Goal: Information Seeking & Learning: Get advice/opinions

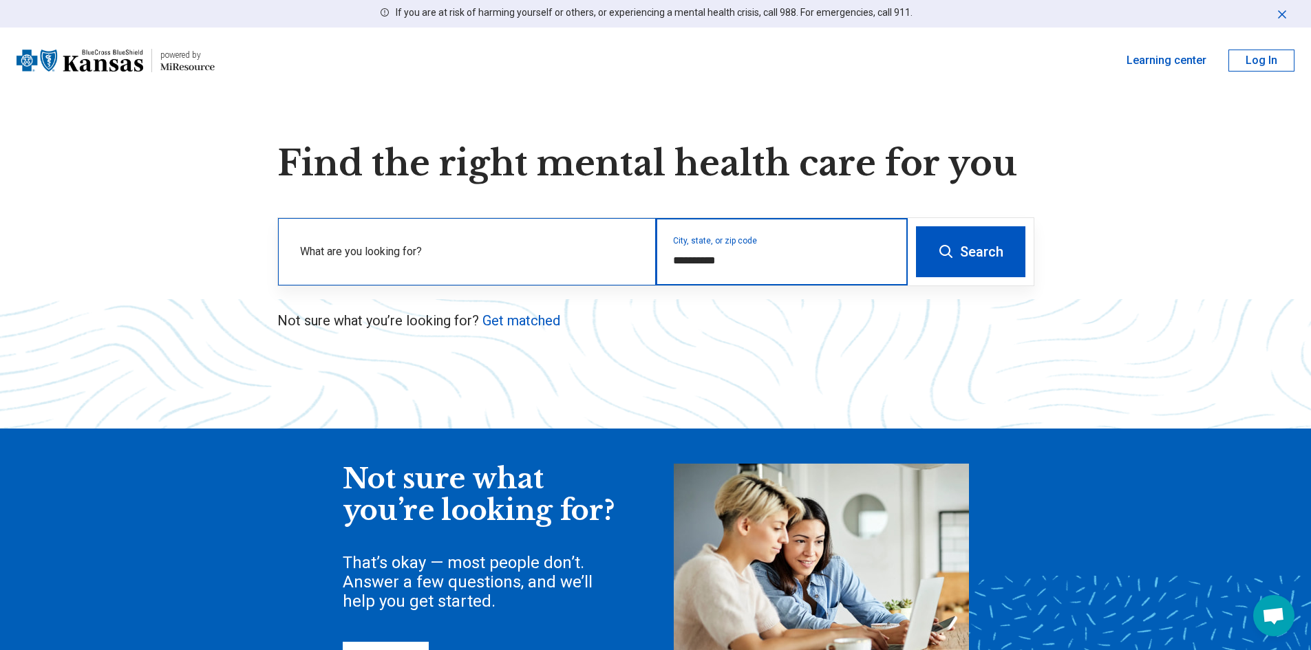
drag, startPoint x: 752, startPoint y: 259, endPoint x: 328, endPoint y: 277, distance: 424.3
click at [333, 275] on div "**********" at bounding box center [593, 251] width 630 height 67
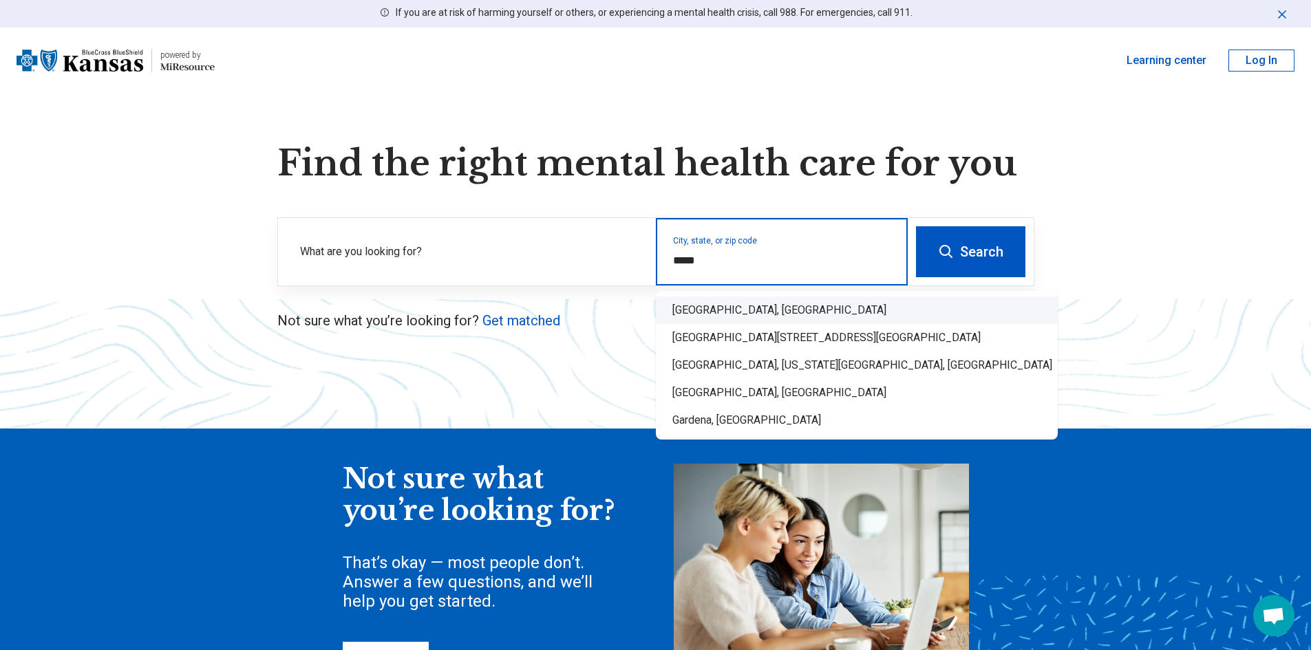
click at [684, 317] on div "Garden City, KS" at bounding box center [857, 311] width 402 height 28
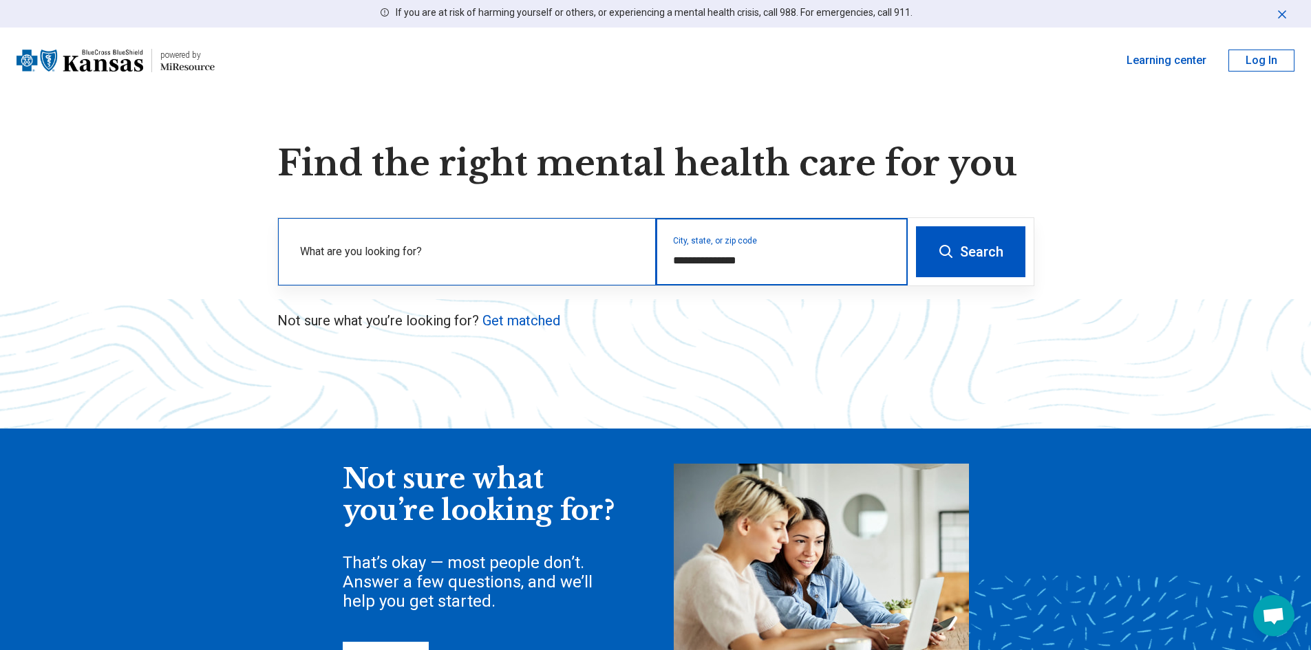
type input "**********"
click at [495, 253] on label "What are you looking for?" at bounding box center [469, 252] width 339 height 17
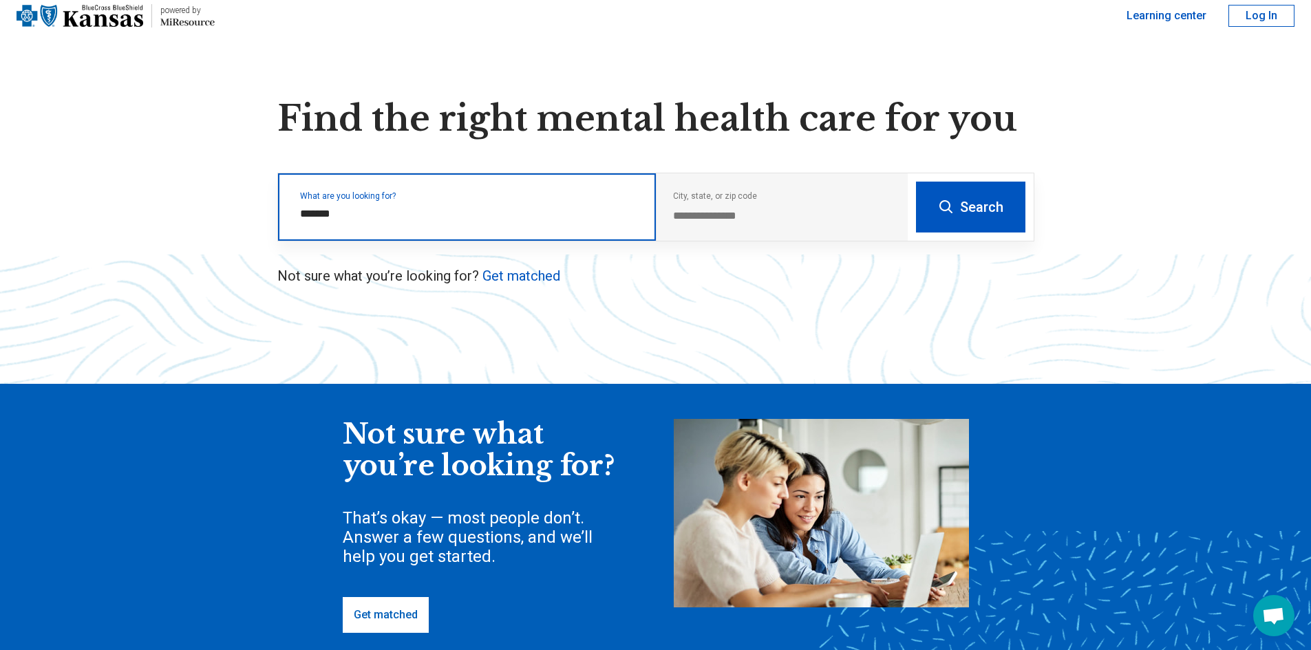
scroll to position [69, 0]
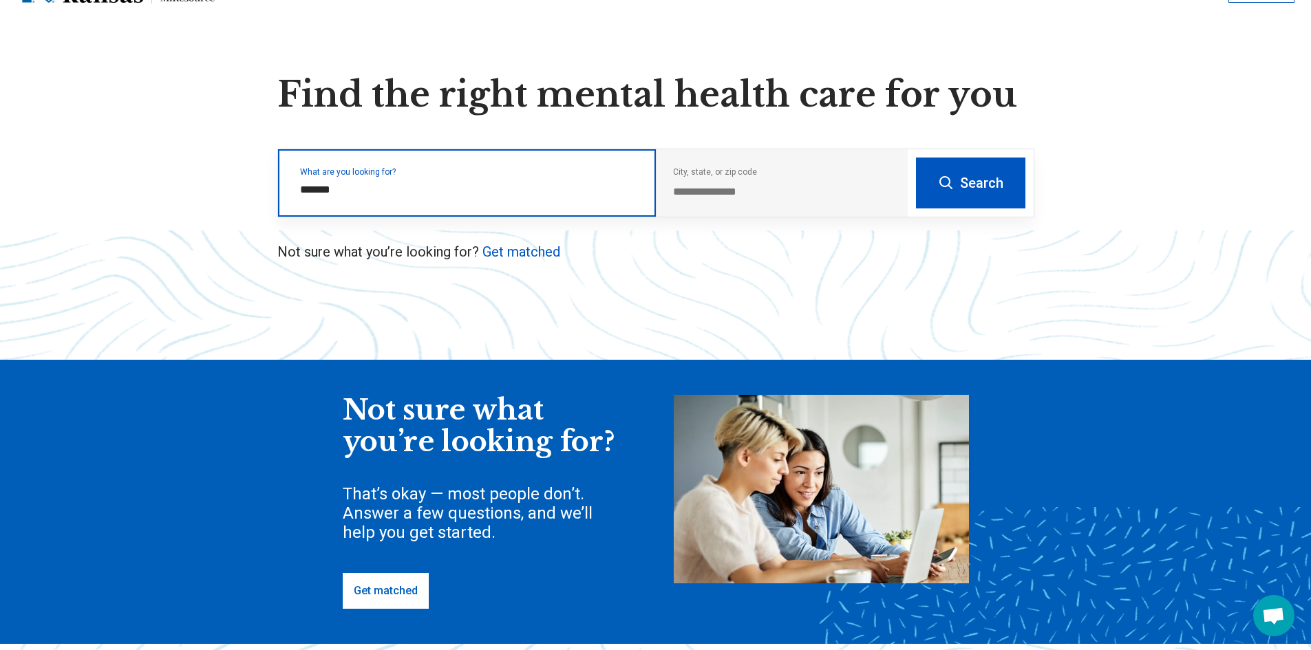
type input "*******"
click at [916, 158] on button "Search" at bounding box center [970, 183] width 109 height 51
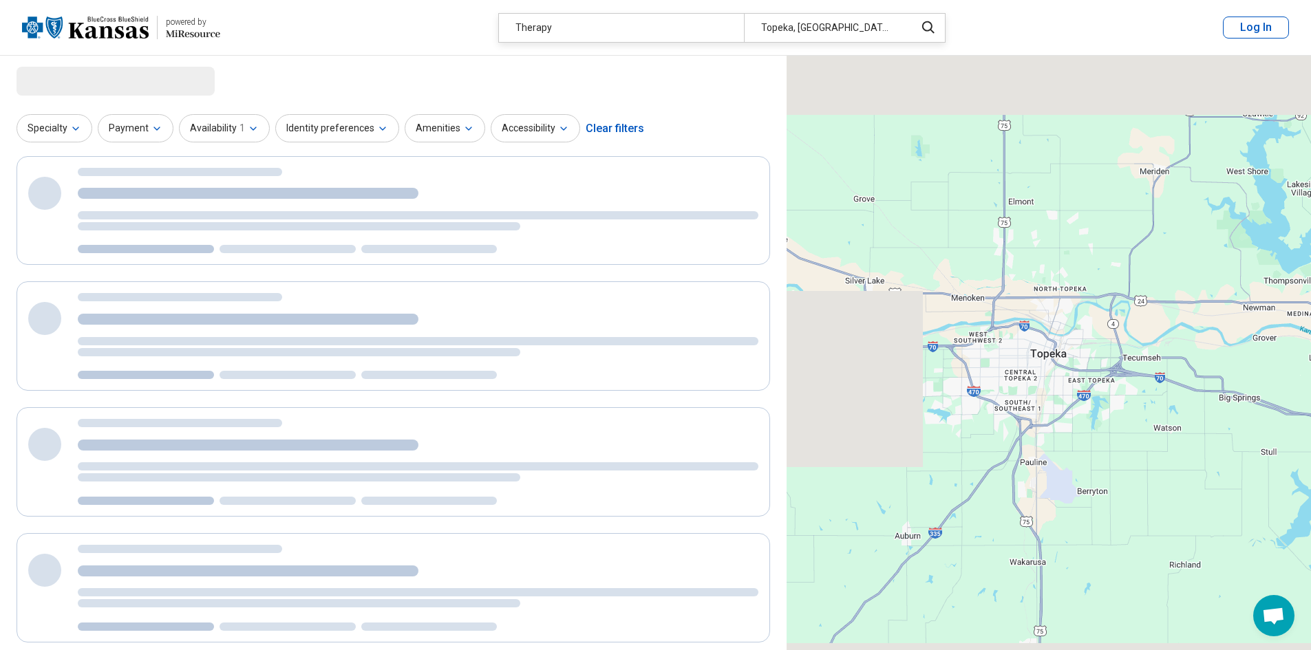
select select "***"
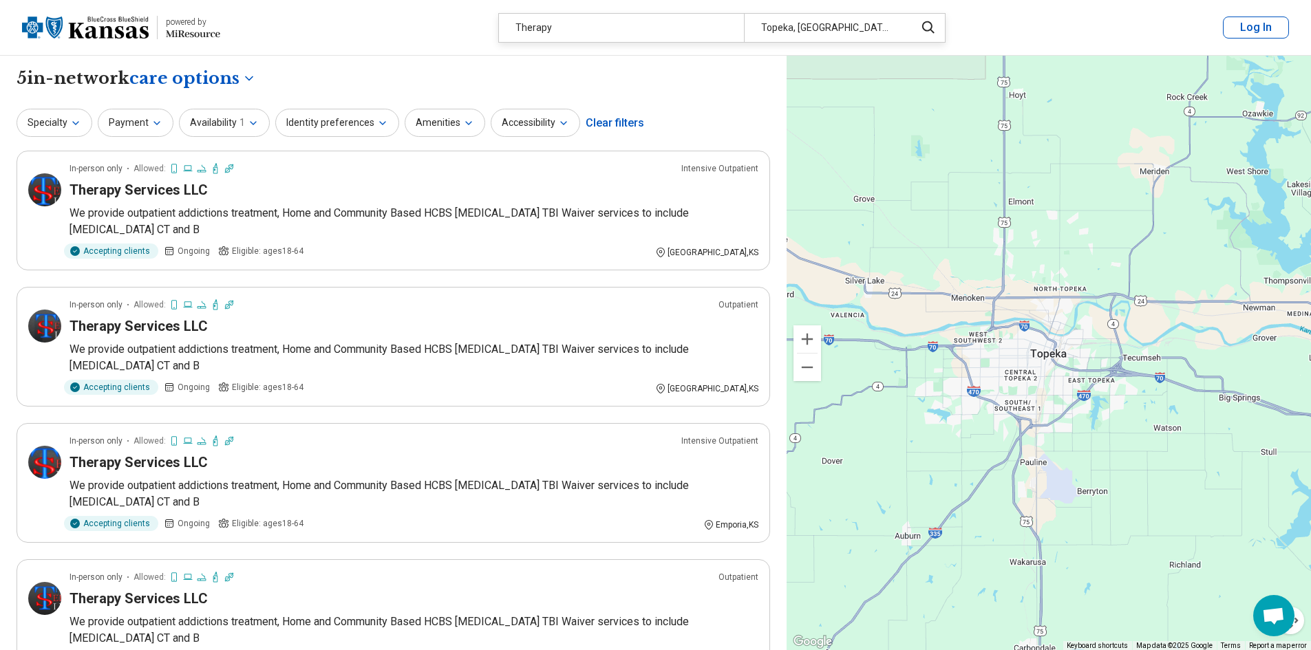
drag, startPoint x: 855, startPoint y: 33, endPoint x: 825, endPoint y: 32, distance: 30.3
click at [825, 32] on div "Topeka, KS" at bounding box center [825, 28] width 163 height 28
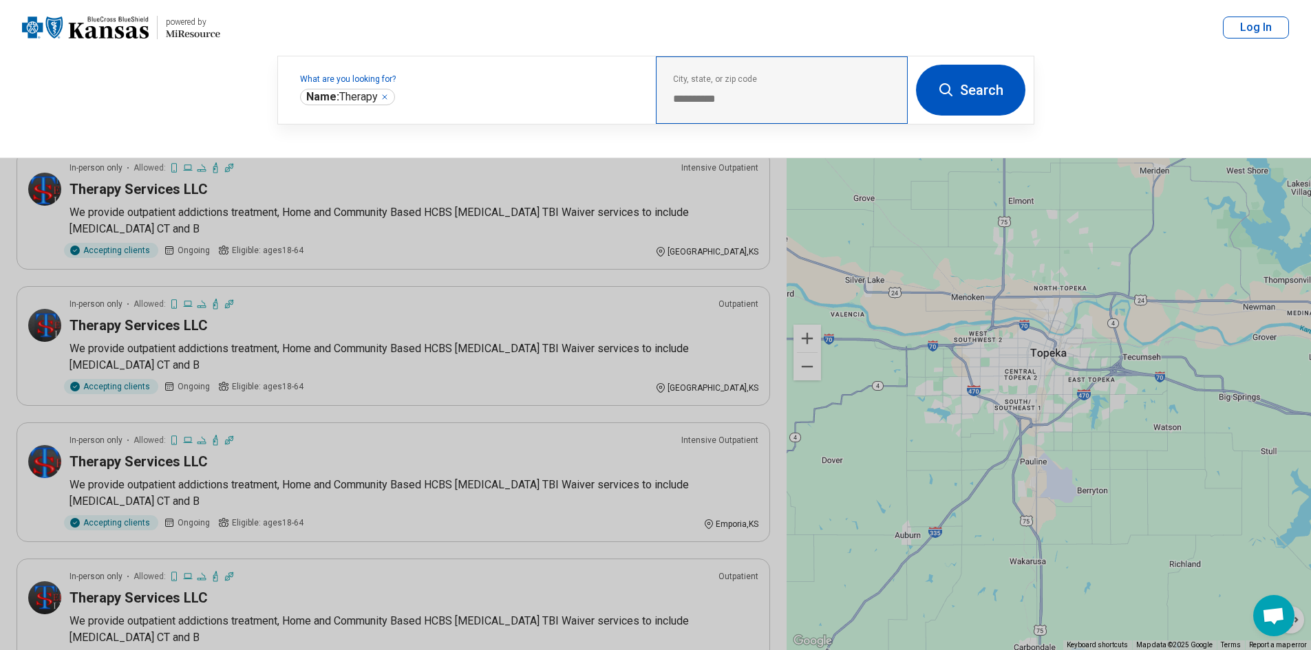
click at [789, 110] on div "**********" at bounding box center [782, 89] width 252 height 67
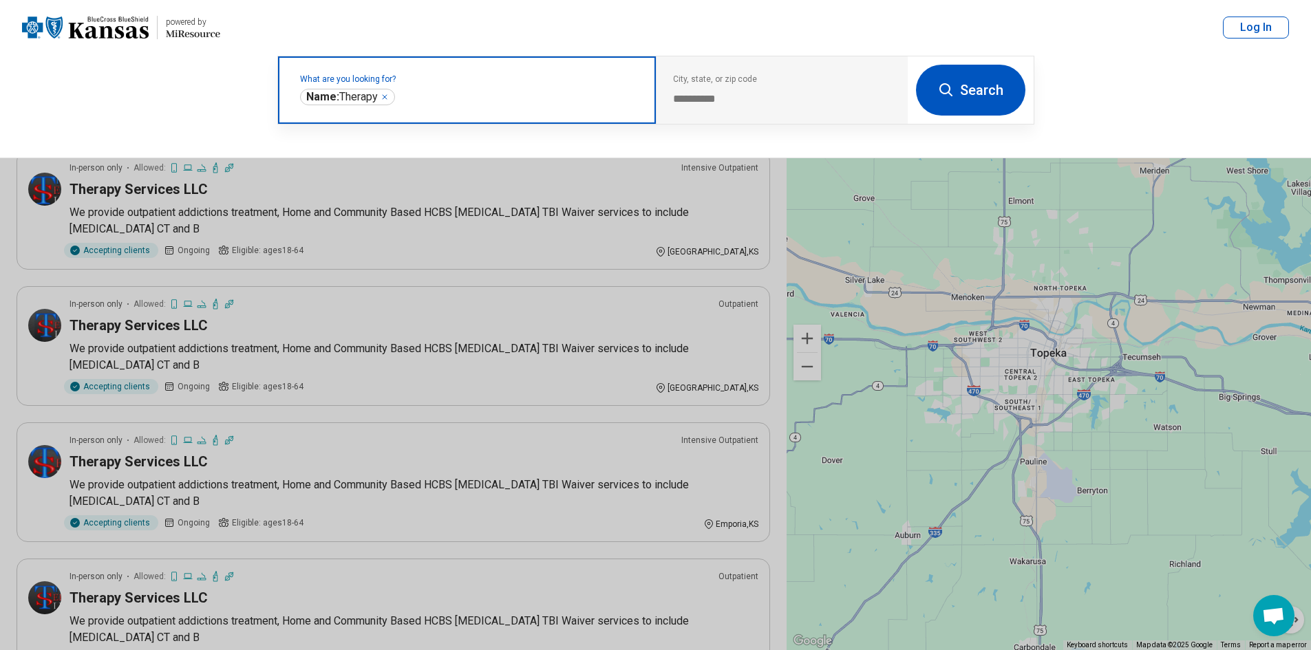
click at [504, 97] on input "text" at bounding box center [519, 97] width 242 height 17
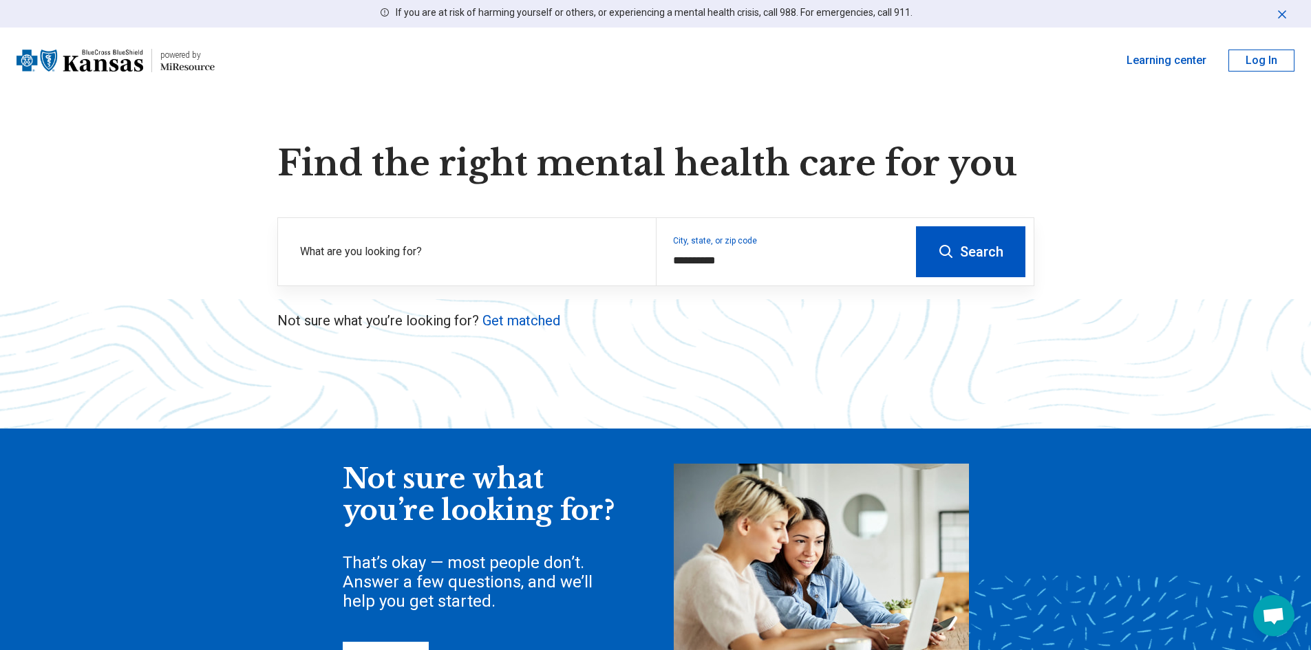
scroll to position [69, 0]
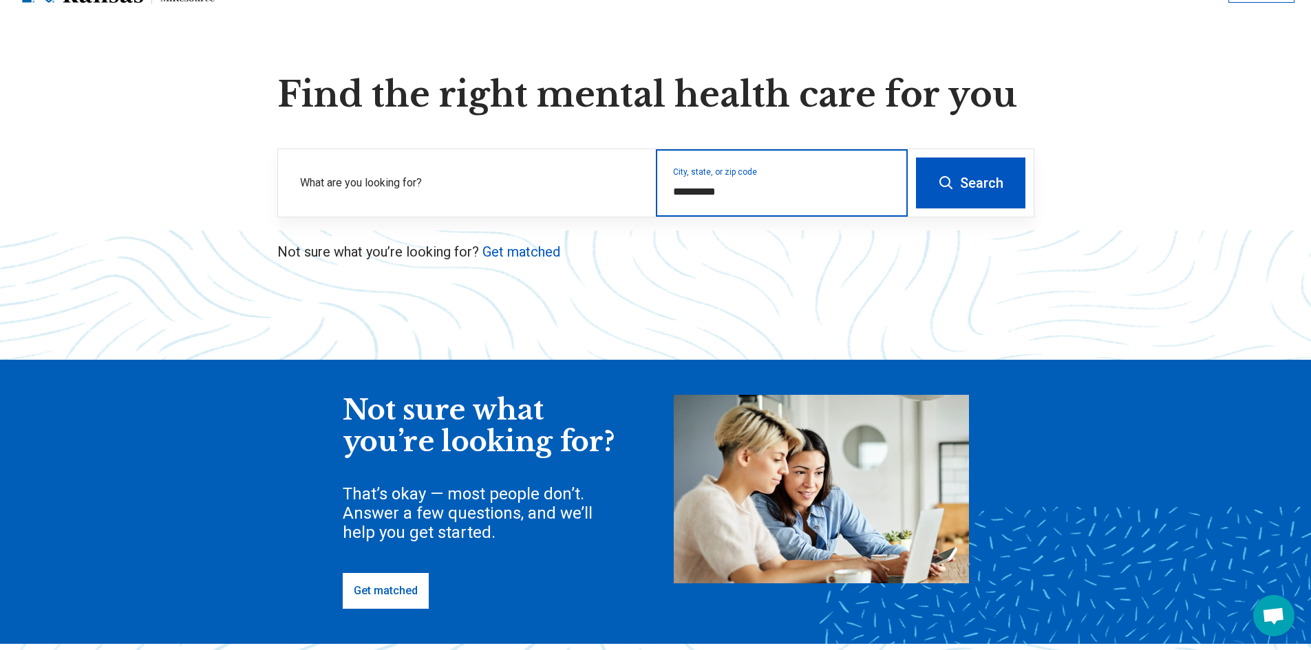
drag, startPoint x: 749, startPoint y: 197, endPoint x: 217, endPoint y: 118, distance: 537.2
click at [218, 118] on div "**********" at bounding box center [655, 376] width 1311 height 604
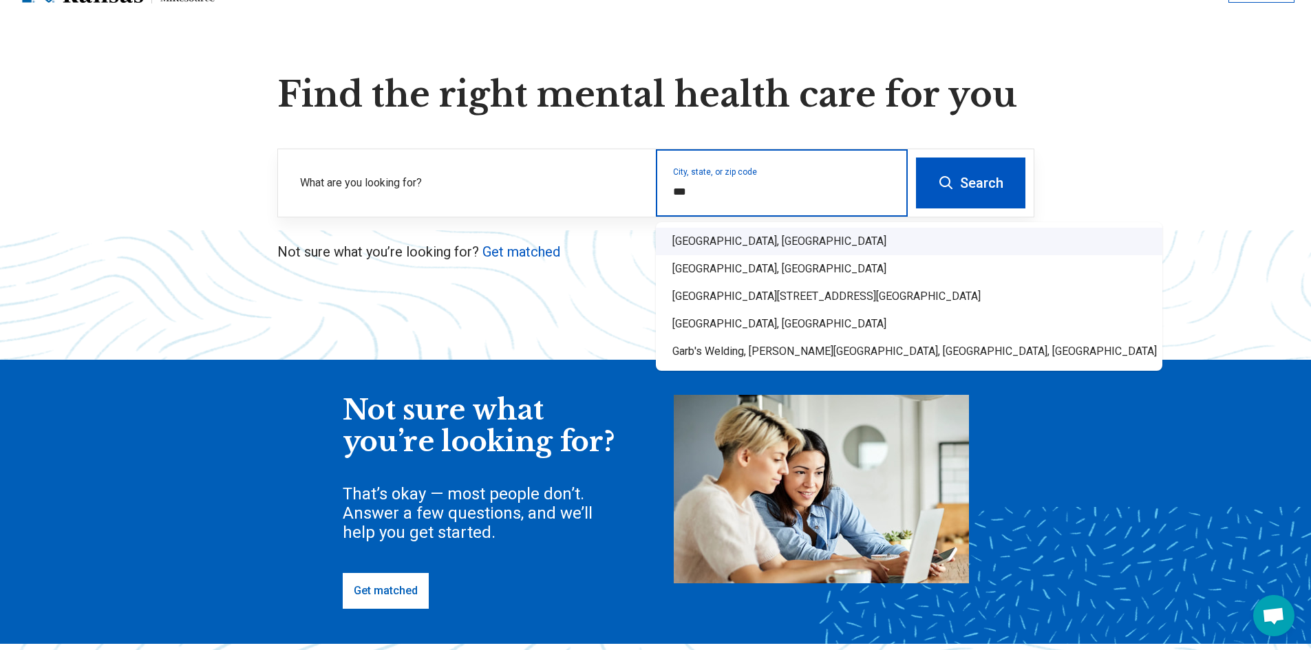
click at [692, 238] on div "Garden City, KS" at bounding box center [909, 242] width 507 height 28
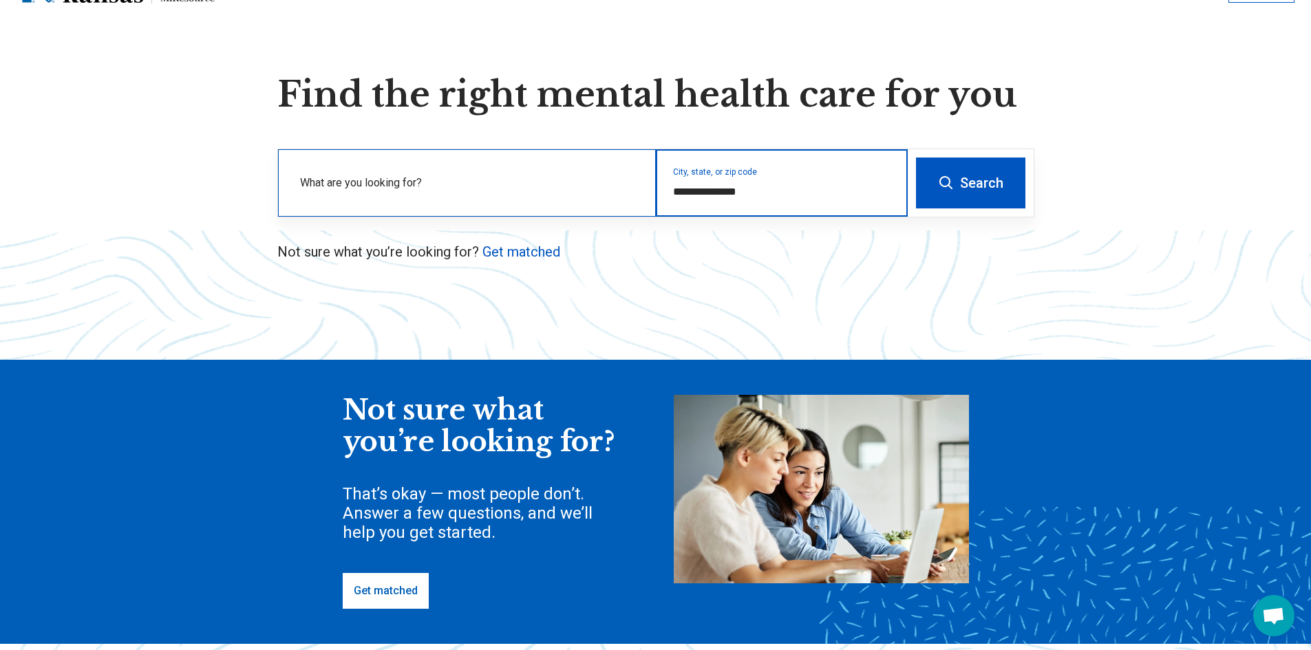
type input "**********"
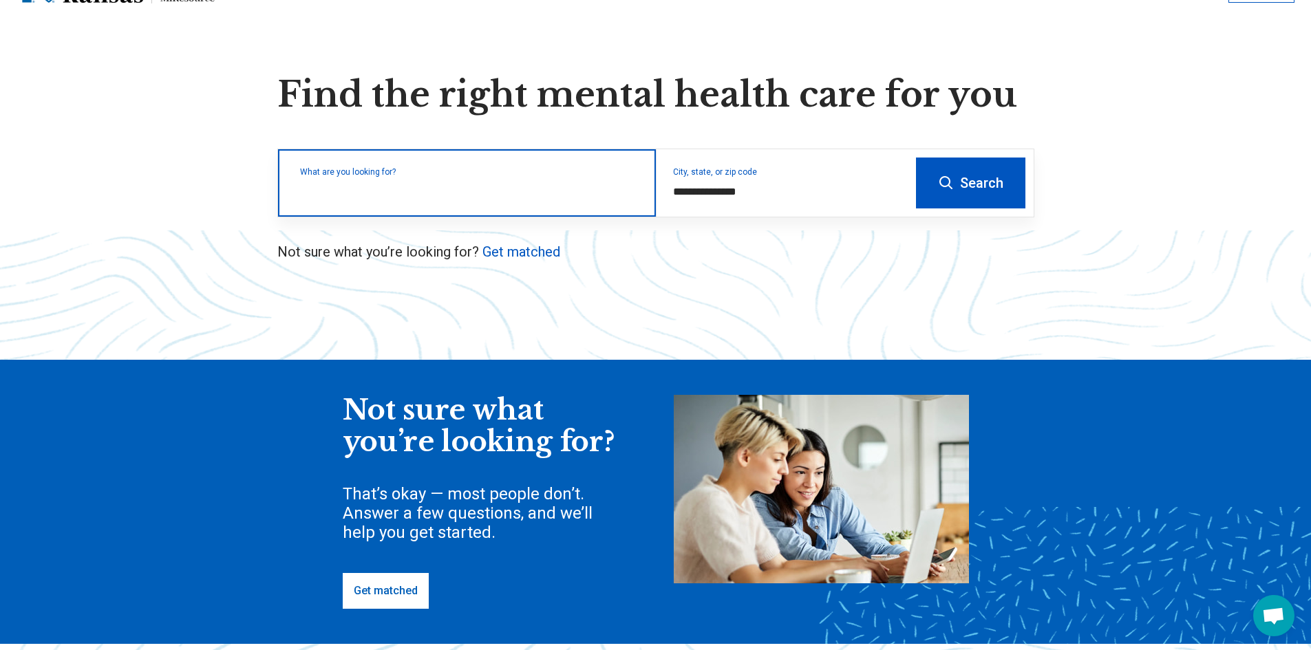
click at [560, 195] on input "text" at bounding box center [469, 190] width 339 height 17
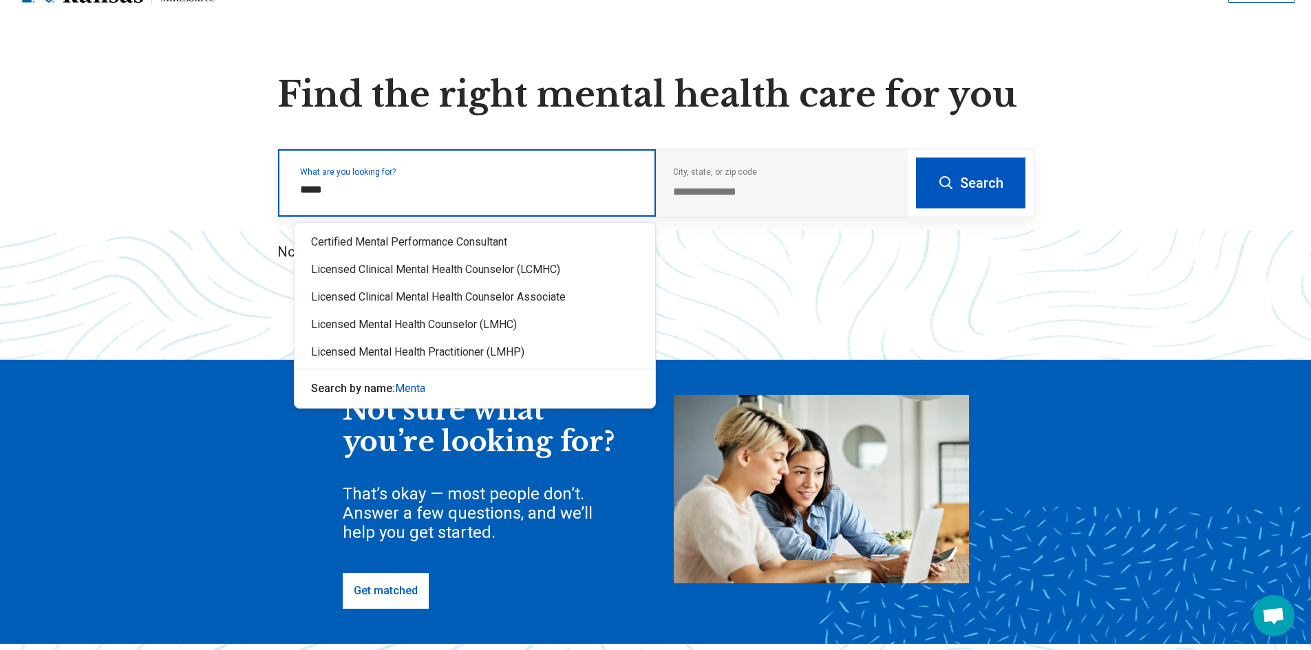
type input "******"
click at [423, 385] on span "Mental" at bounding box center [411, 388] width 33 height 13
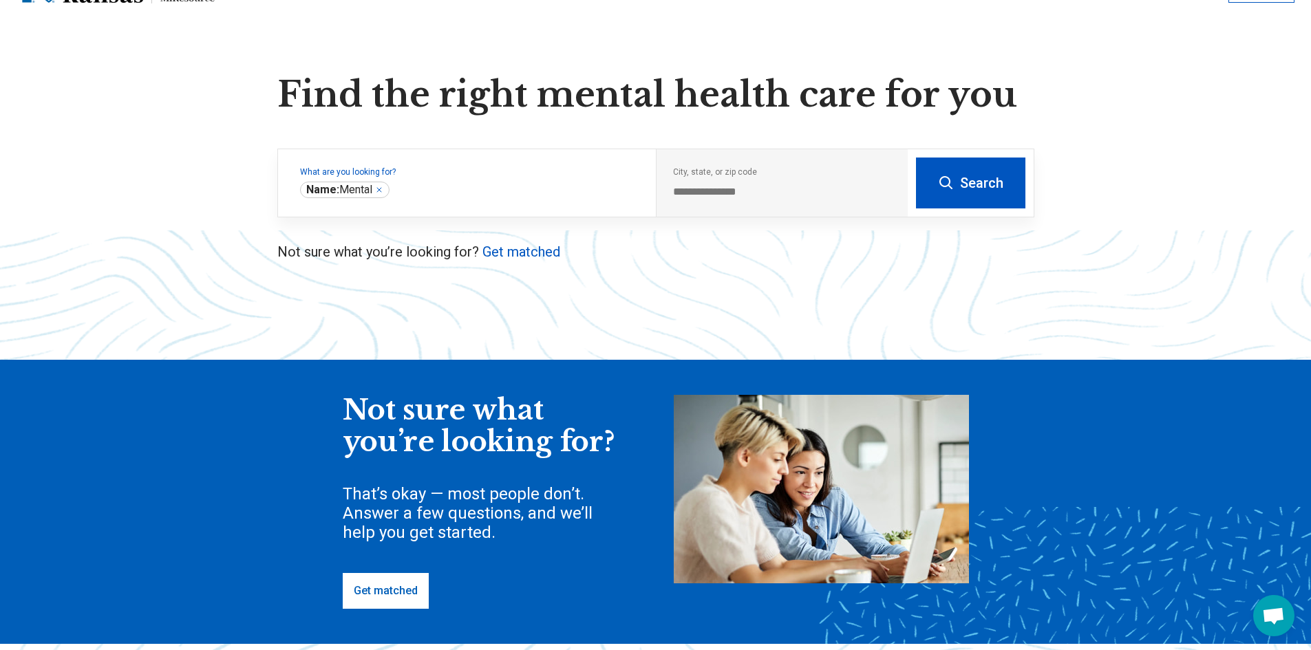
click at [983, 187] on button "Search" at bounding box center [970, 183] width 109 height 51
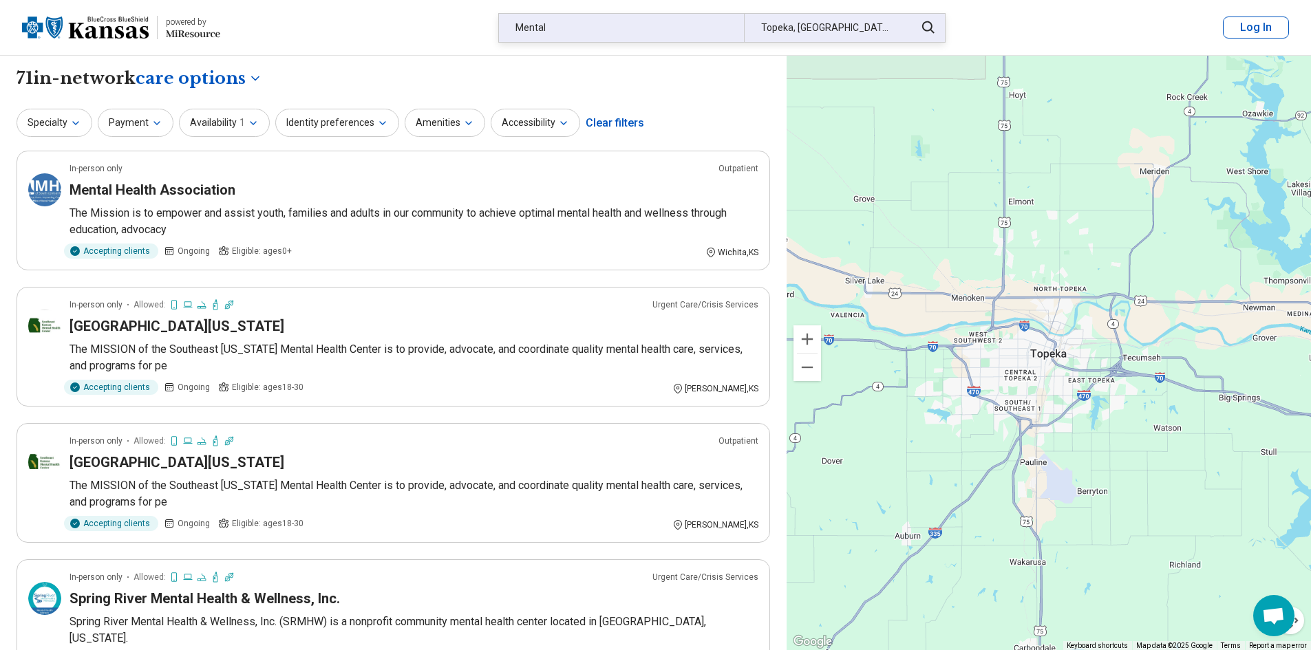
click at [875, 30] on div "Topeka, KS" at bounding box center [825, 28] width 163 height 28
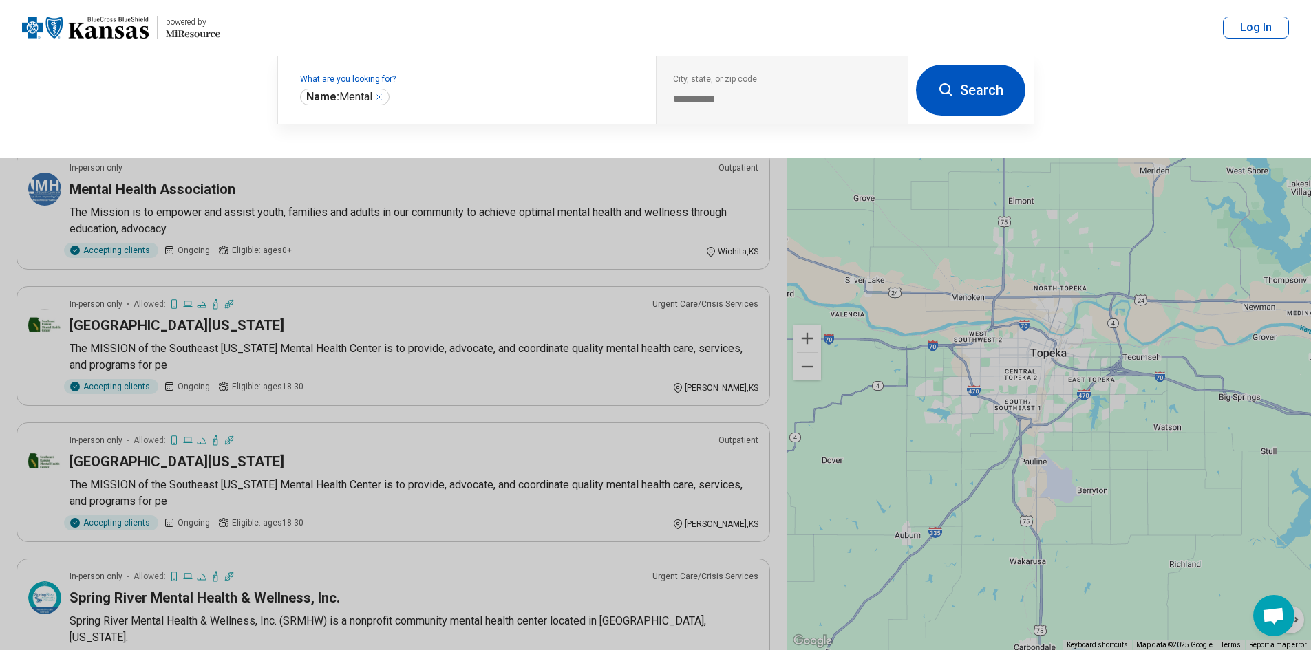
click at [458, 226] on button at bounding box center [655, 325] width 1311 height 650
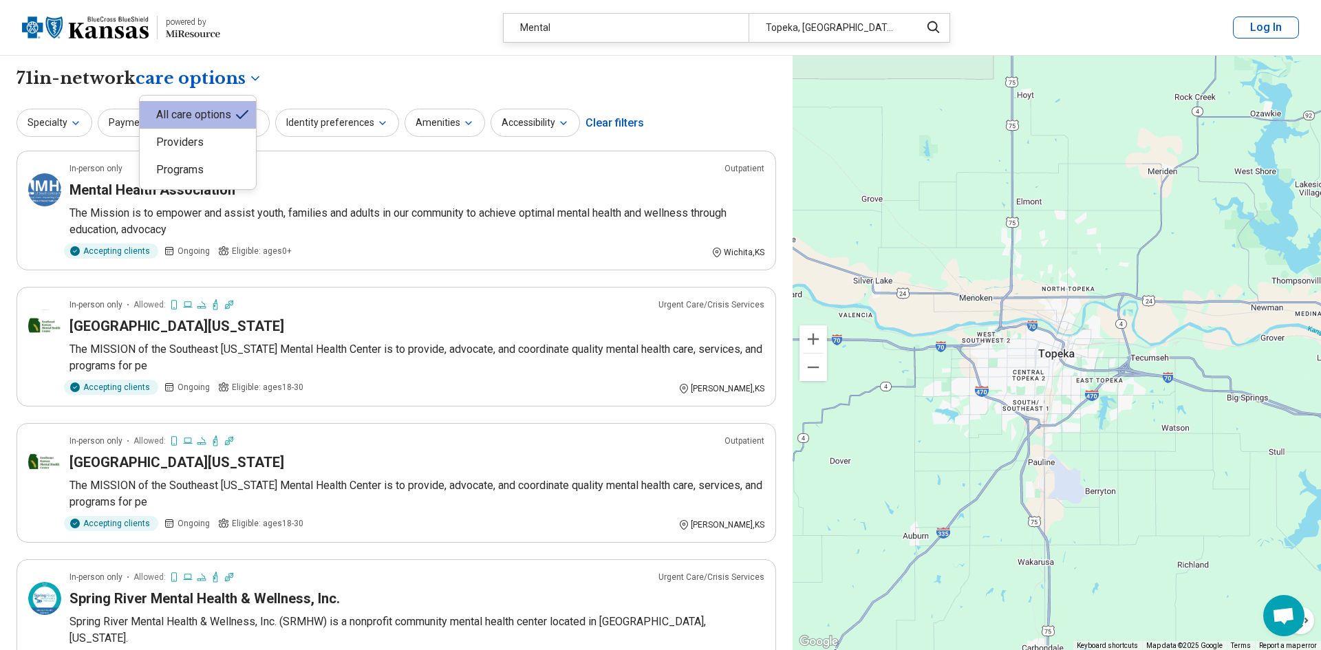
click at [200, 145] on div "Providers" at bounding box center [198, 143] width 116 height 28
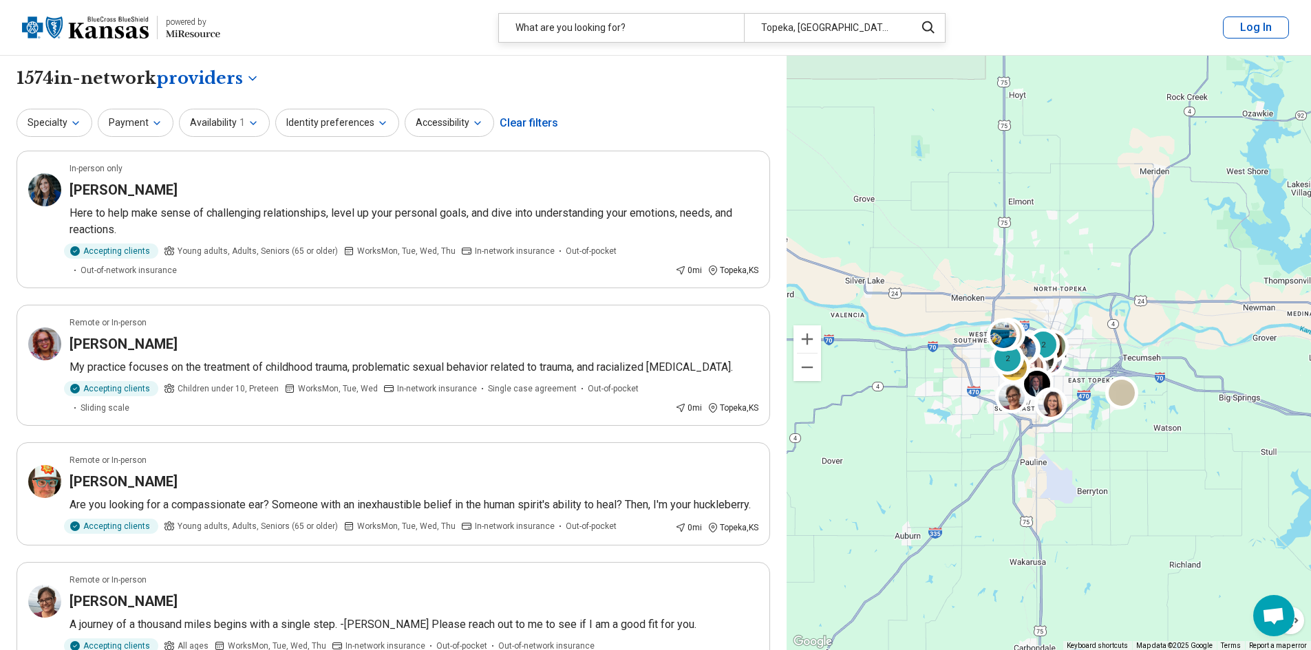
click at [511, 128] on div "Clear filters" at bounding box center [529, 123] width 58 height 33
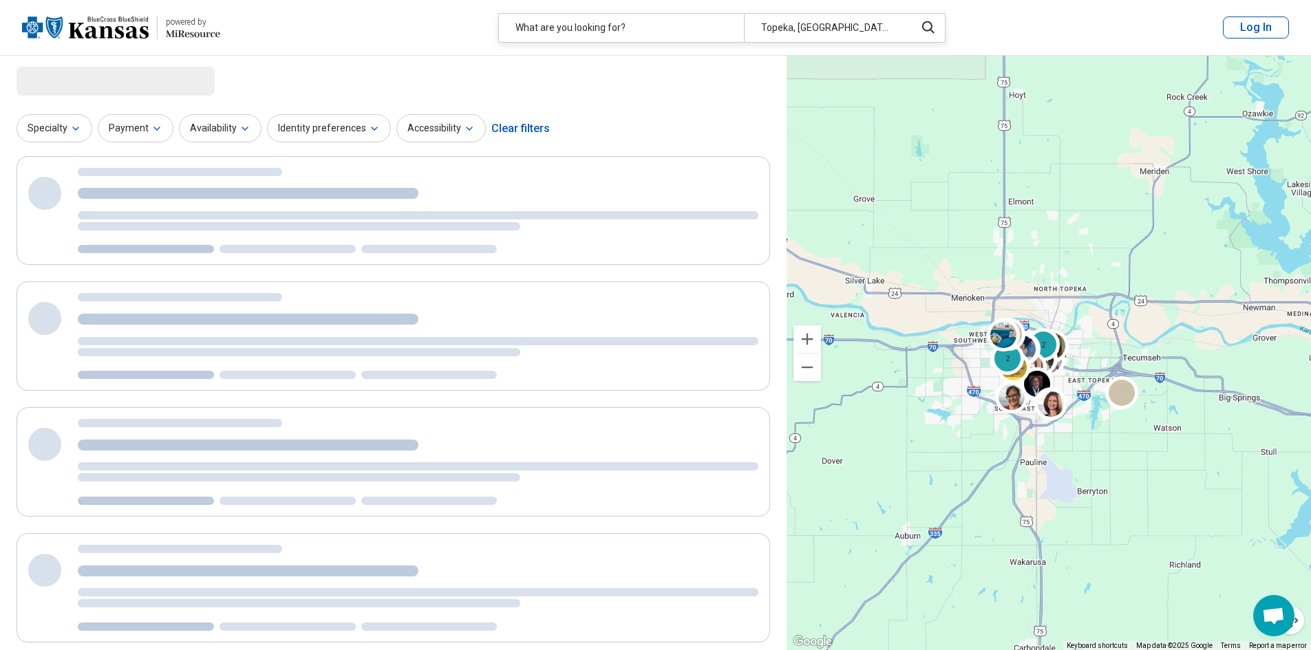
select select "********"
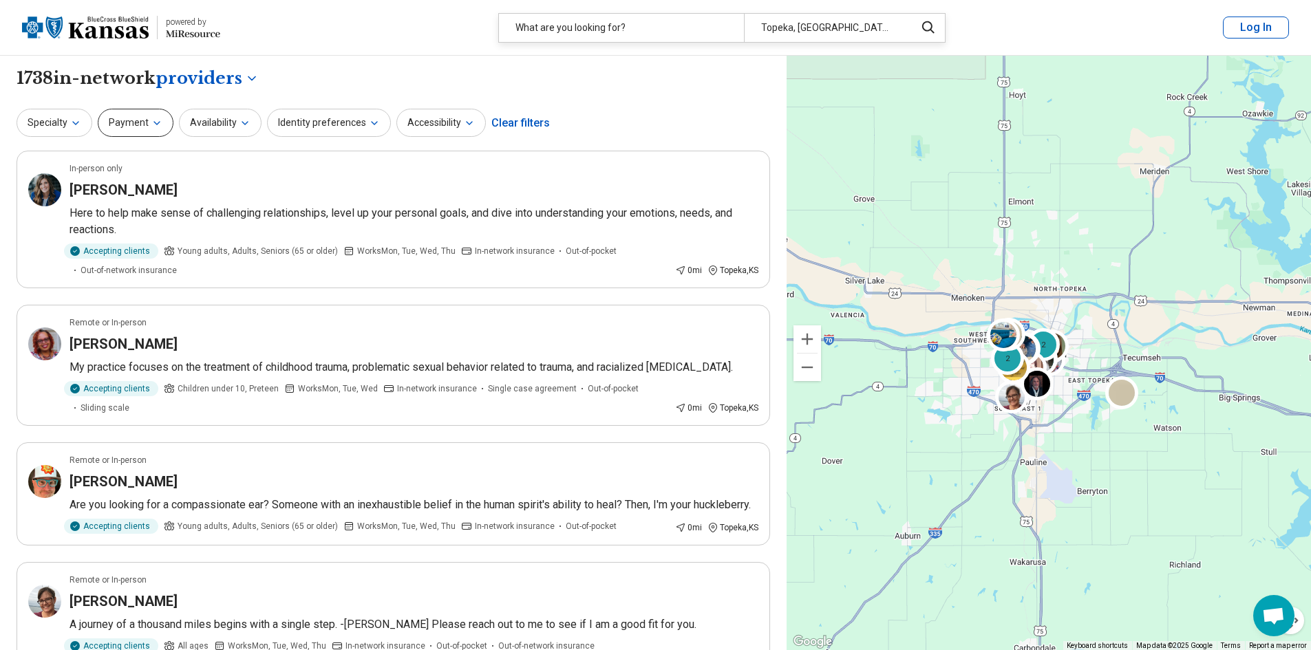
click at [156, 129] on button "Payment" at bounding box center [136, 123] width 76 height 28
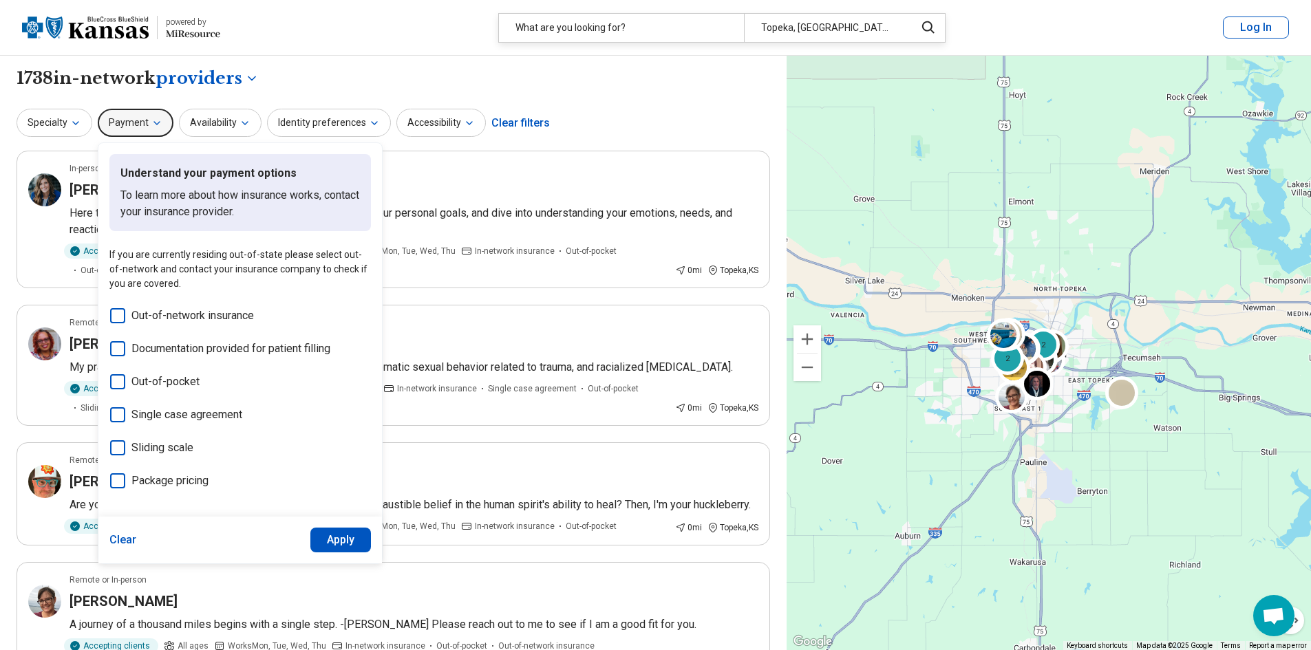
click at [203, 382] on label "Out-of-pocket" at bounding box center [240, 382] width 262 height 17
click at [364, 538] on button "Apply" at bounding box center [340, 540] width 61 height 25
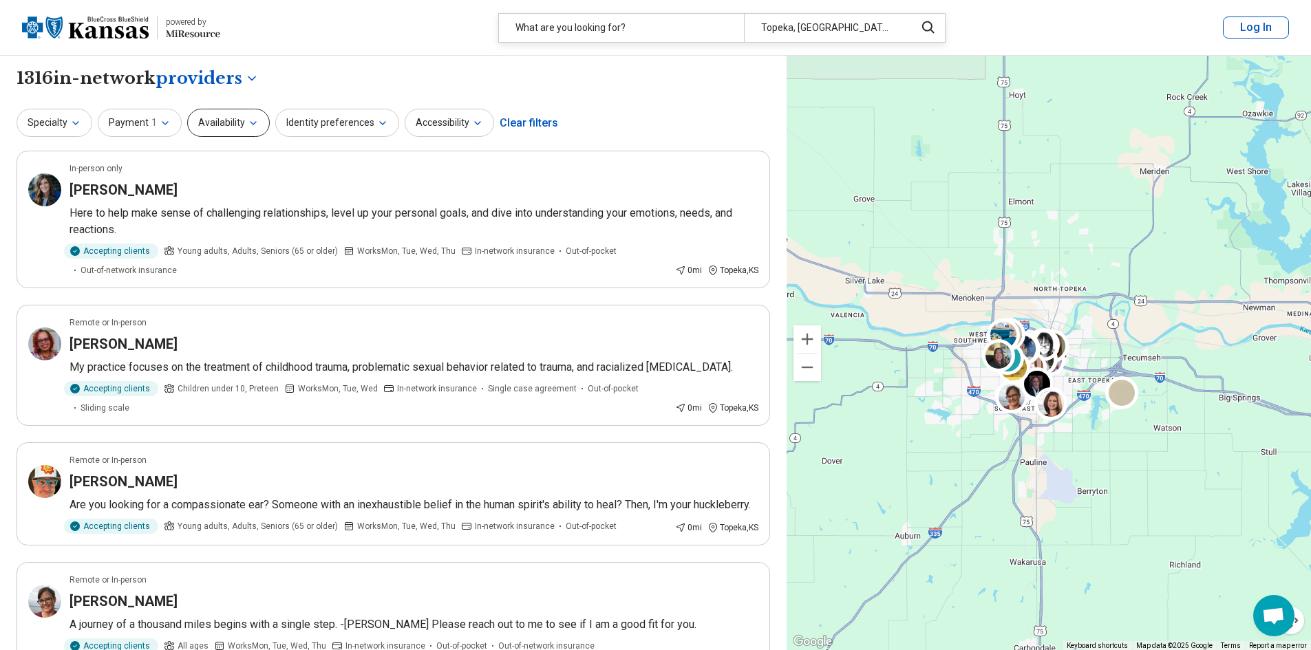
click at [217, 117] on button "Availability" at bounding box center [228, 123] width 83 height 28
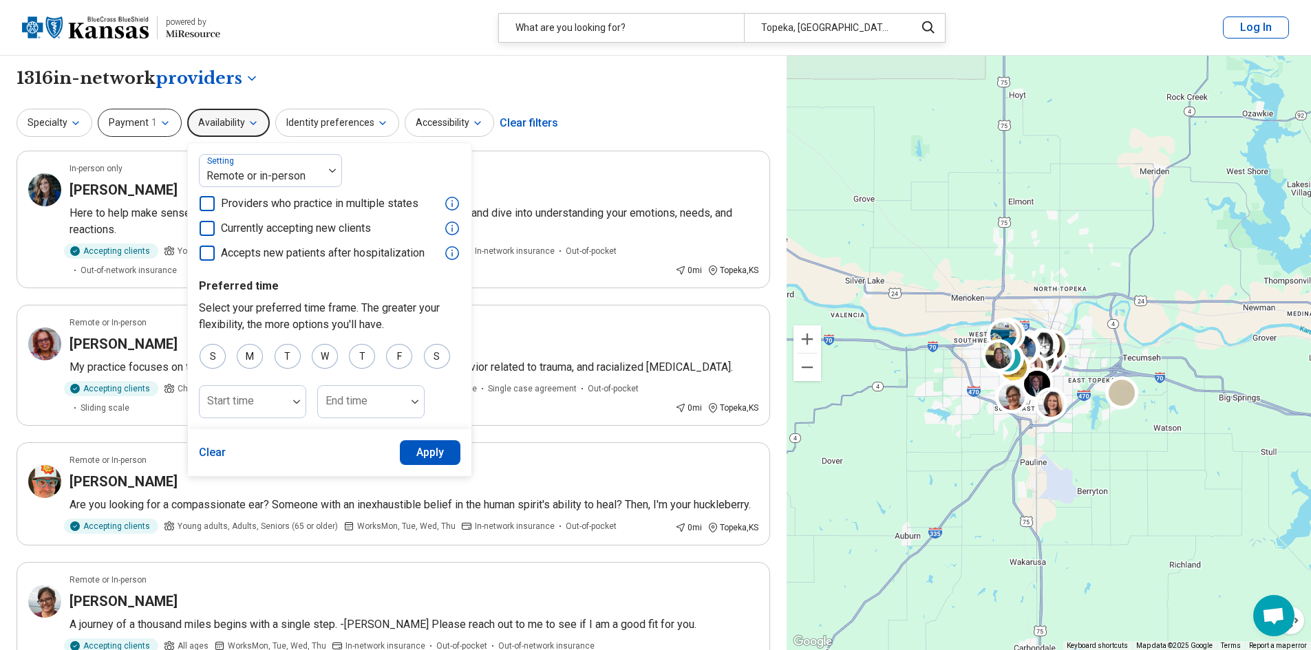
click at [121, 129] on button "Payment 1" at bounding box center [140, 123] width 84 height 28
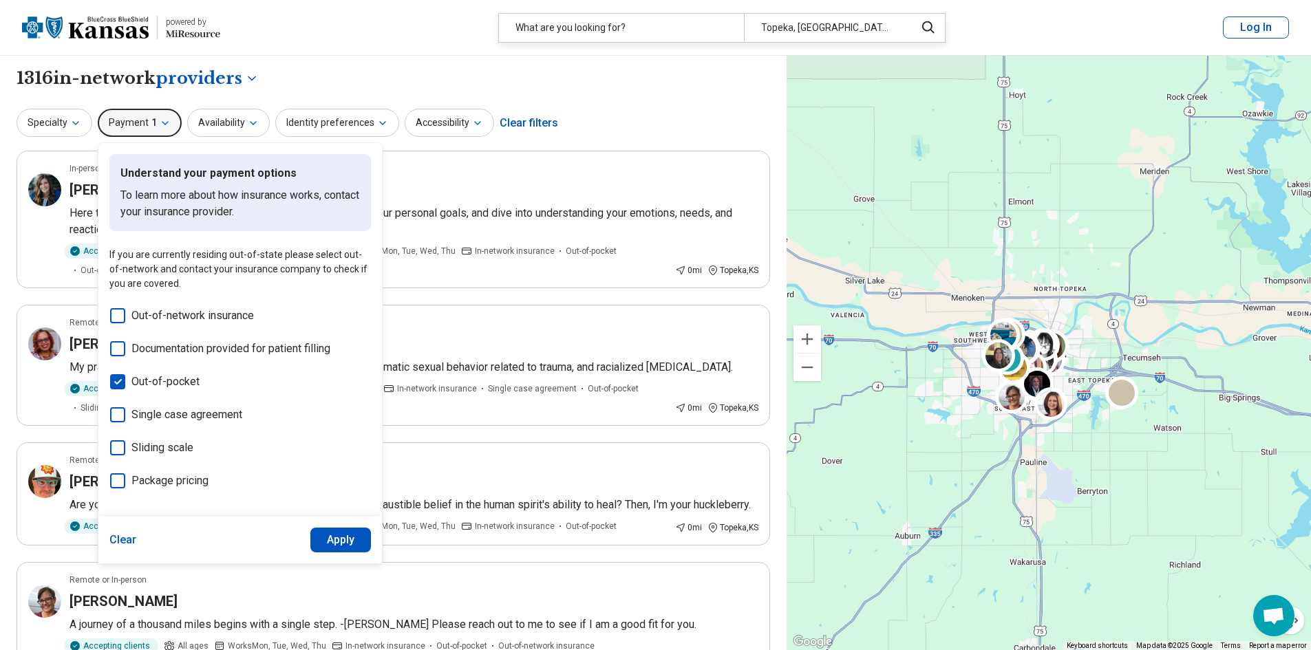
click at [116, 384] on polyline at bounding box center [118, 382] width 6 height 4
click at [311, 121] on button "Identity preferences" at bounding box center [337, 123] width 124 height 28
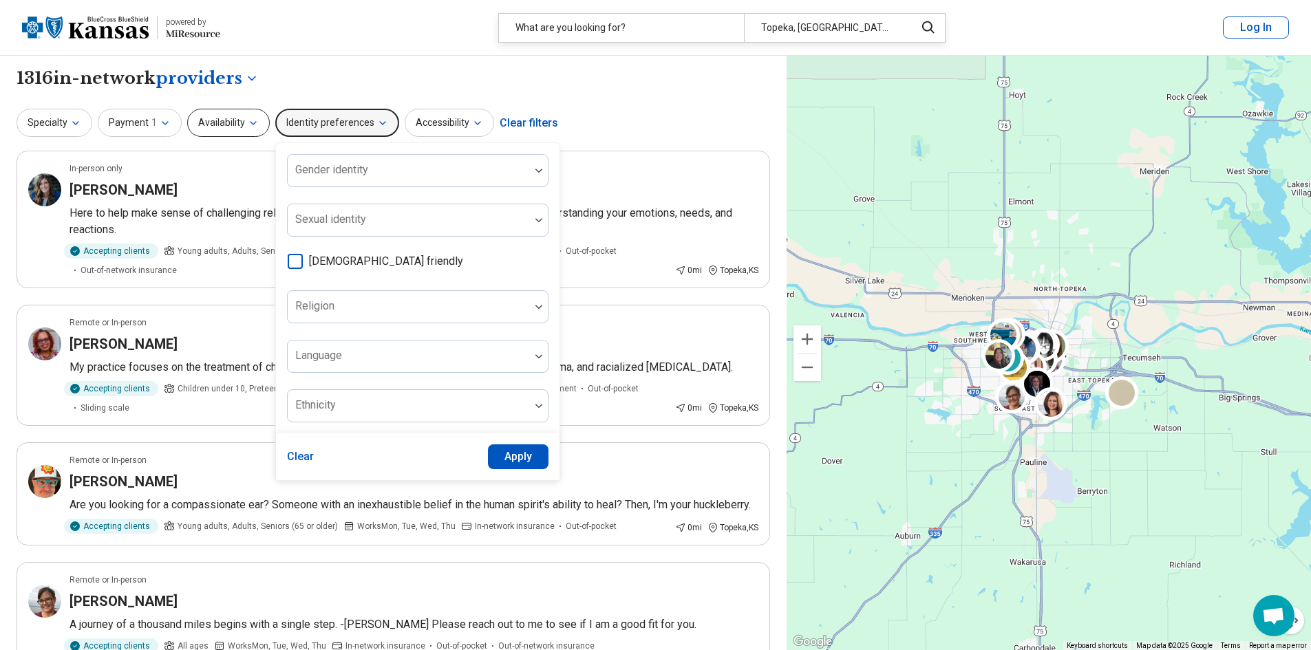
click at [241, 123] on button "Availability" at bounding box center [228, 123] width 83 height 28
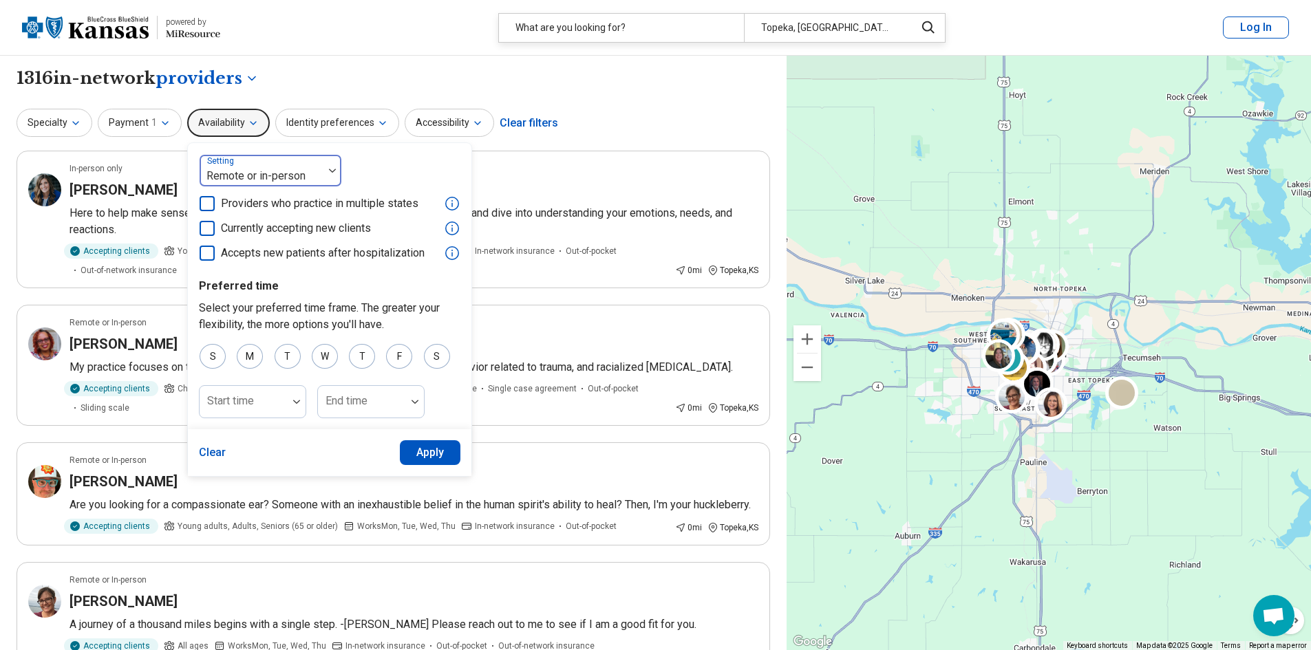
click at [268, 163] on div "Remote or in-person" at bounding box center [262, 171] width 124 height 30
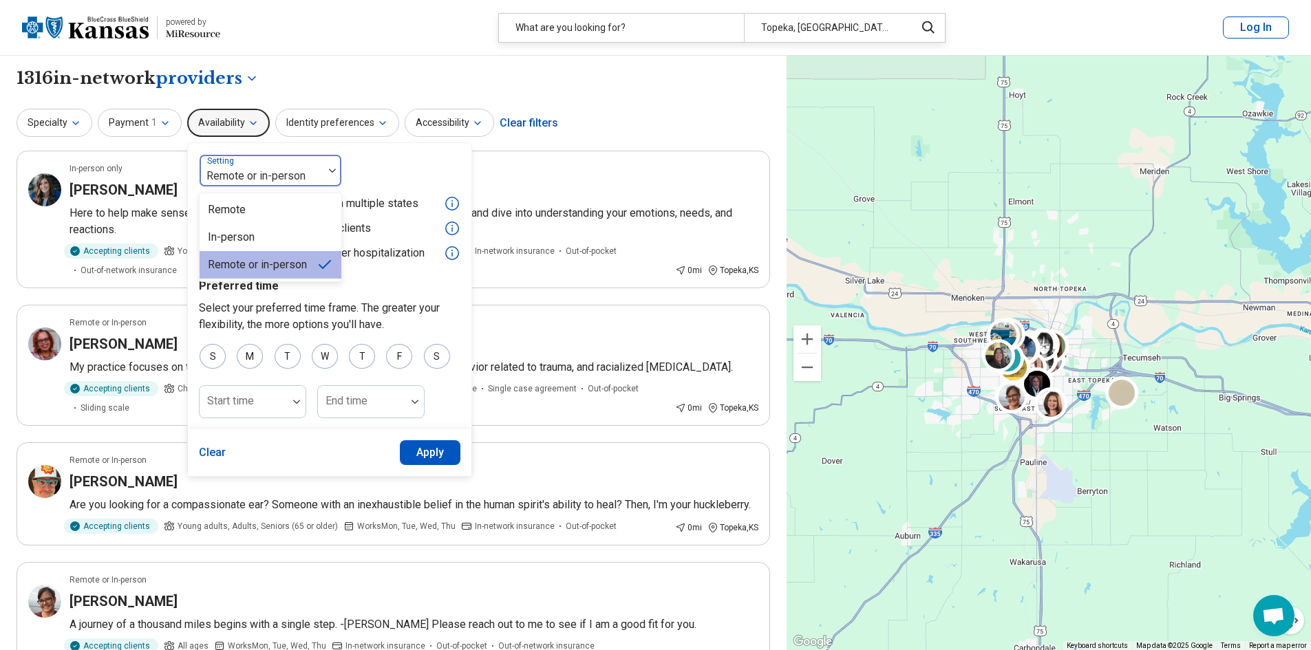
click at [268, 163] on div "Remote or in-person" at bounding box center [262, 171] width 124 height 30
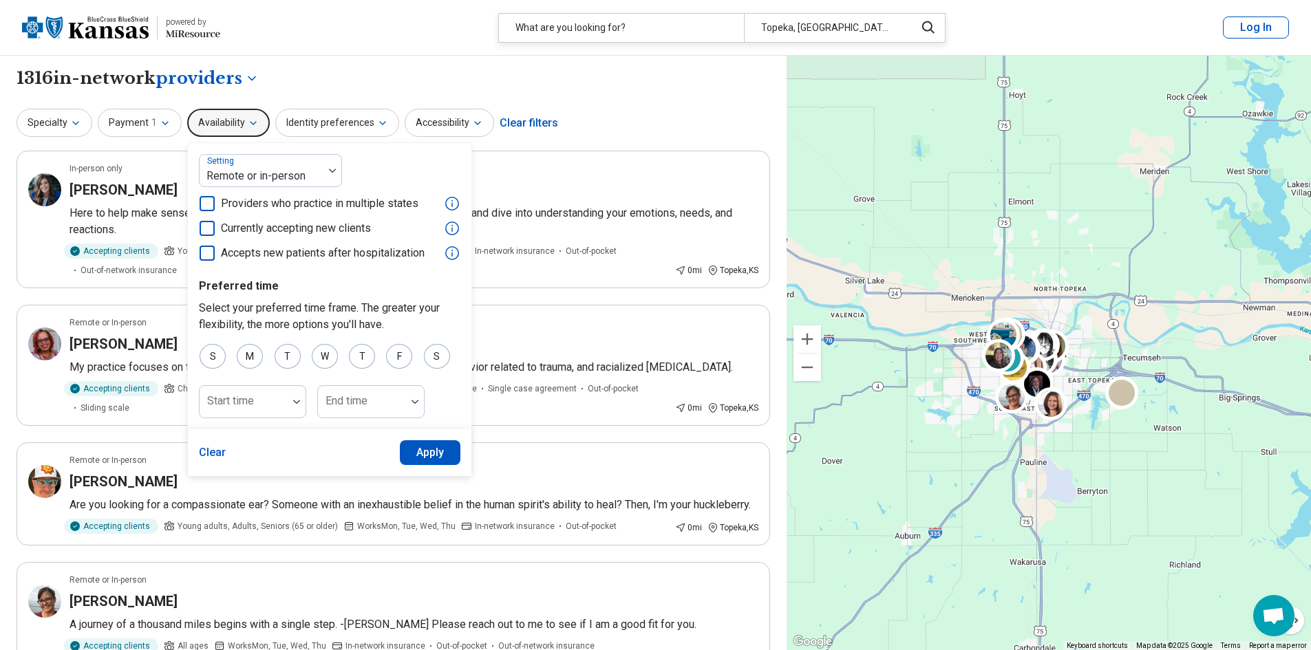
click at [680, 113] on div "Specialty Payment 1 Availability Setting Remote or in-person Providers who prac…" at bounding box center [394, 123] width 754 height 33
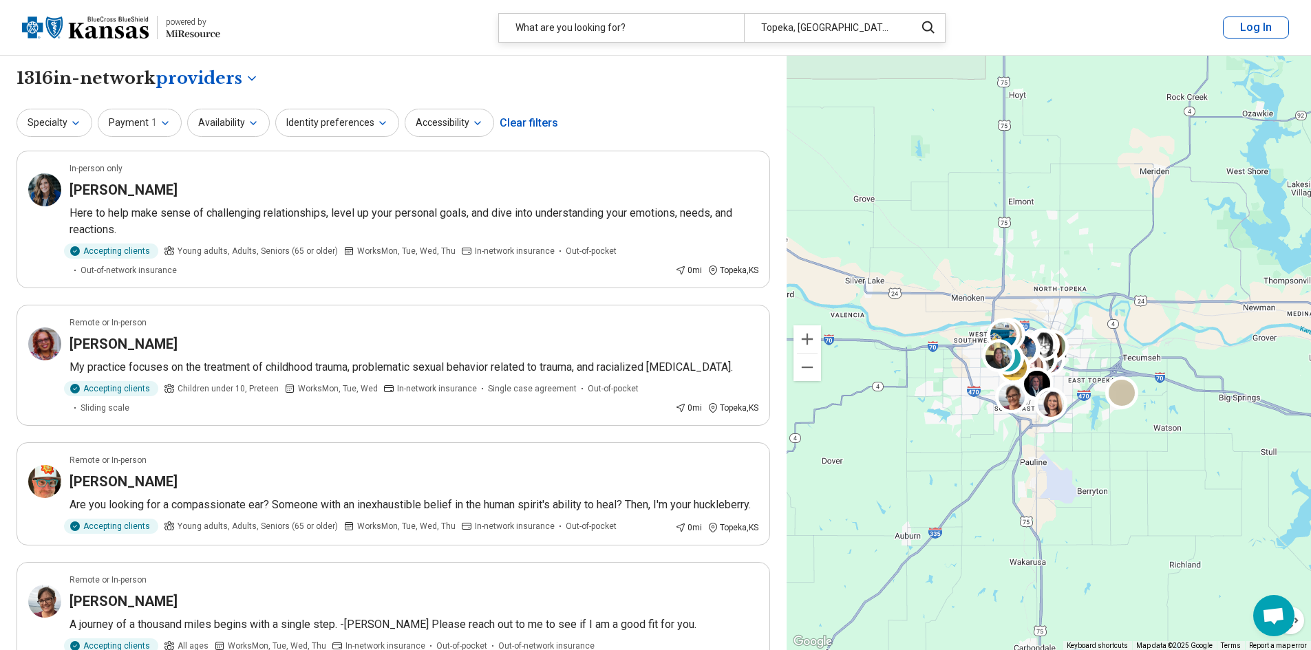
click at [819, 30] on div "Topeka, KS" at bounding box center [825, 28] width 163 height 28
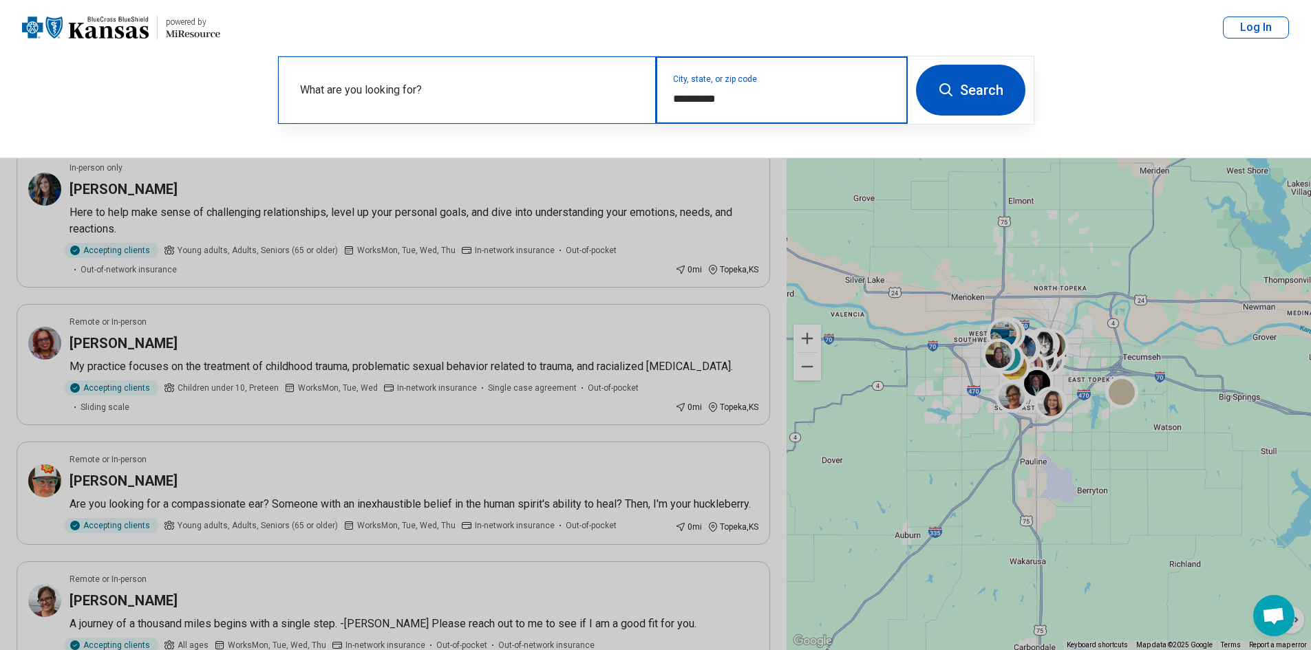
drag, startPoint x: 802, startPoint y: 103, endPoint x: 539, endPoint y: 122, distance: 263.6
click at [540, 121] on div "**********" at bounding box center [593, 89] width 630 height 67
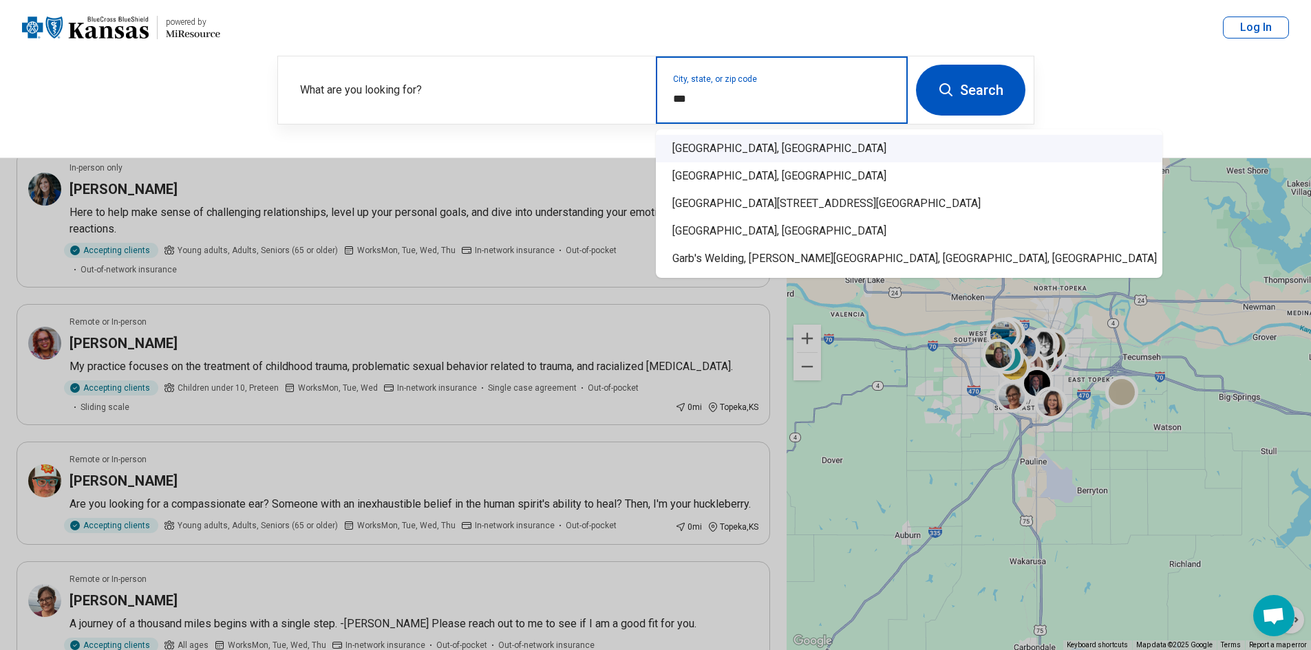
click at [671, 151] on div "Garden City, KS" at bounding box center [909, 149] width 507 height 28
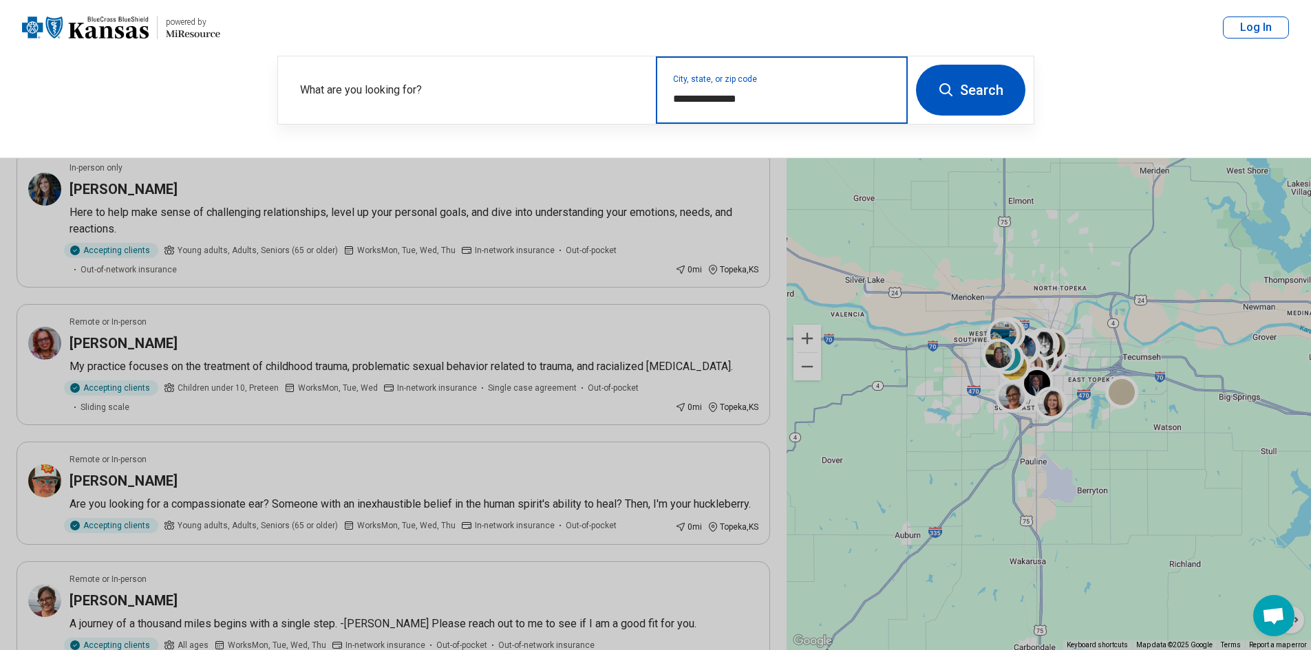
type input "**********"
click at [989, 98] on button "Search" at bounding box center [970, 90] width 109 height 51
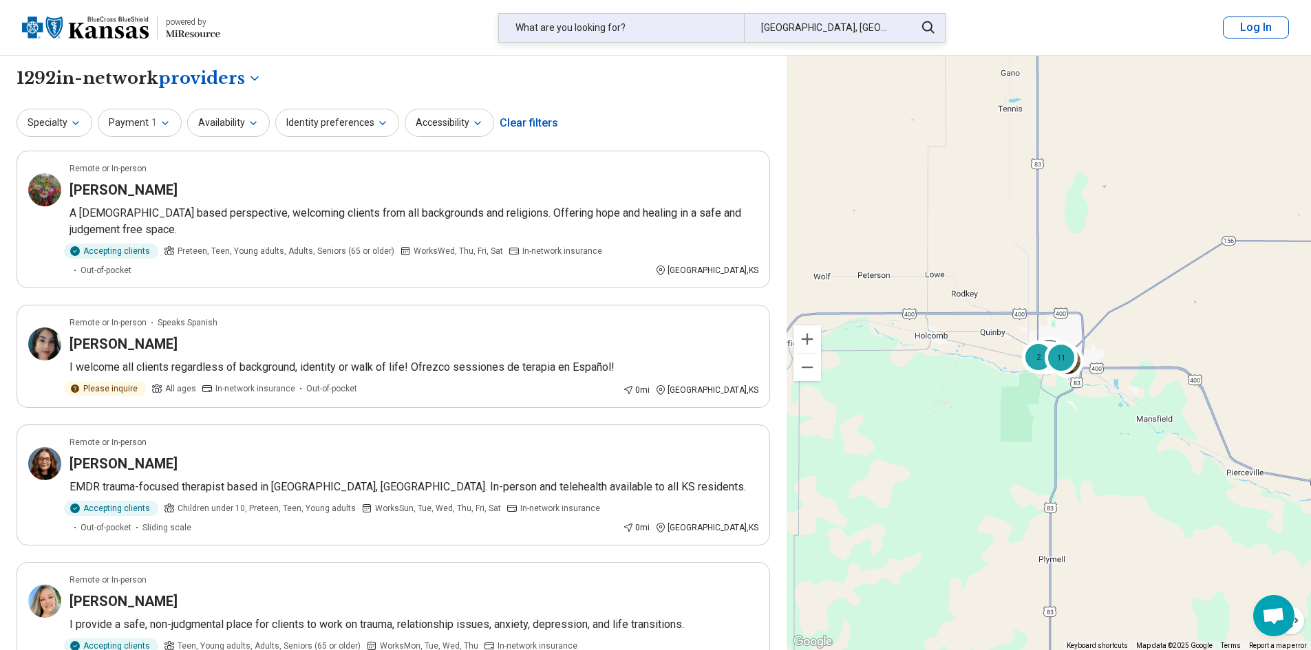
click at [609, 28] on div "What are you looking for?" at bounding box center [621, 28] width 245 height 28
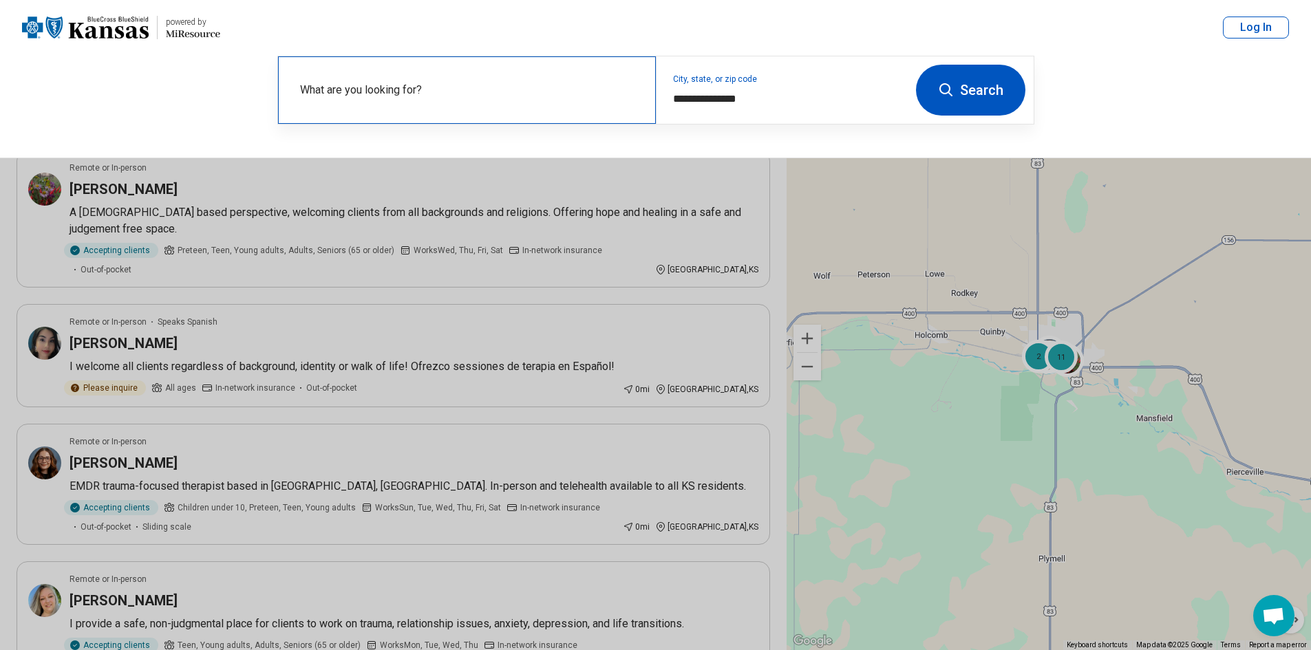
click at [517, 90] on label "What are you looking for?" at bounding box center [469, 90] width 339 height 17
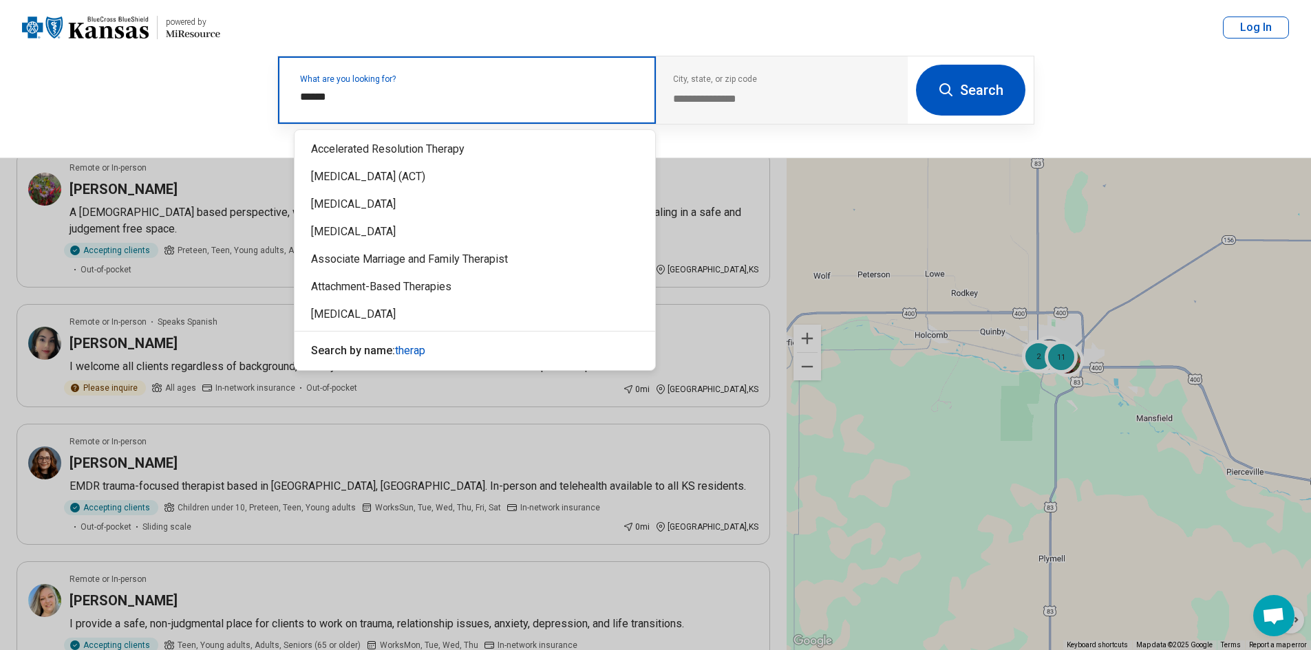
type input "*******"
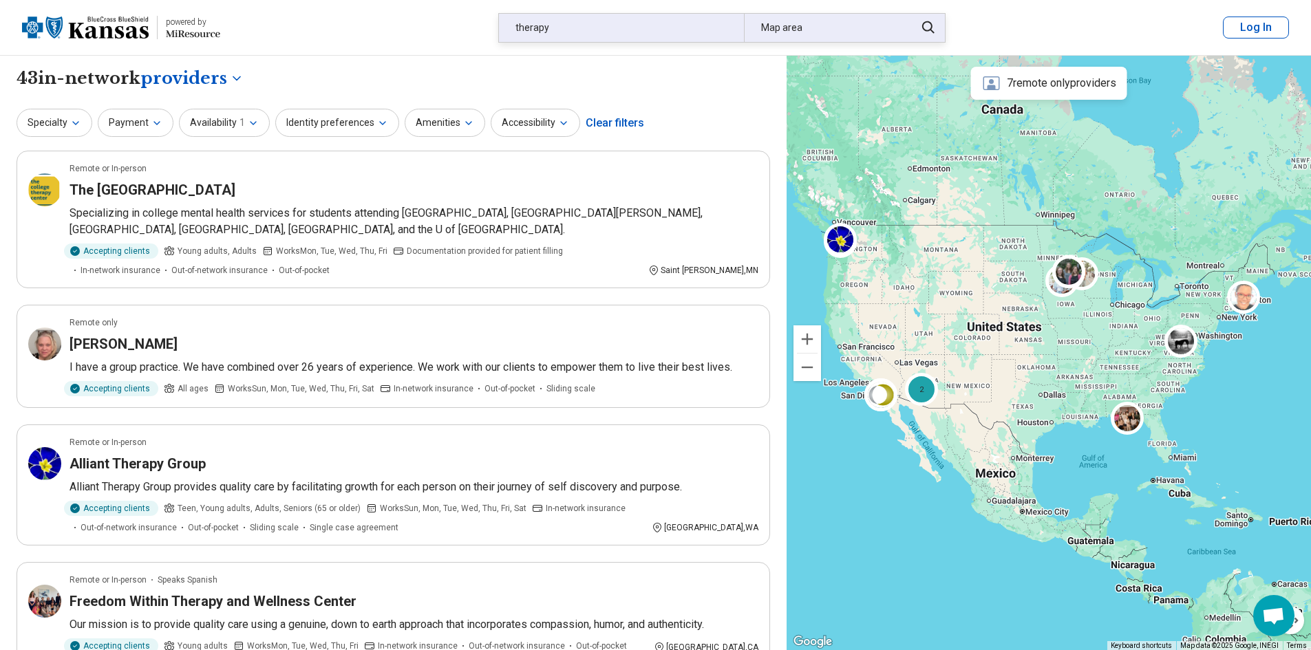
click at [833, 37] on div "Map area" at bounding box center [825, 28] width 163 height 28
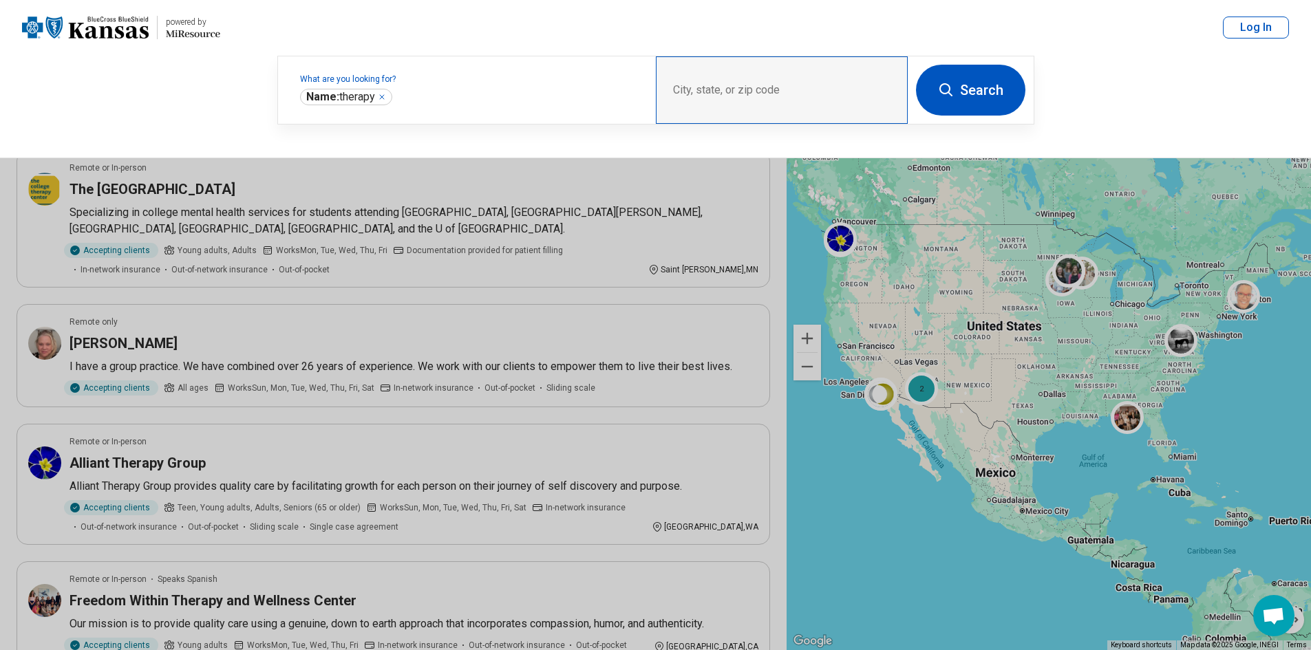
click at [778, 91] on div "City, state, or zip code" at bounding box center [782, 89] width 252 height 67
click at [686, 291] on button at bounding box center [655, 325] width 1311 height 650
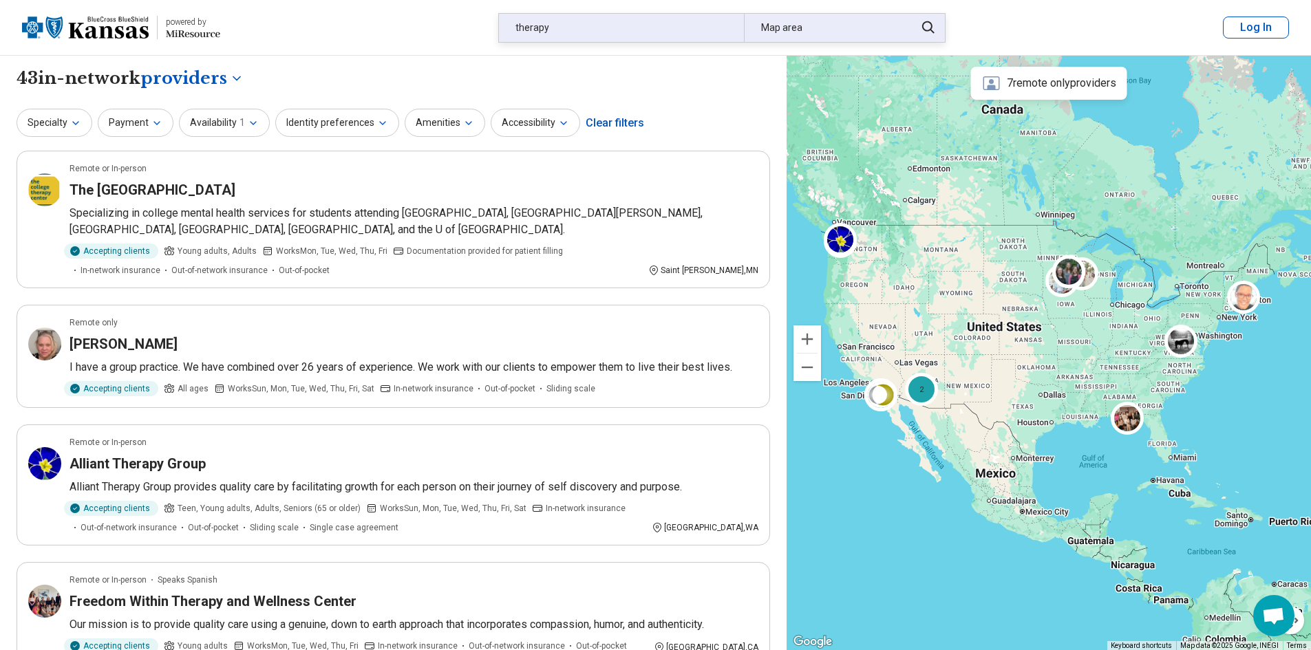
click at [864, 32] on div "Map area" at bounding box center [825, 28] width 163 height 28
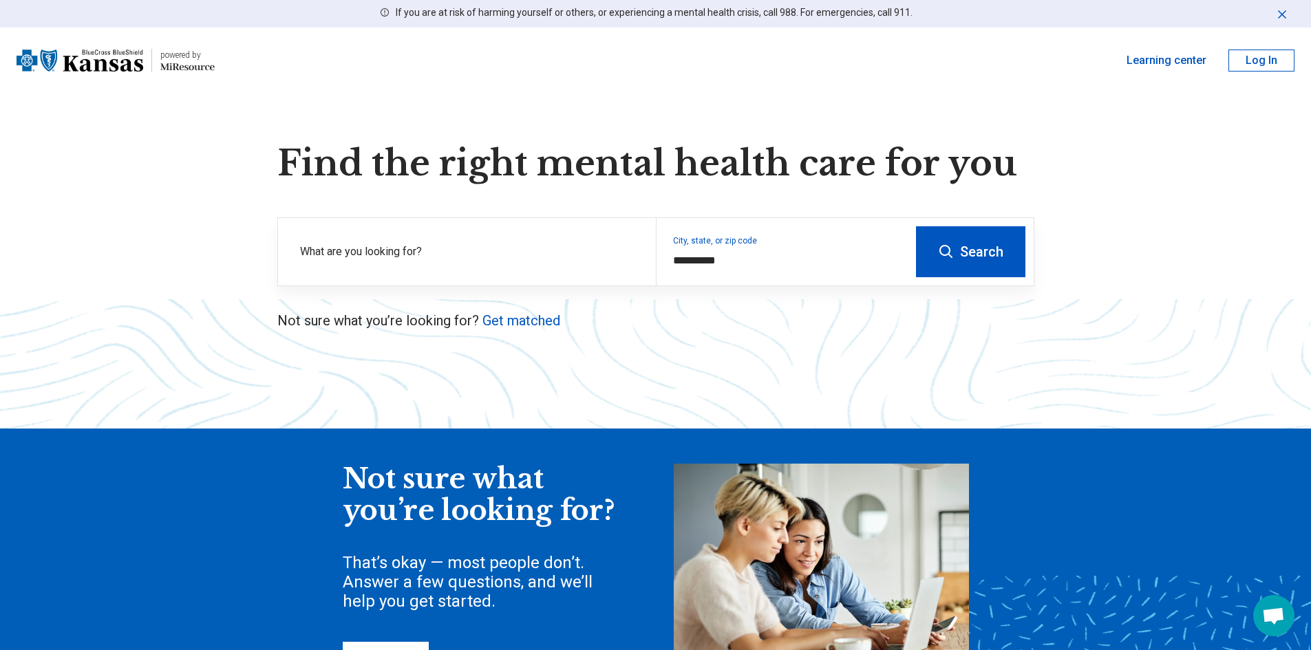
scroll to position [69, 0]
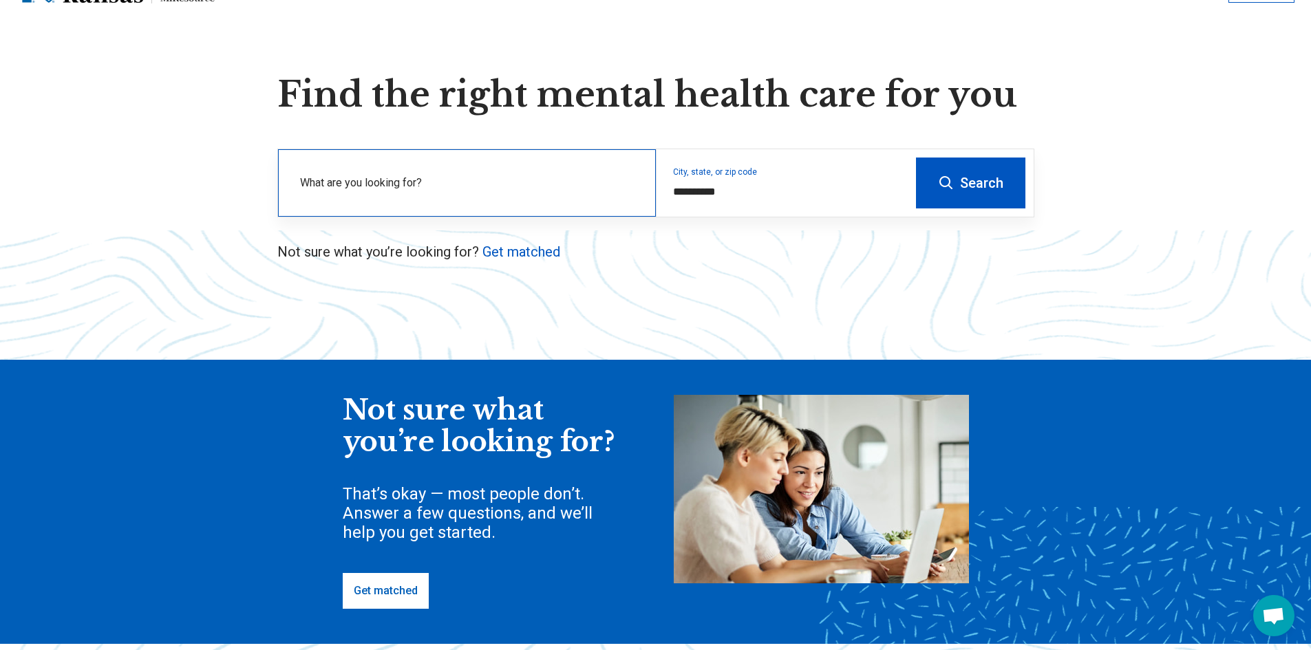
click at [419, 173] on div "What are you looking for?" at bounding box center [467, 182] width 378 height 67
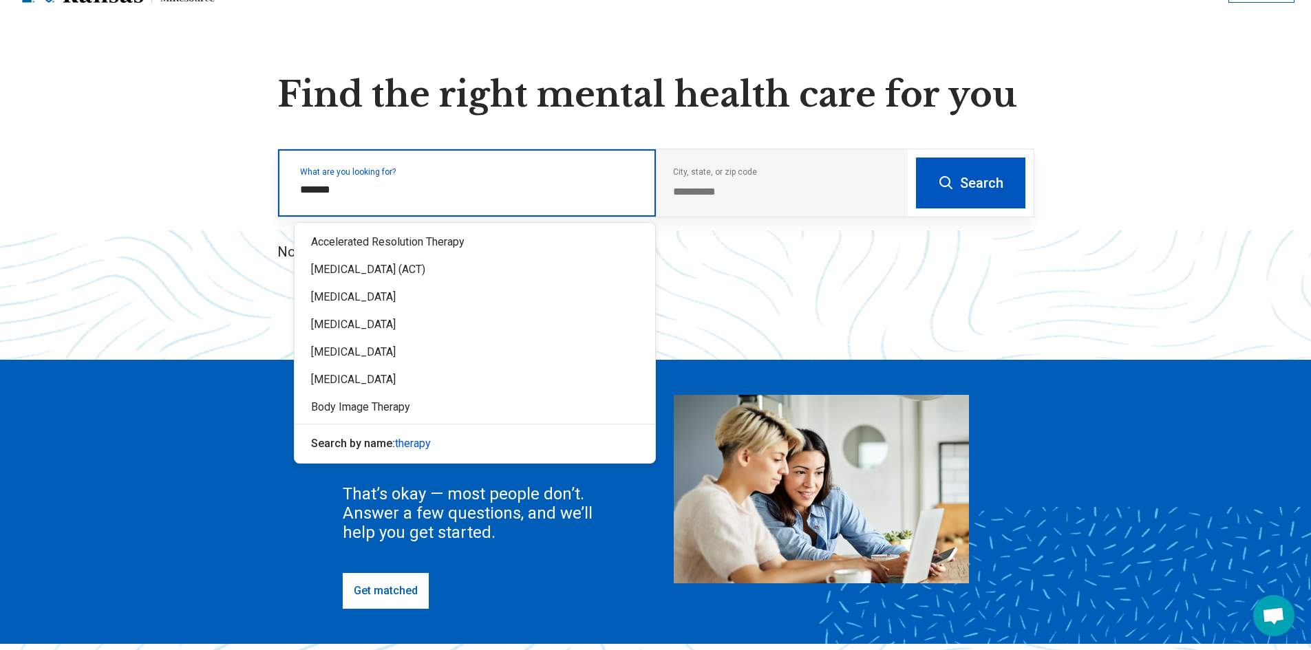
type input "*******"
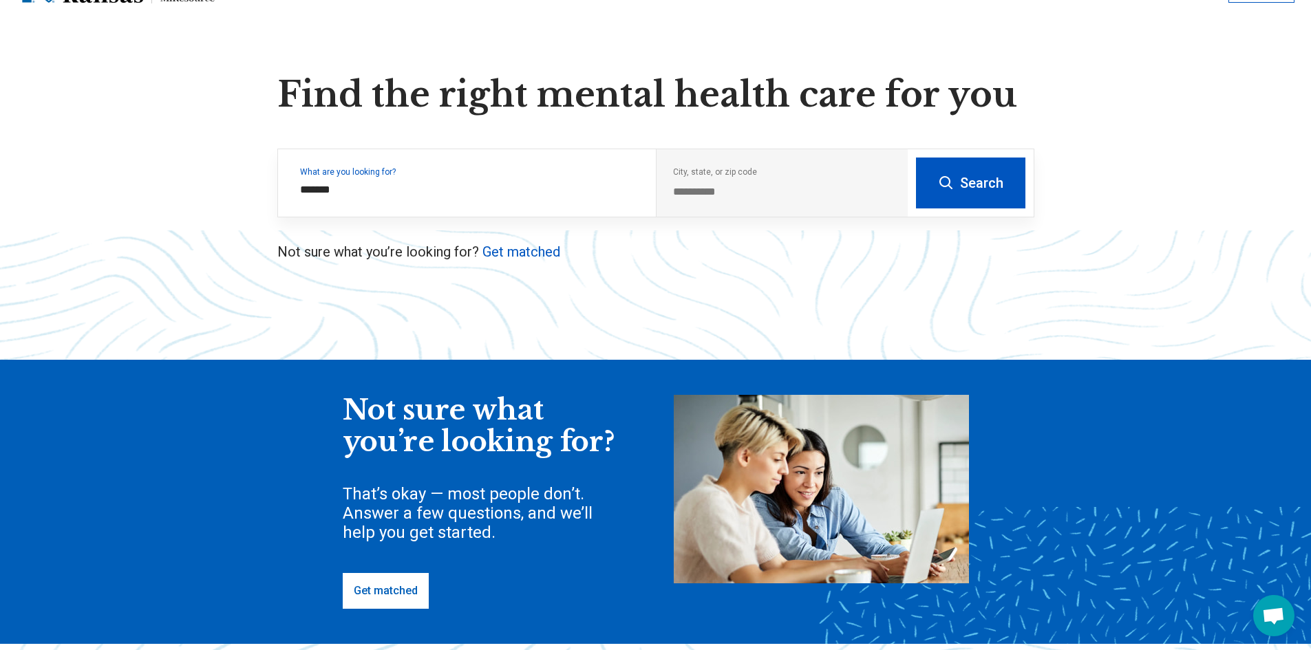
click at [403, 599] on link "Get matched" at bounding box center [386, 591] width 86 height 36
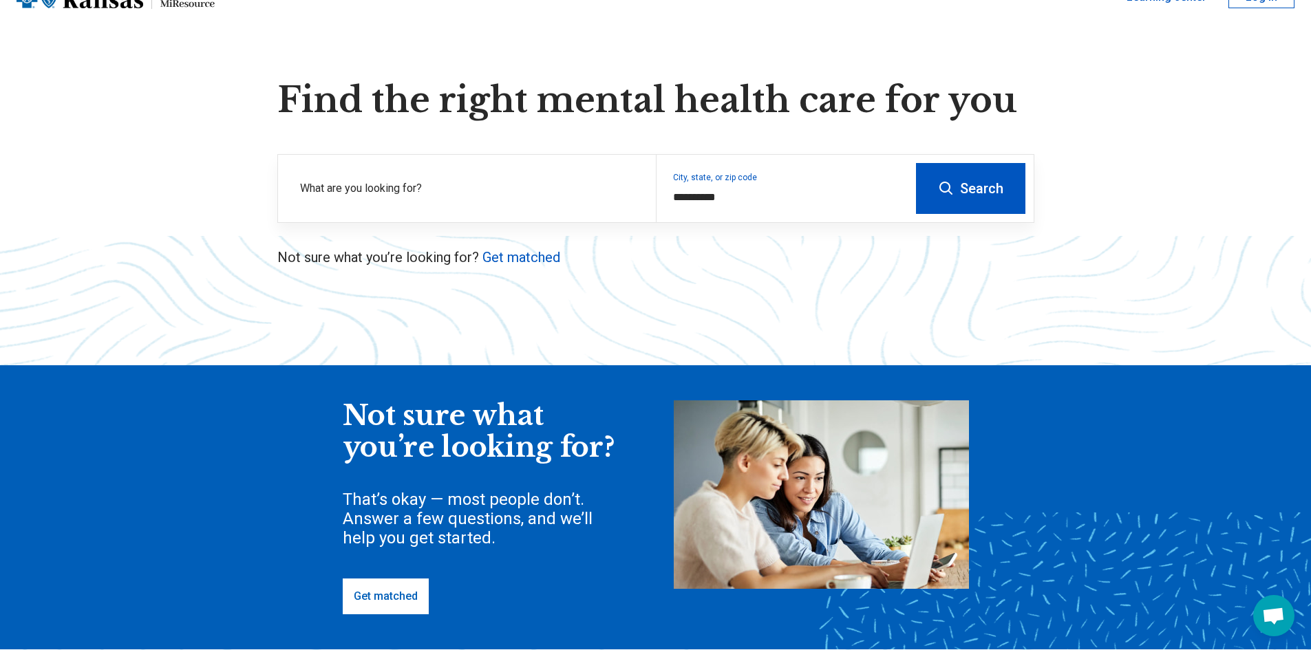
scroll to position [69, 0]
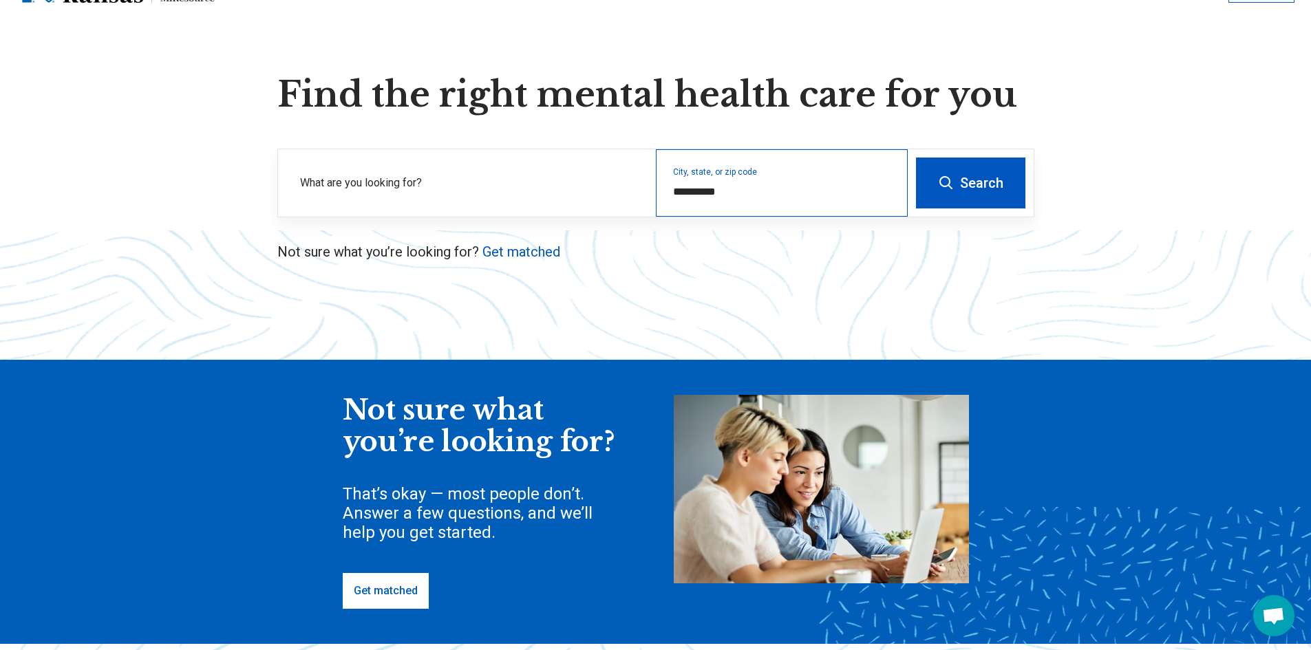
click at [745, 183] on div "**********" at bounding box center [782, 182] width 252 height 67
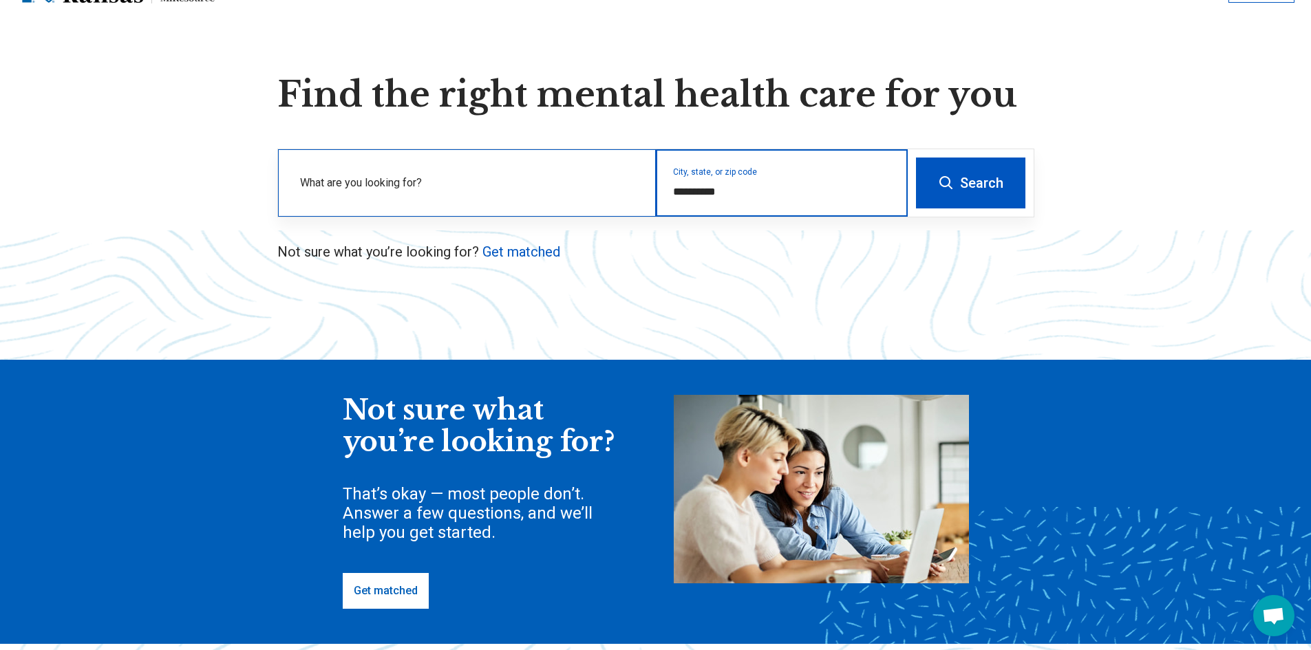
drag, startPoint x: 577, startPoint y: 203, endPoint x: 286, endPoint y: 208, distance: 291.2
click at [286, 208] on div "**********" at bounding box center [593, 182] width 630 height 67
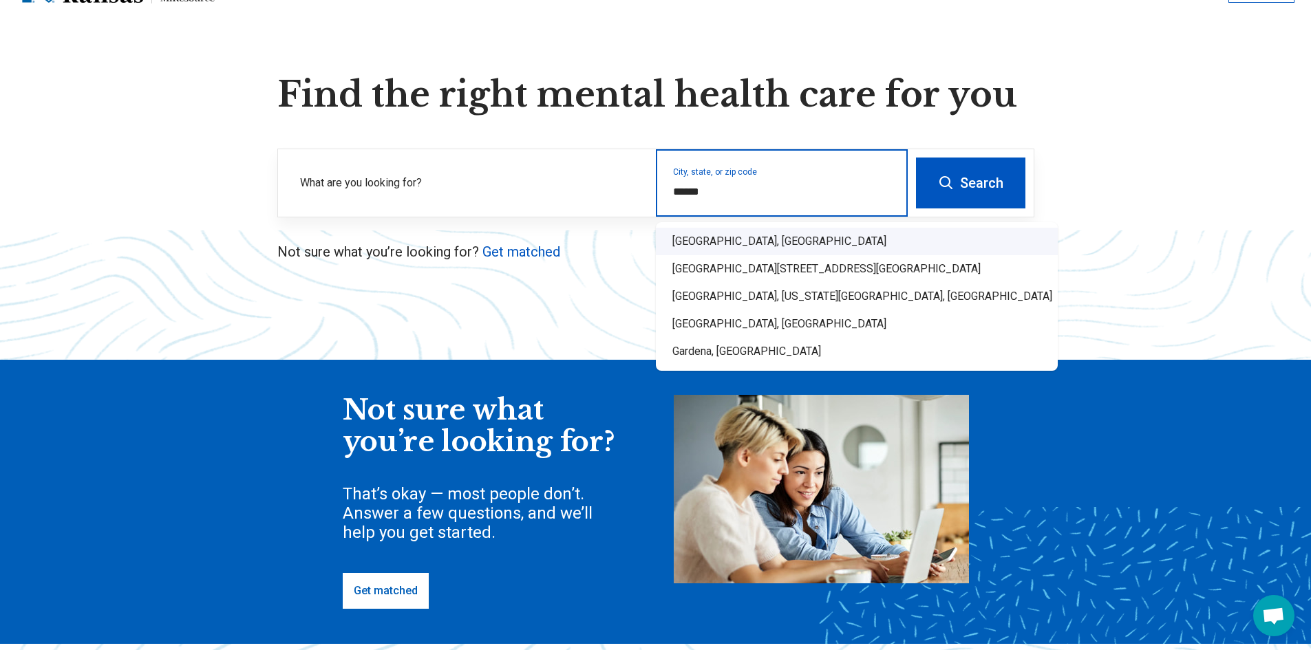
click at [776, 245] on div "Garden City, KS" at bounding box center [857, 242] width 402 height 28
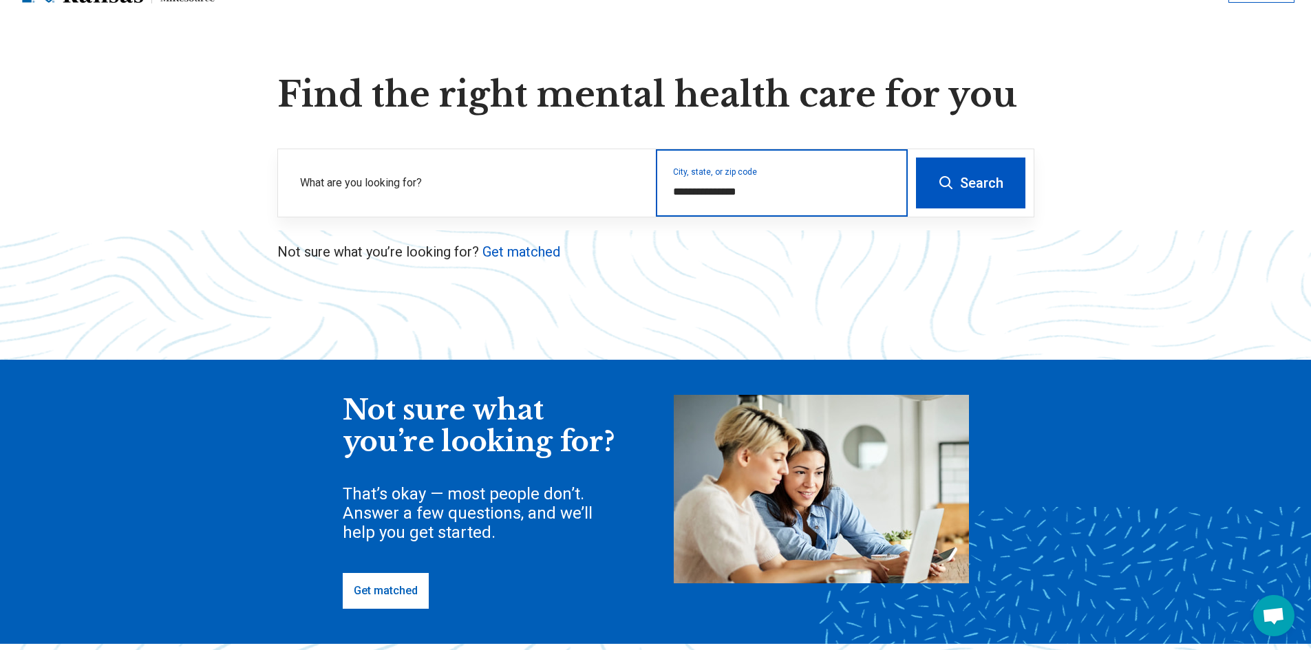
type input "**********"
click at [776, 245] on p "Not sure what you’re looking for? Get matched" at bounding box center [655, 251] width 757 height 19
click at [917, 195] on button "Search" at bounding box center [970, 183] width 109 height 51
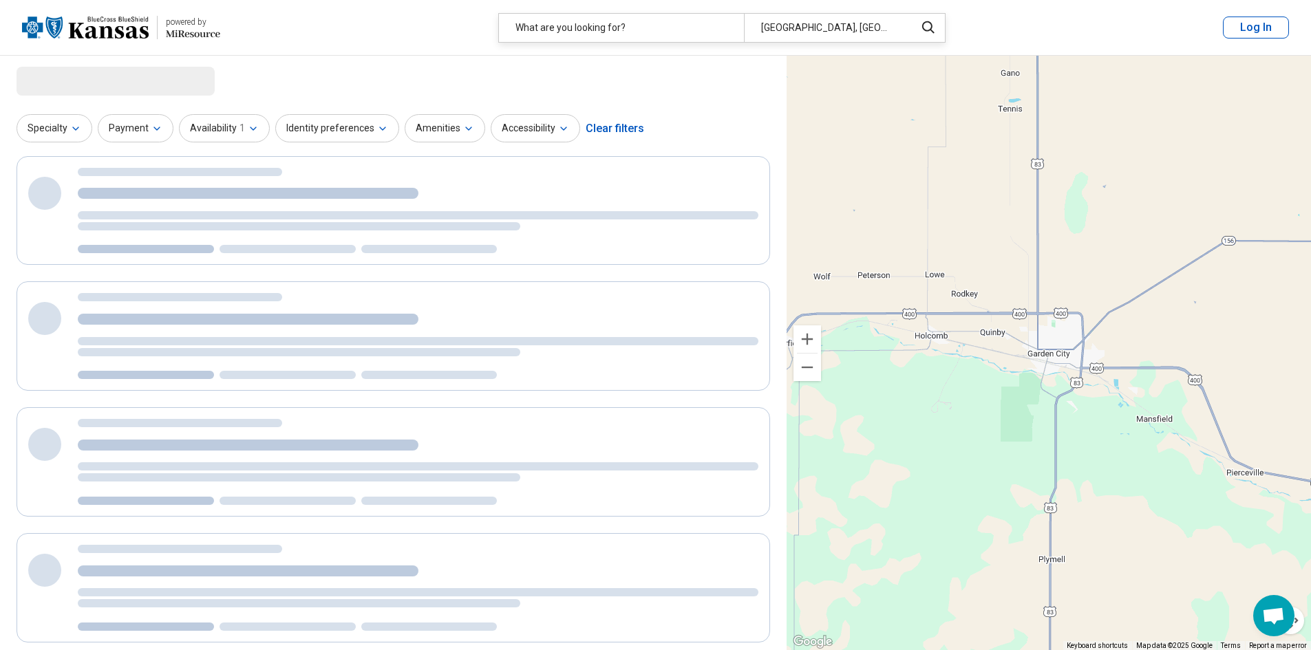
select select "***"
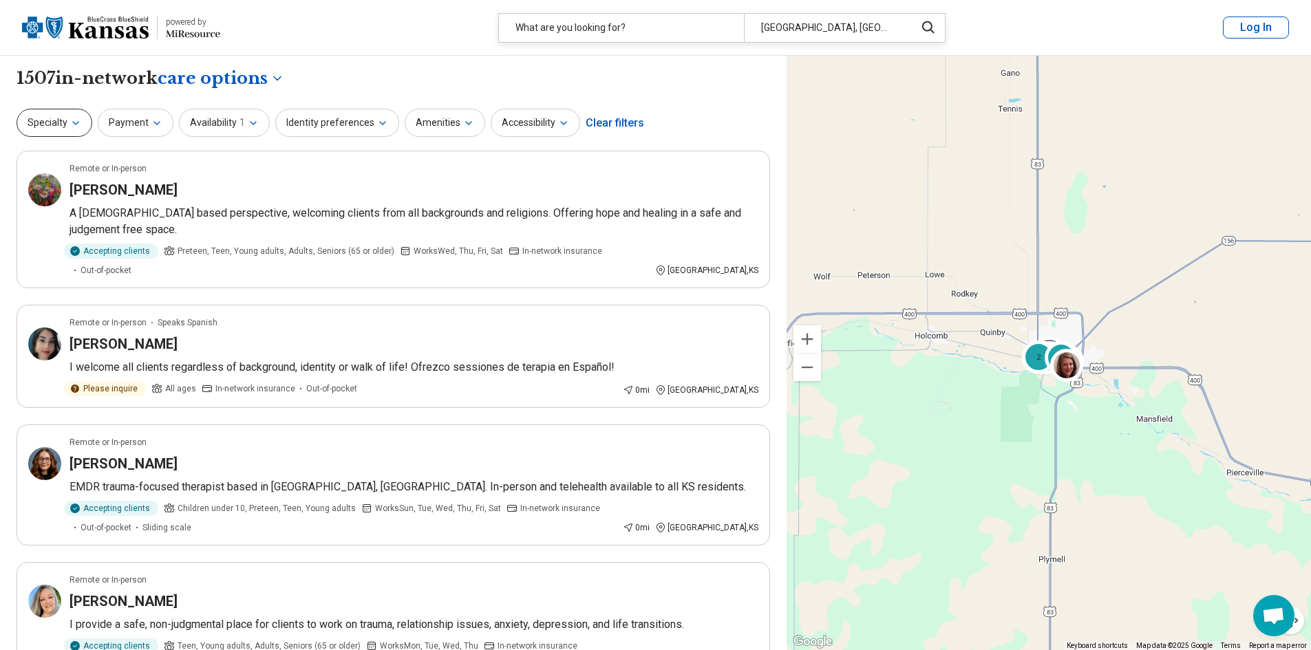
click at [61, 121] on button "Specialty" at bounding box center [55, 123] width 76 height 28
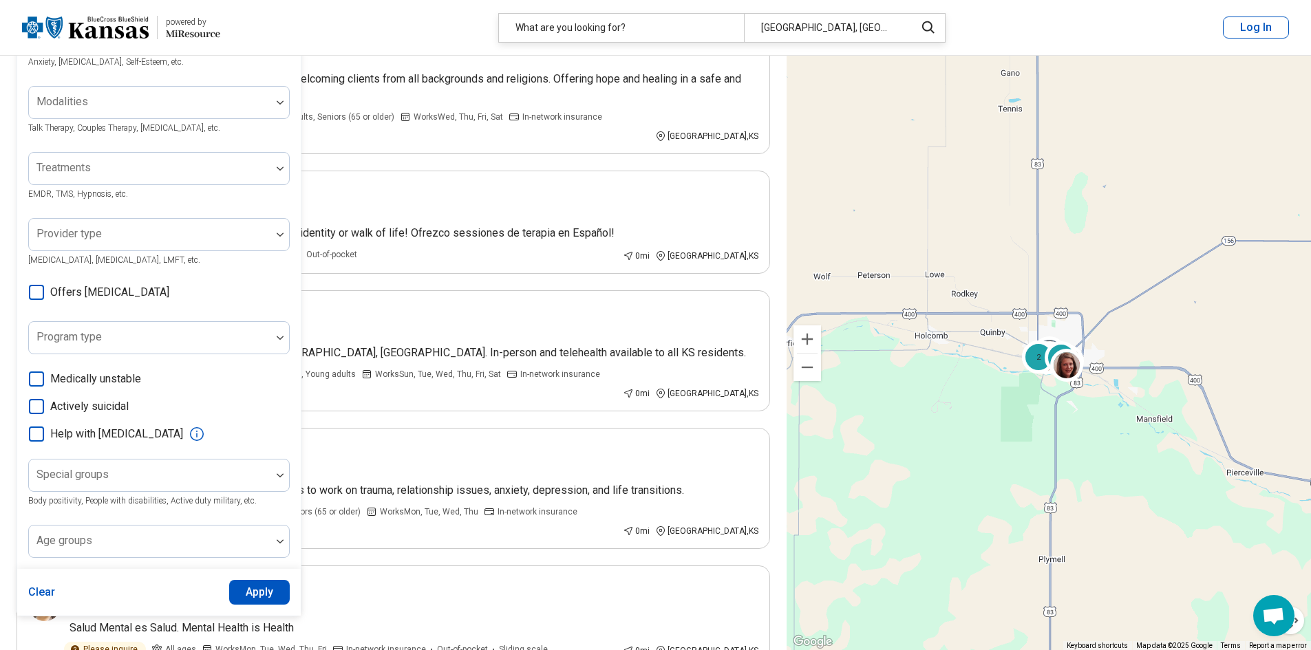
scroll to position [138, 0]
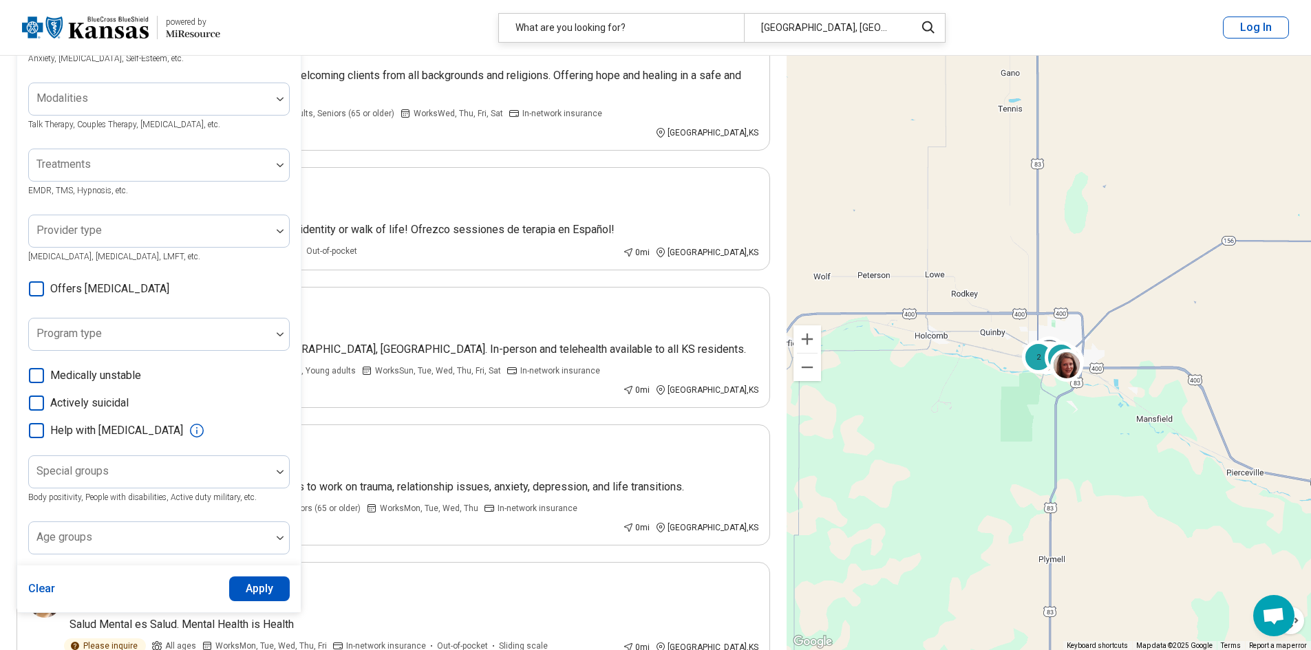
click at [127, 433] on span "Help with activities of daily living" at bounding box center [116, 431] width 133 height 17
click at [269, 589] on button "Apply" at bounding box center [259, 589] width 61 height 25
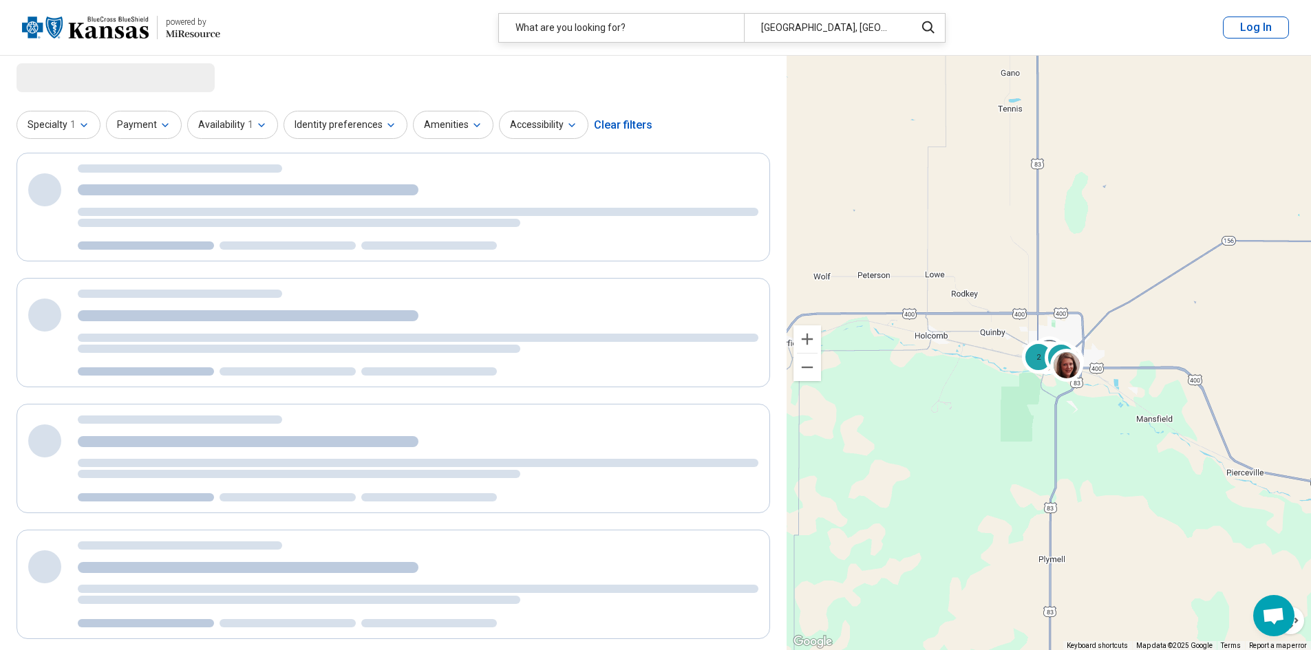
scroll to position [0, 0]
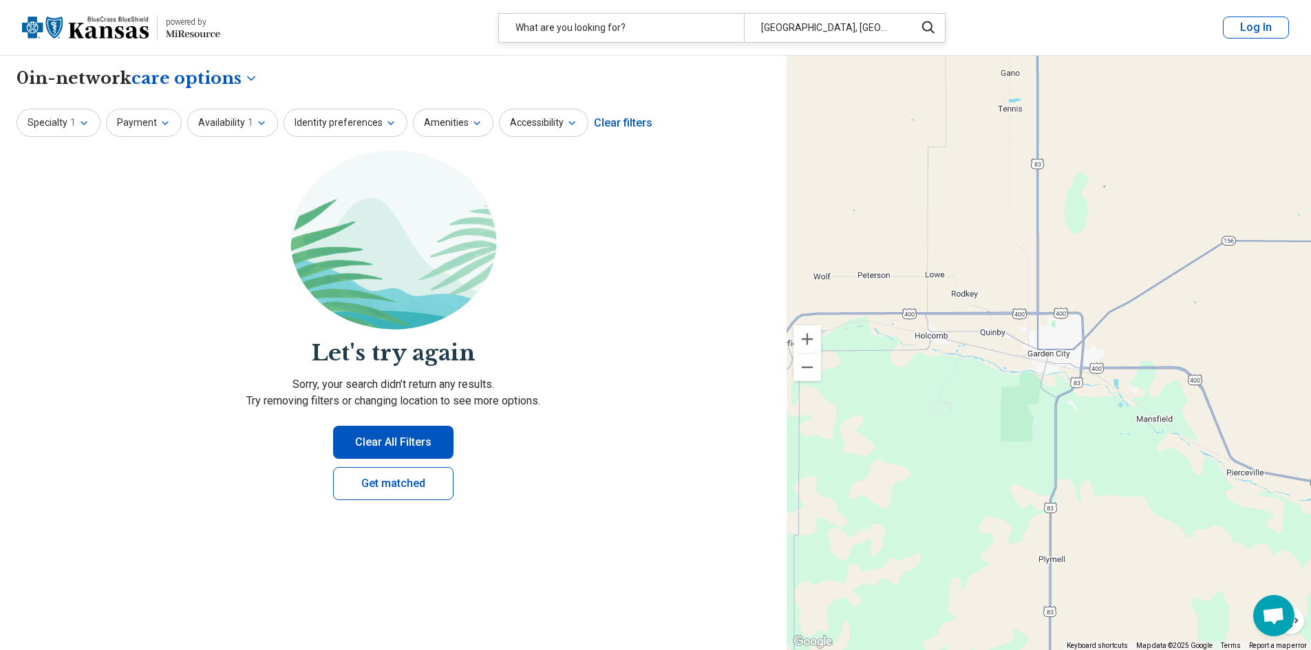
click at [398, 440] on button "Clear All Filters" at bounding box center [393, 442] width 120 height 33
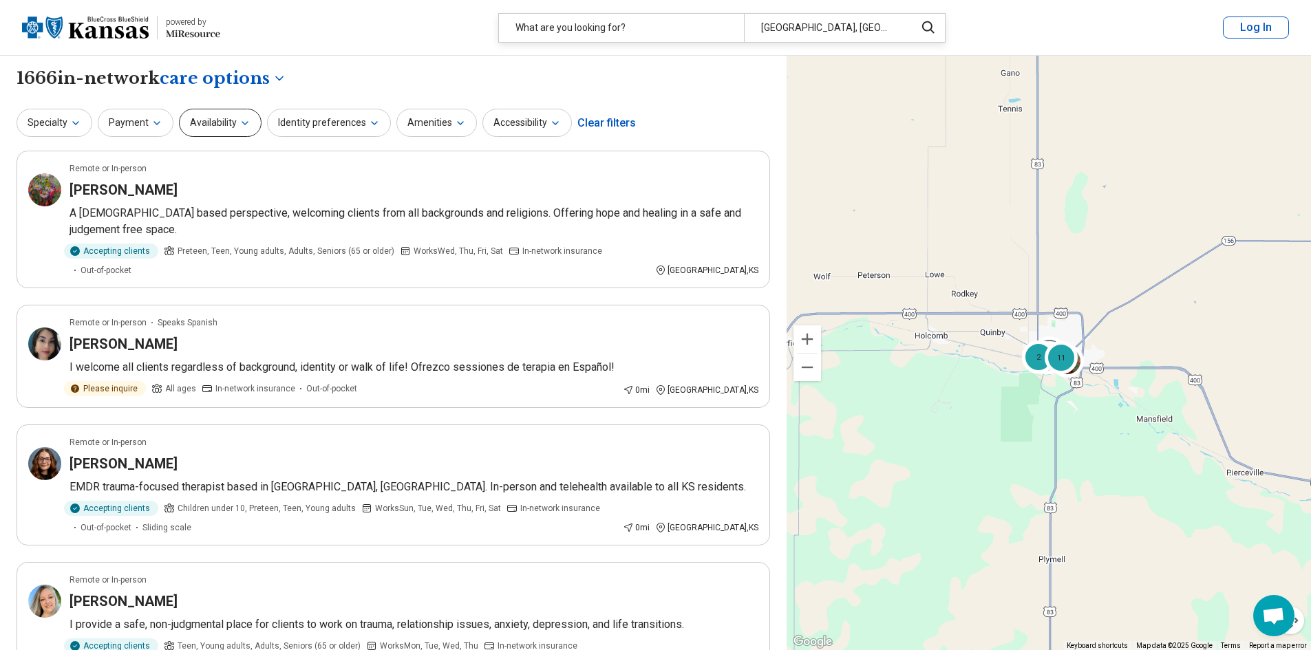
click at [239, 126] on icon "button" at bounding box center [244, 123] width 11 height 11
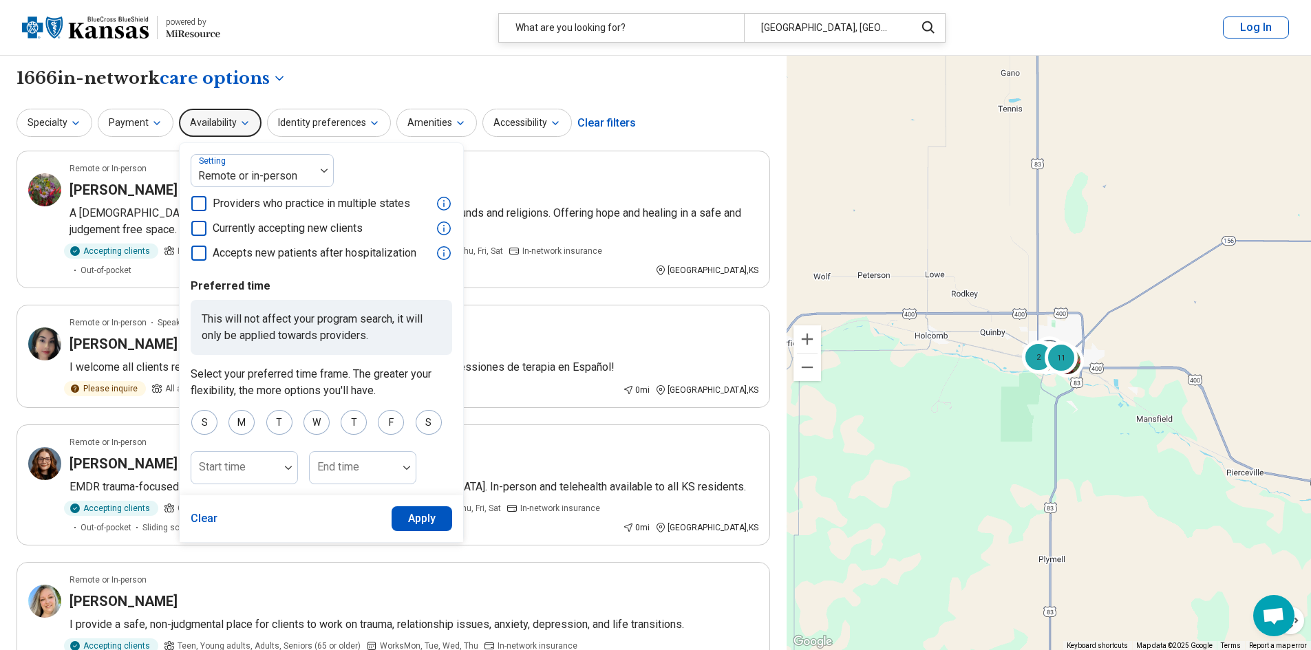
click at [248, 231] on span "Currently accepting new clients" at bounding box center [288, 228] width 150 height 17
click at [409, 518] on button "Apply" at bounding box center [422, 519] width 61 height 25
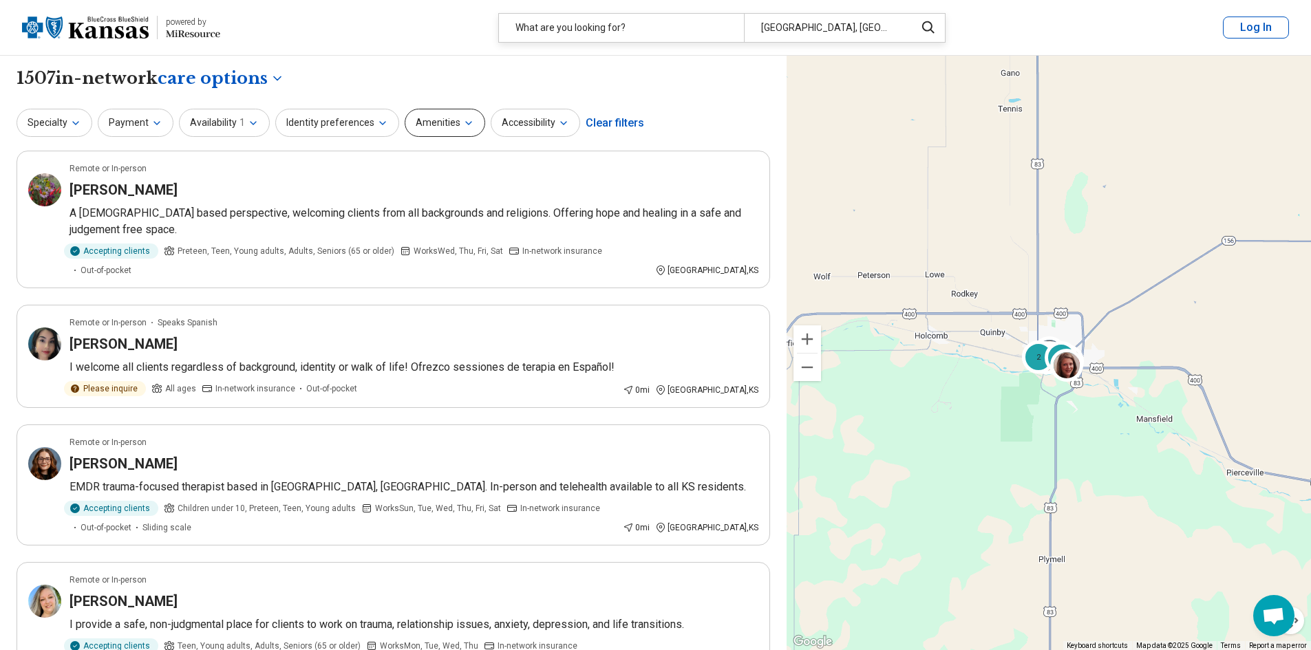
click at [409, 125] on button "Amenities" at bounding box center [445, 123] width 81 height 28
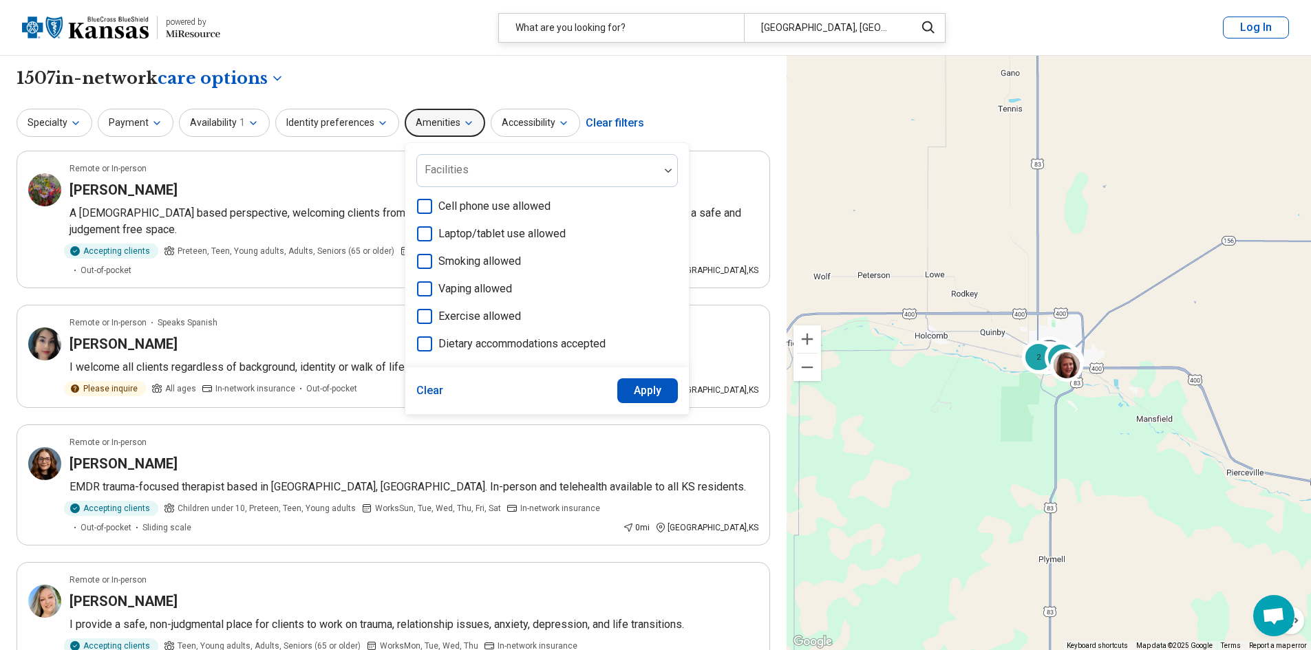
click at [409, 125] on button "Amenities" at bounding box center [445, 123] width 81 height 28
click at [558, 123] on icon "button" at bounding box center [563, 123] width 11 height 11
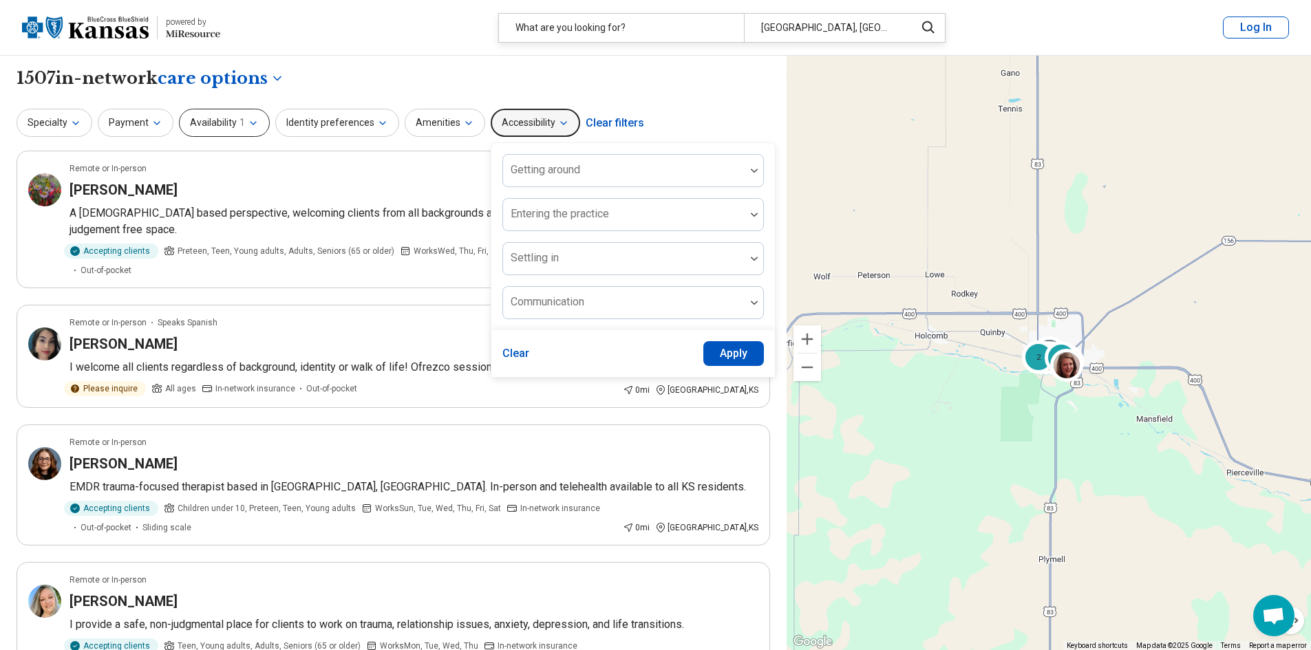
click at [229, 121] on button "Availability 1" at bounding box center [224, 123] width 91 height 28
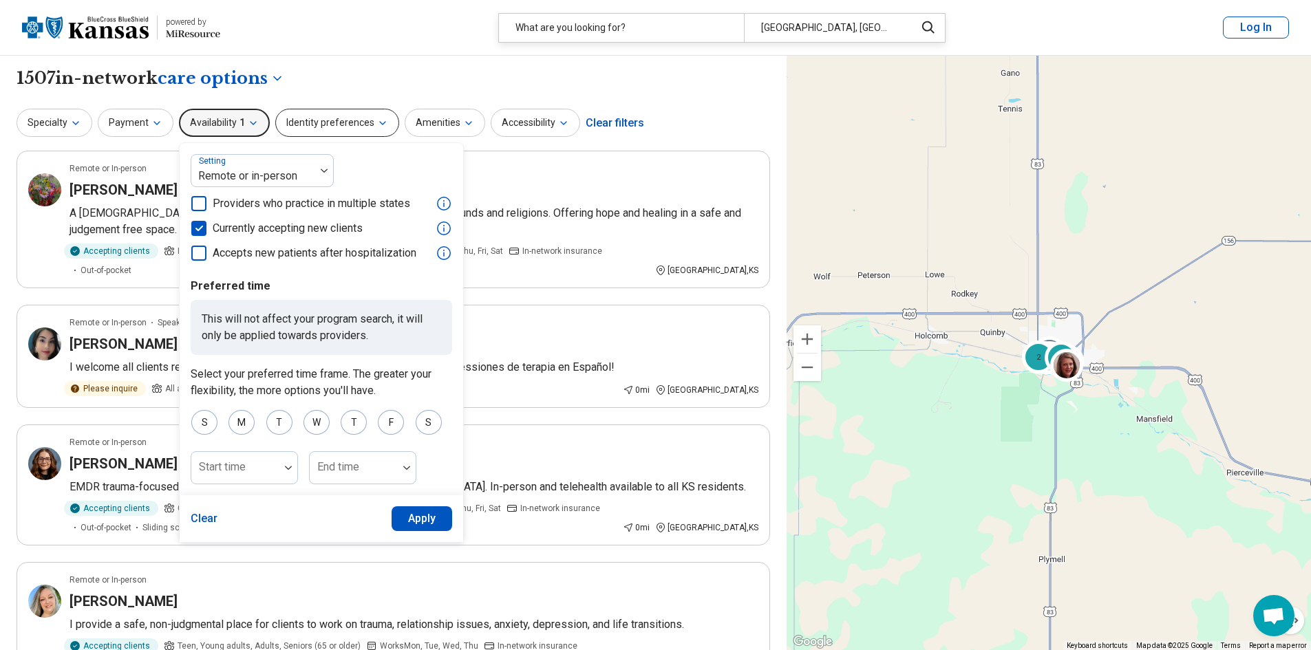
click at [297, 119] on button "Identity preferences" at bounding box center [337, 123] width 124 height 28
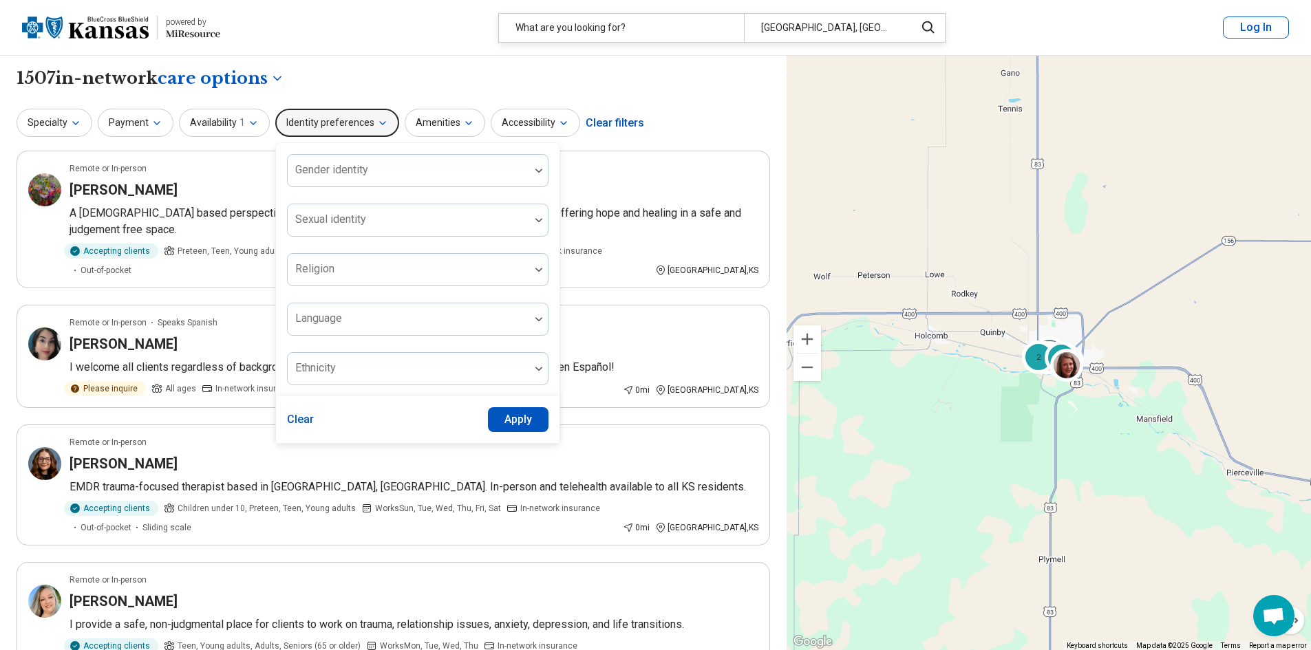
click at [297, 119] on button "Identity preferences" at bounding box center [337, 123] width 124 height 28
click at [159, 118] on icon "button" at bounding box center [156, 123] width 11 height 11
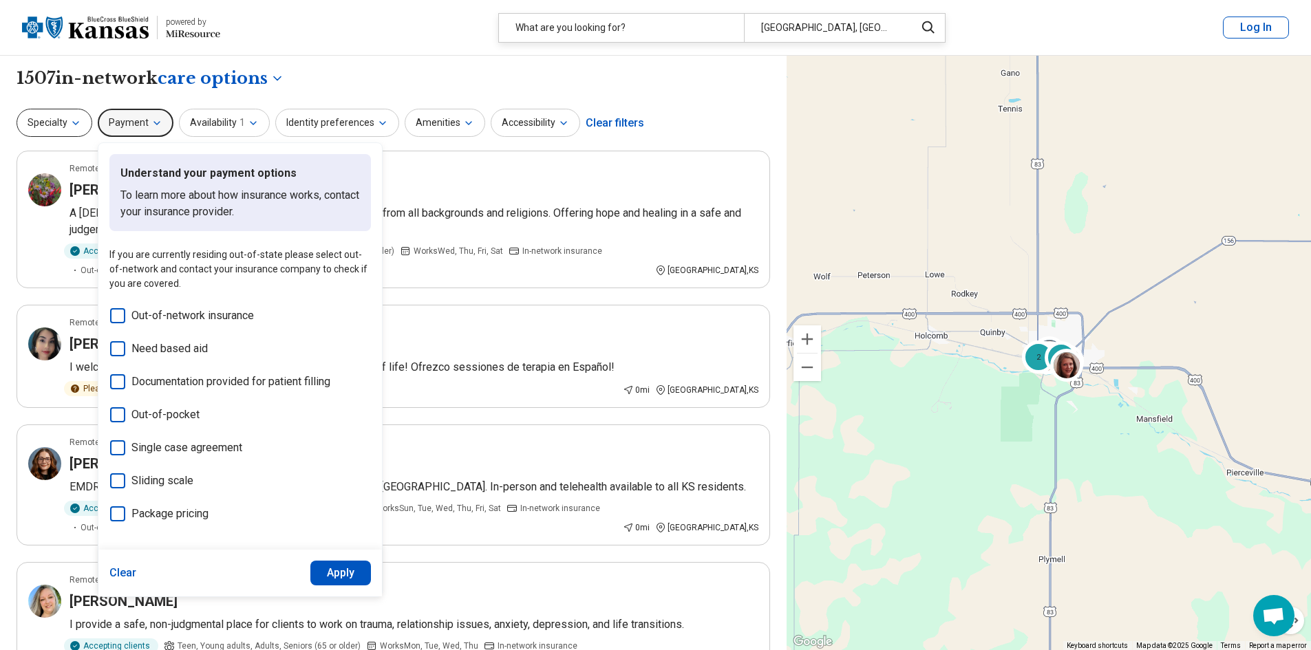
click at [70, 118] on icon "button" at bounding box center [75, 123] width 11 height 11
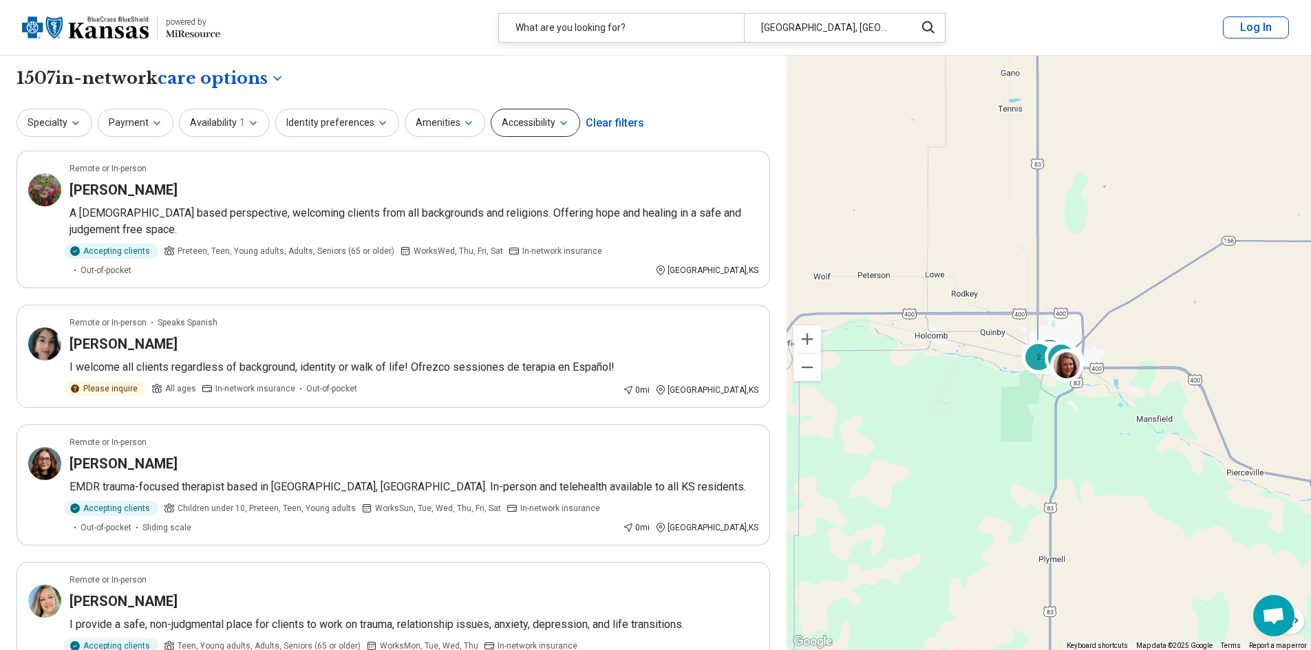
click at [546, 111] on button "Accessibility" at bounding box center [535, 123] width 89 height 28
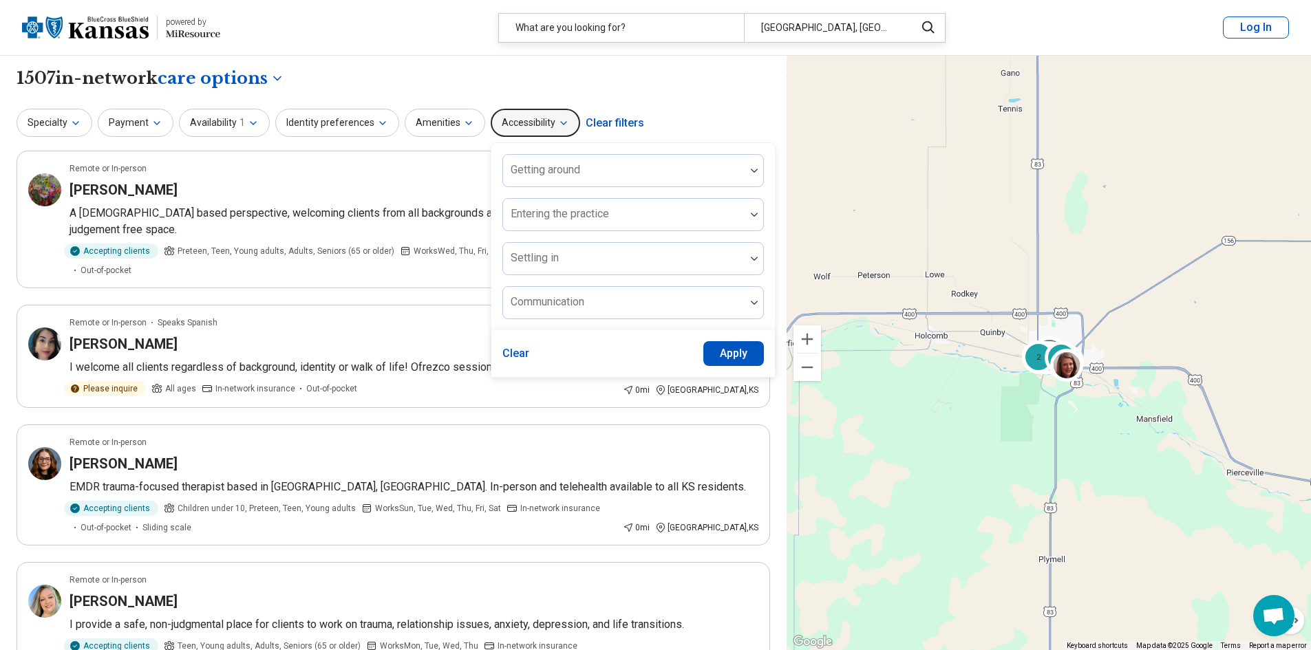
click at [546, 111] on button "Accessibility" at bounding box center [535, 123] width 89 height 28
click at [451, 123] on button "Amenities" at bounding box center [445, 123] width 81 height 28
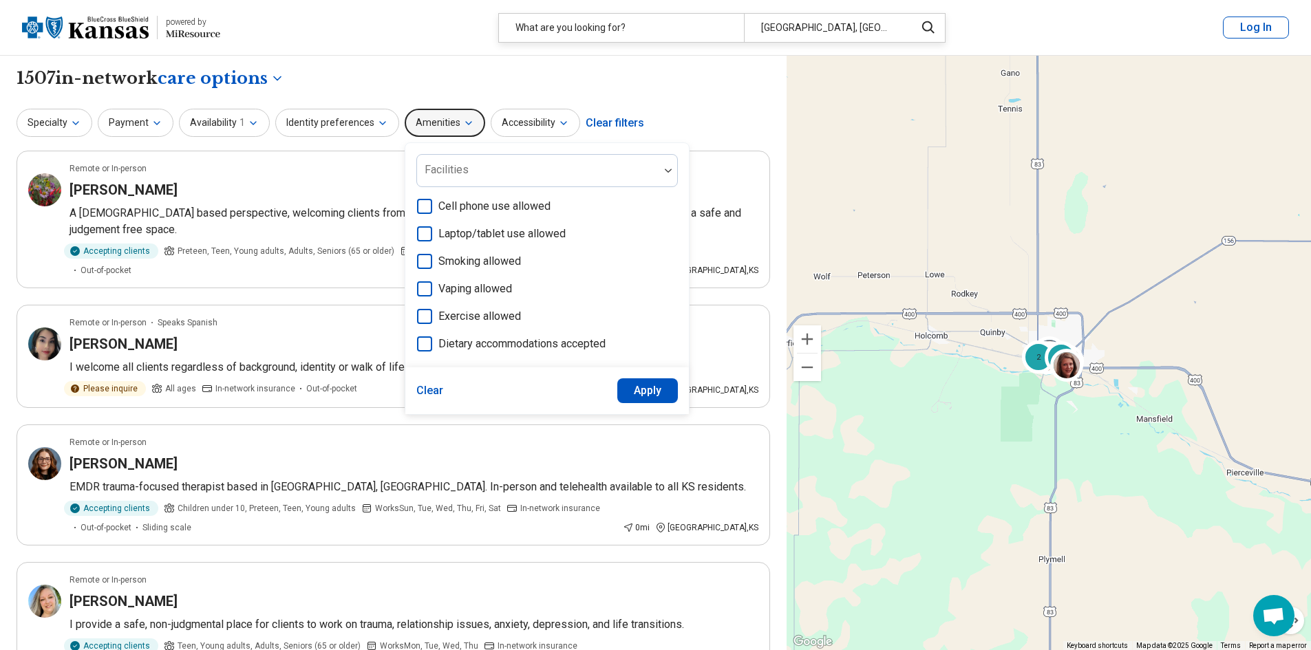
click at [451, 123] on button "Amenities" at bounding box center [445, 123] width 81 height 28
click at [378, 115] on button "Identity preferences" at bounding box center [337, 123] width 124 height 28
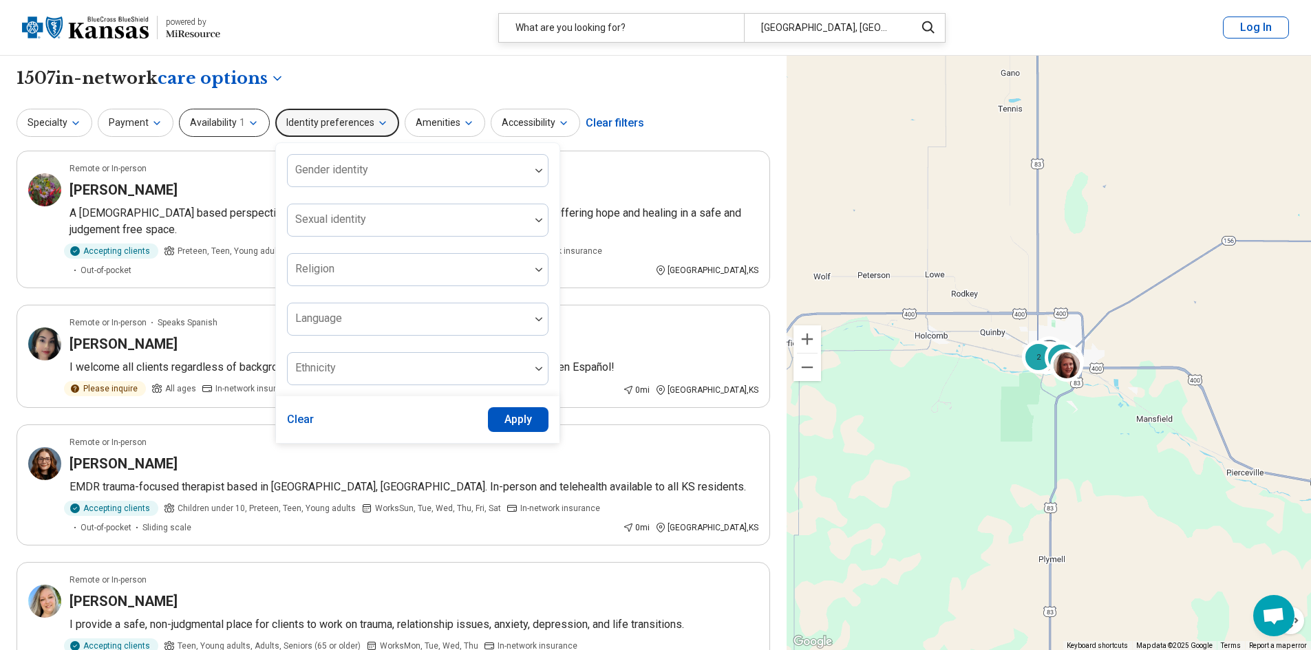
click at [252, 120] on icon "button" at bounding box center [253, 123] width 11 height 11
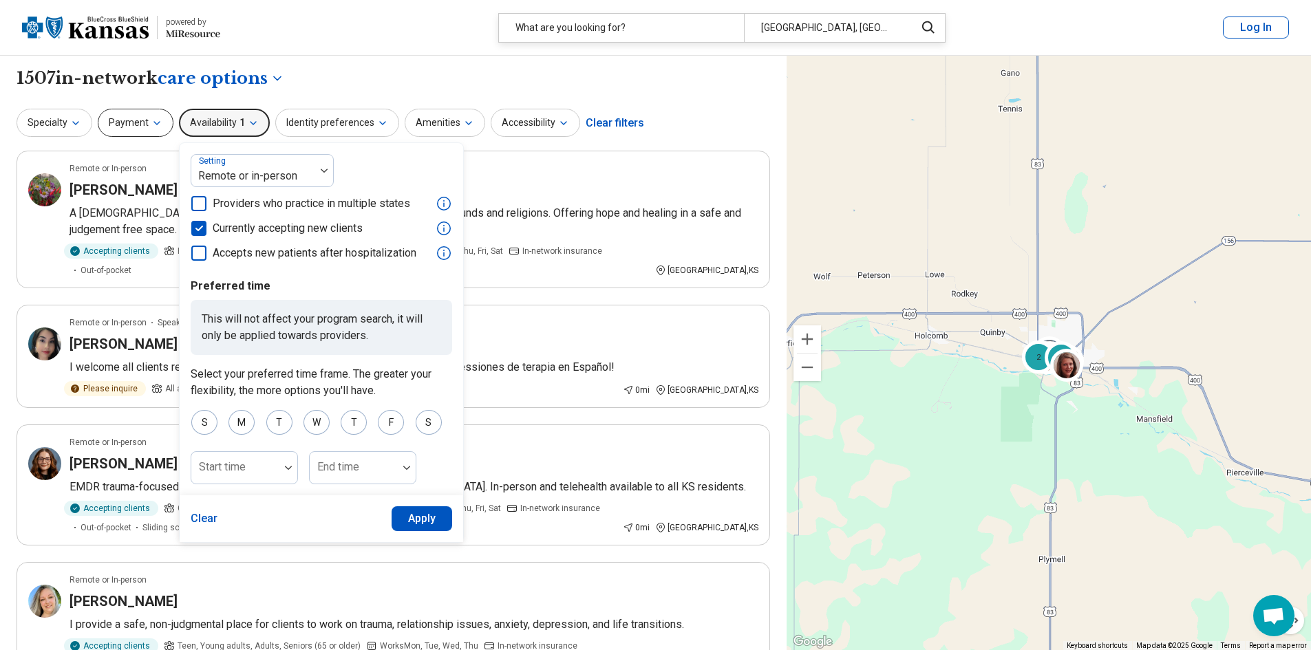
click at [141, 121] on button "Payment" at bounding box center [136, 123] width 76 height 28
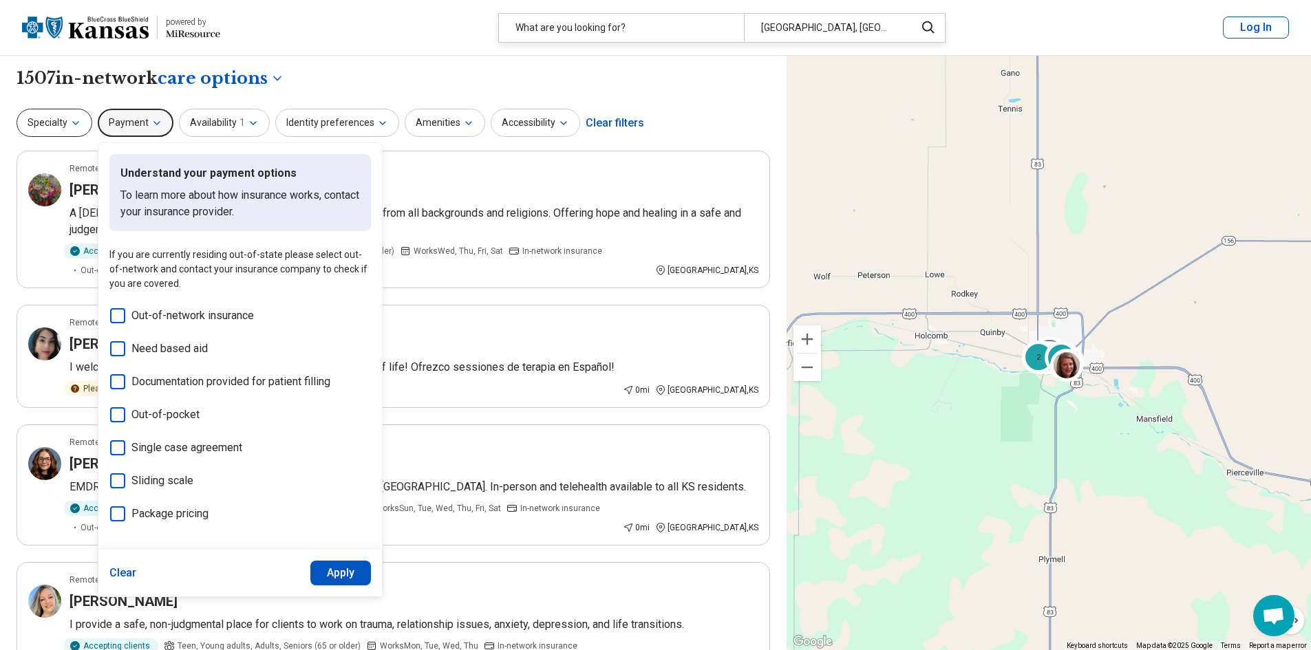
click at [62, 123] on button "Specialty" at bounding box center [55, 123] width 76 height 28
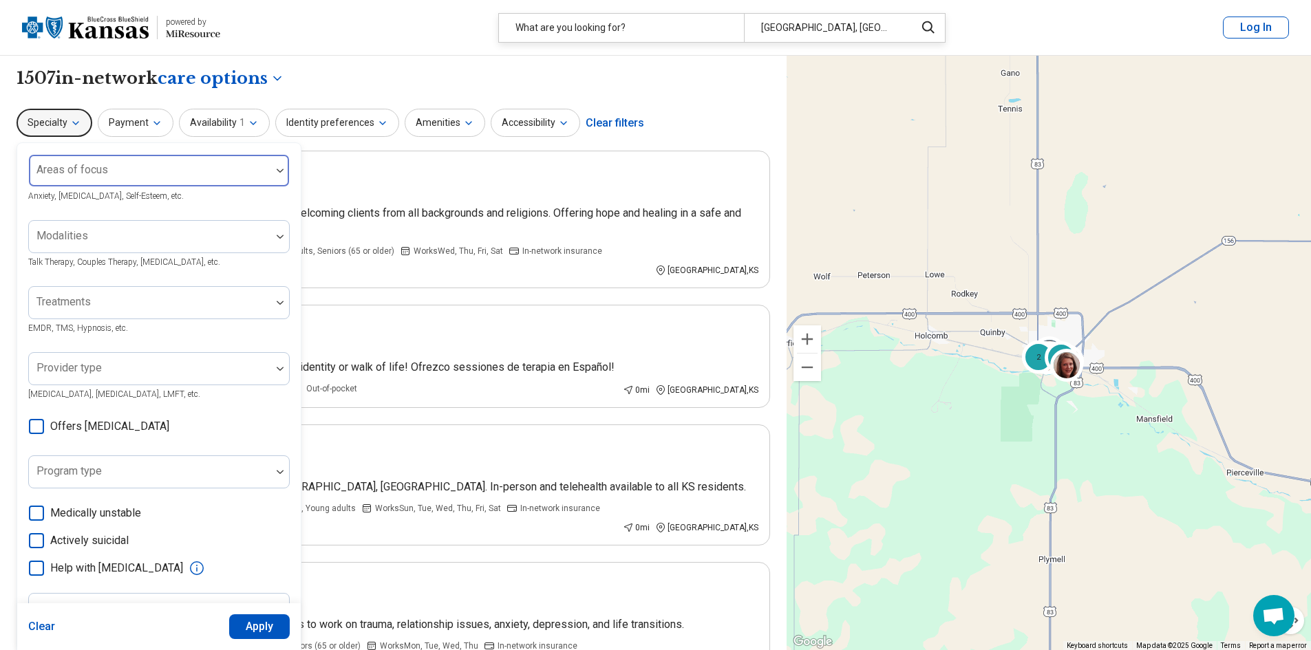
click at [77, 159] on div "Areas of focus" at bounding box center [159, 170] width 262 height 33
click at [77, 159] on label "Areas of focus" at bounding box center [65, 161] width 59 height 10
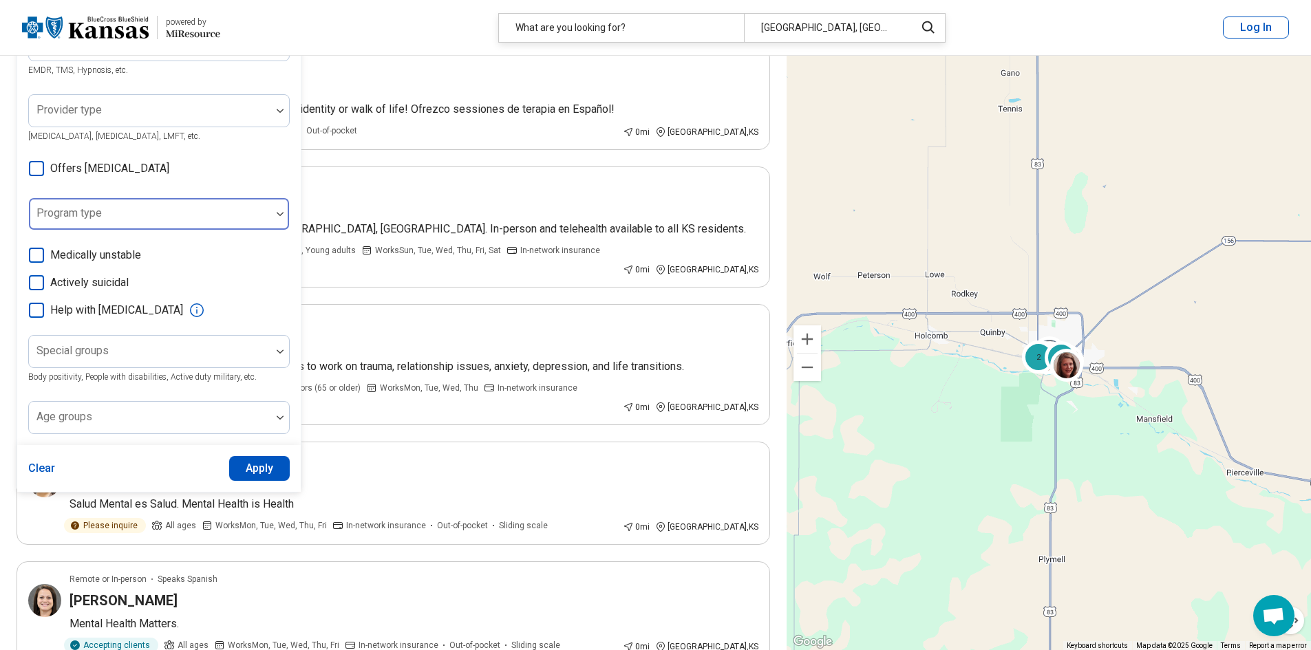
scroll to position [275, 0]
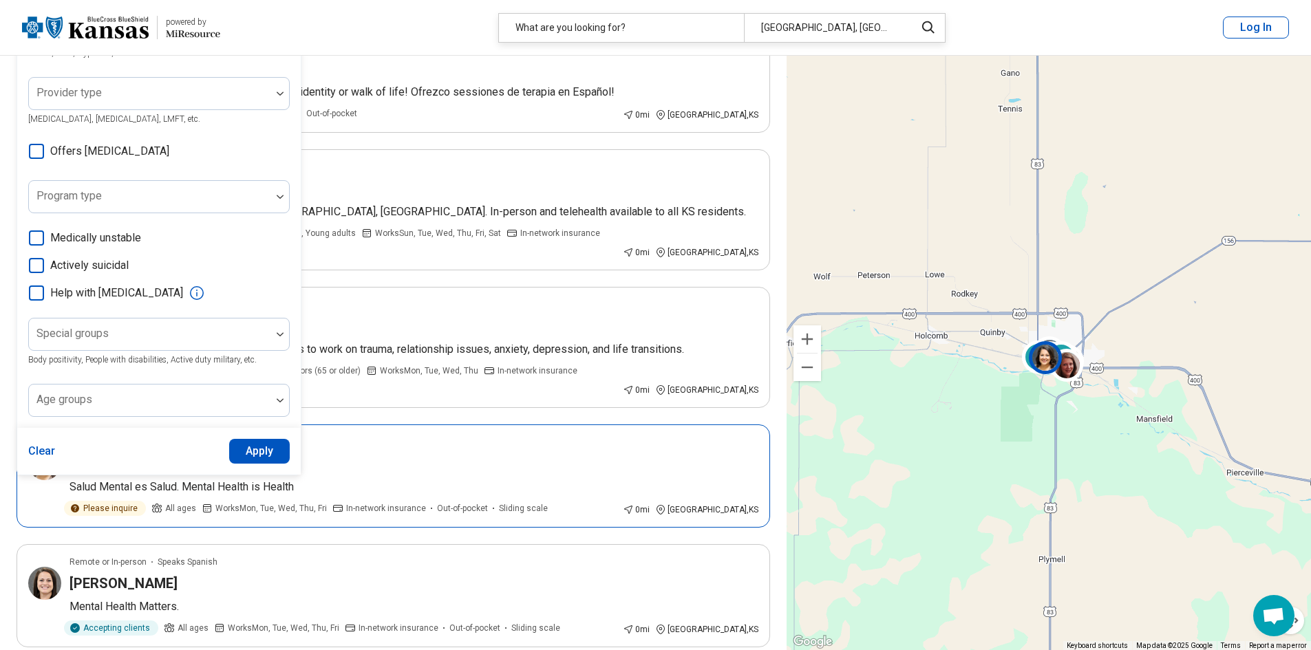
click at [513, 436] on div "Remote or In-person Speaks Spanish" at bounding box center [414, 442] width 689 height 12
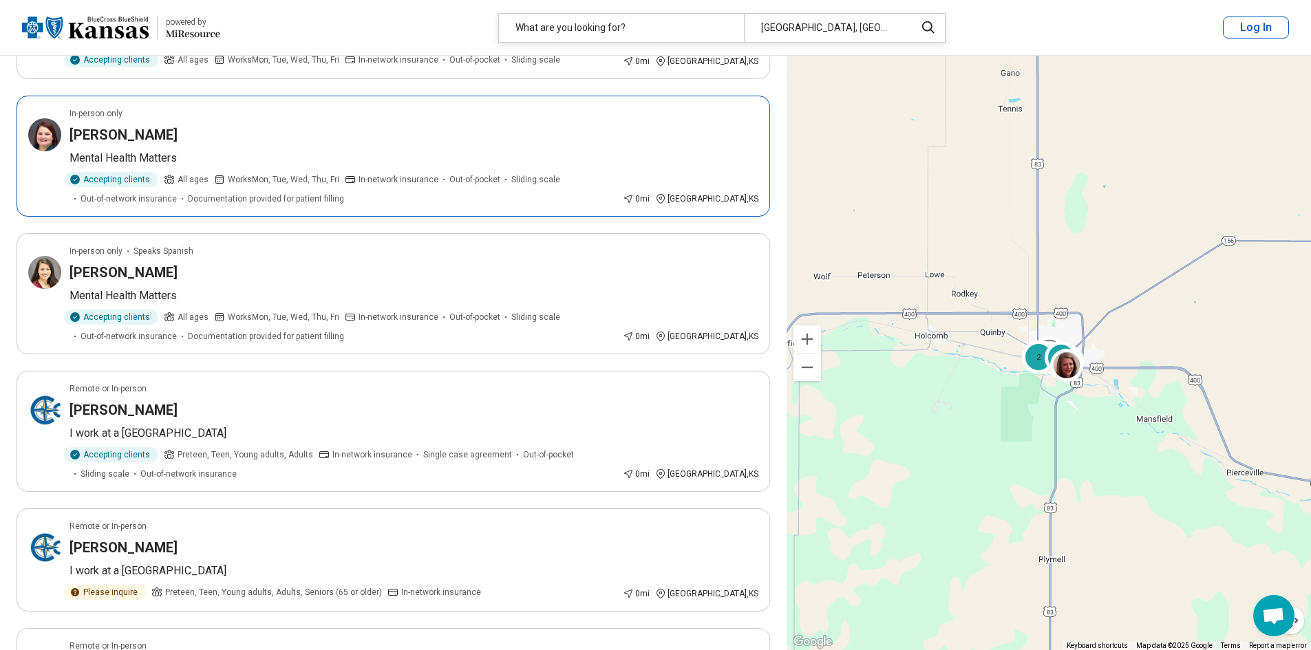
scroll to position [826, 0]
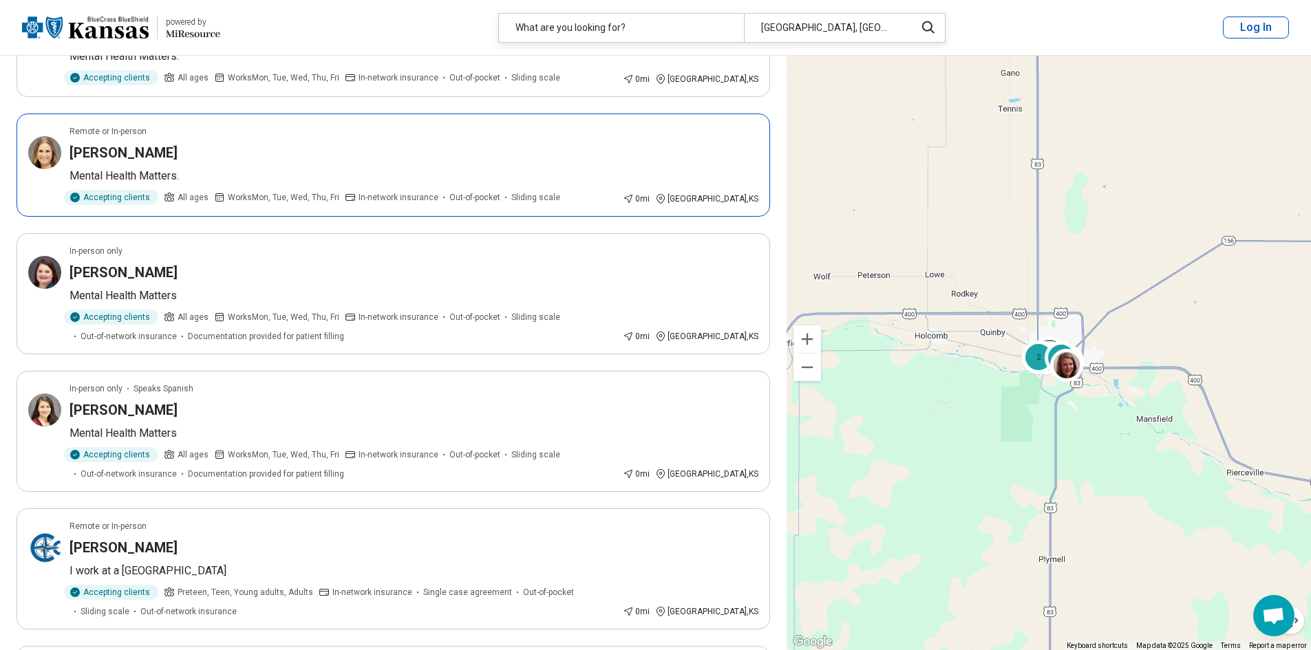
drag, startPoint x: 409, startPoint y: 140, endPoint x: 282, endPoint y: 159, distance: 128.7
click at [282, 168] on p "Mental Health Matters." at bounding box center [414, 176] width 689 height 17
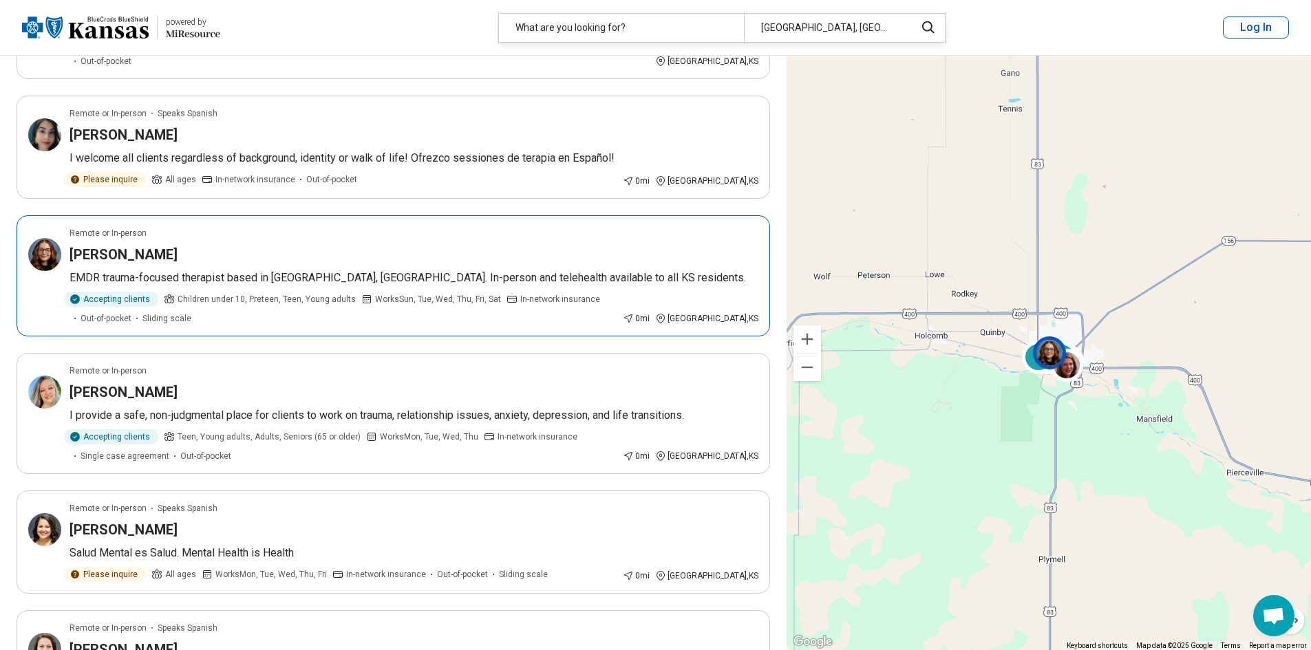
scroll to position [0, 0]
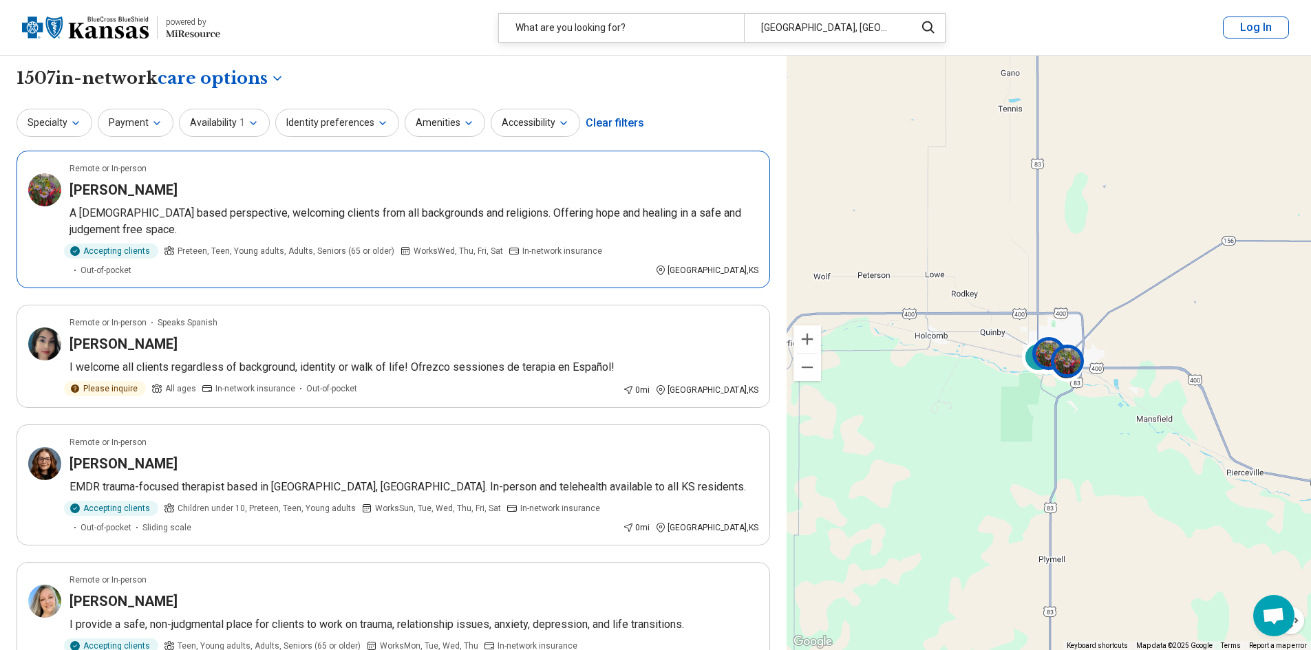
click at [184, 199] on div "Rebecca Clark" at bounding box center [414, 189] width 689 height 19
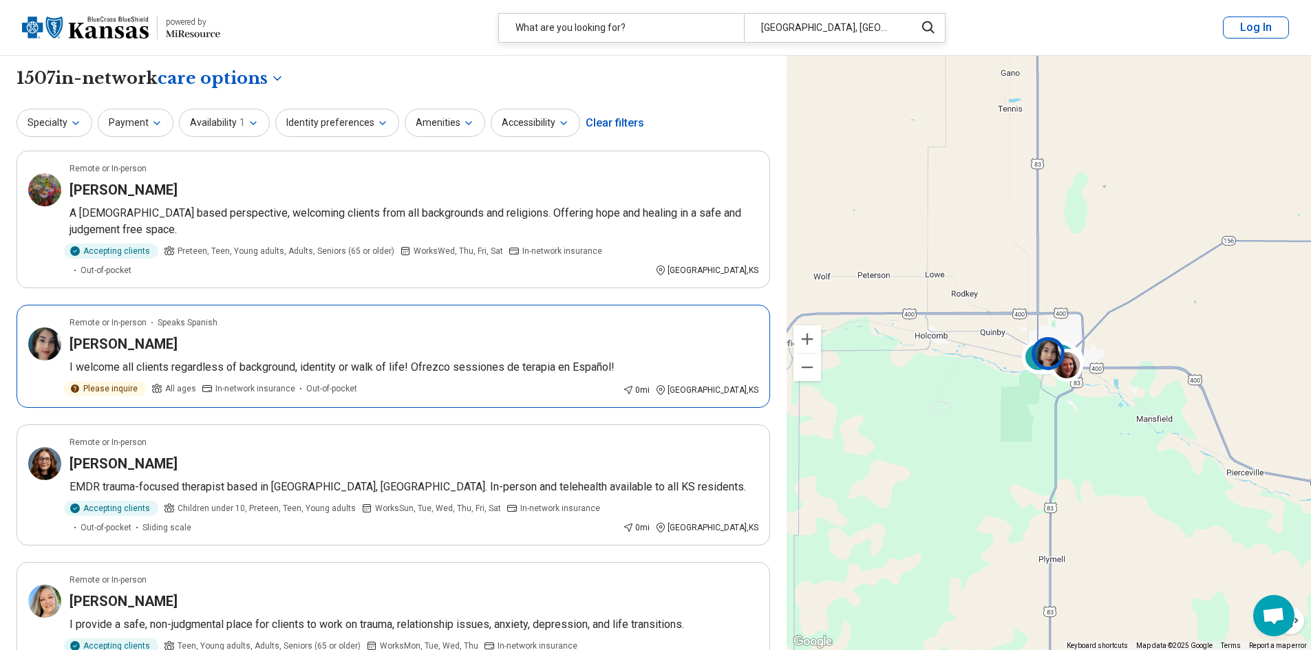
click at [278, 359] on p "I welcome all clients regardless of background, identity or walk of life! Ofrez…" at bounding box center [414, 367] width 689 height 17
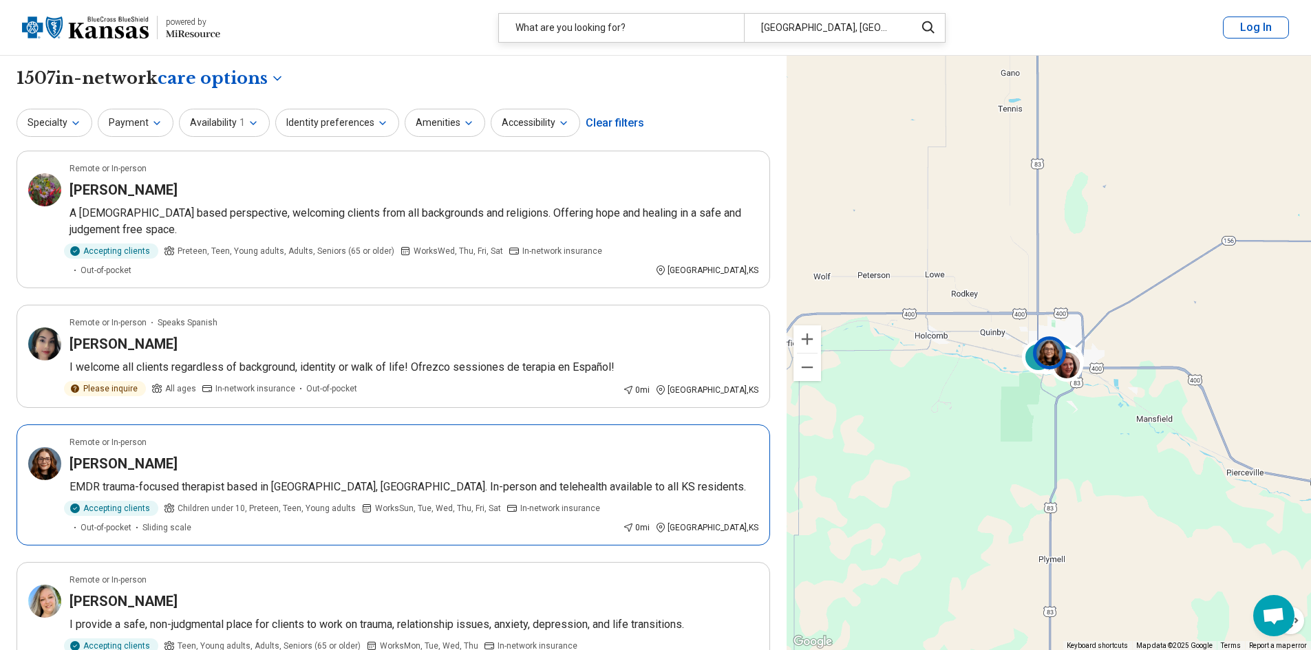
click at [339, 502] on span "Children under 10, Preteen, Teen, Young adults" at bounding box center [267, 508] width 178 height 12
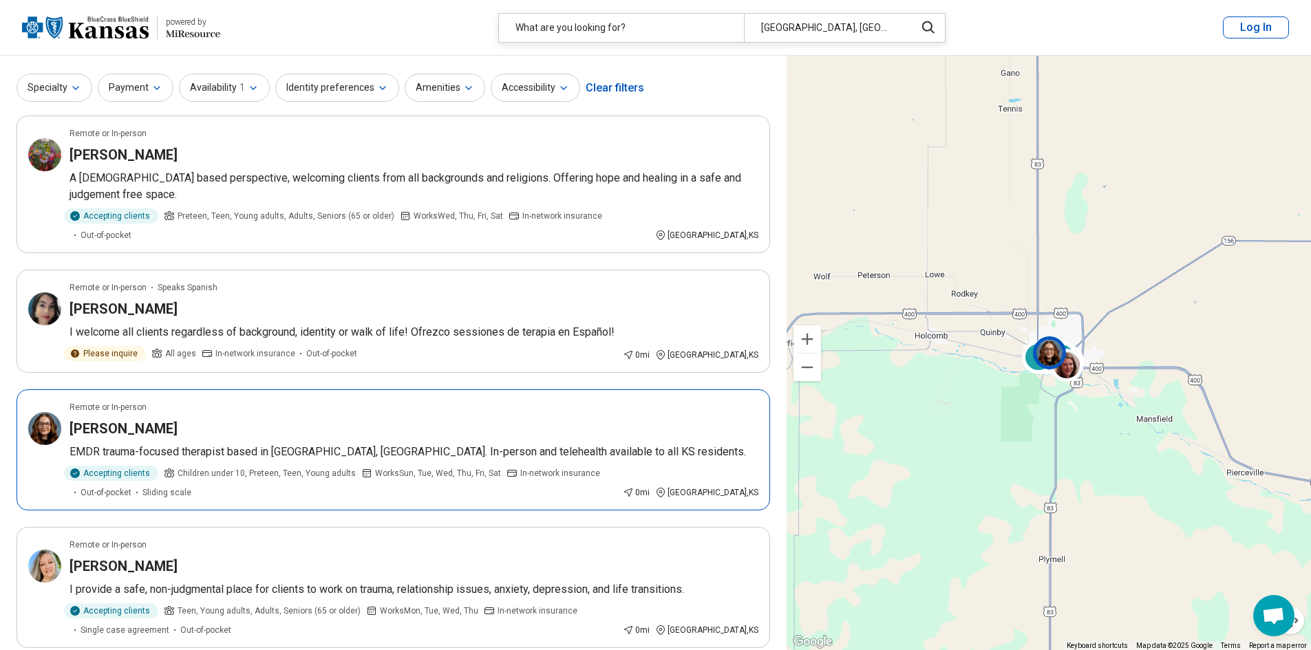
scroll to position [69, 0]
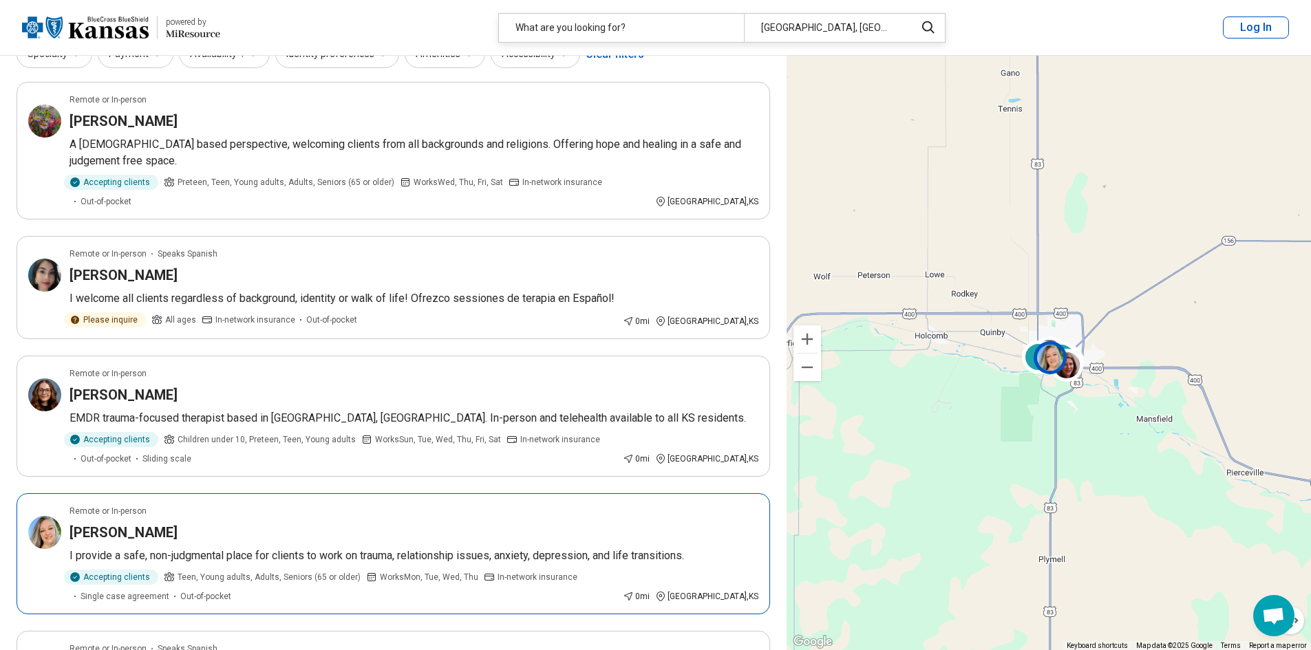
click at [381, 523] on div "Misty Humphrey" at bounding box center [414, 532] width 689 height 19
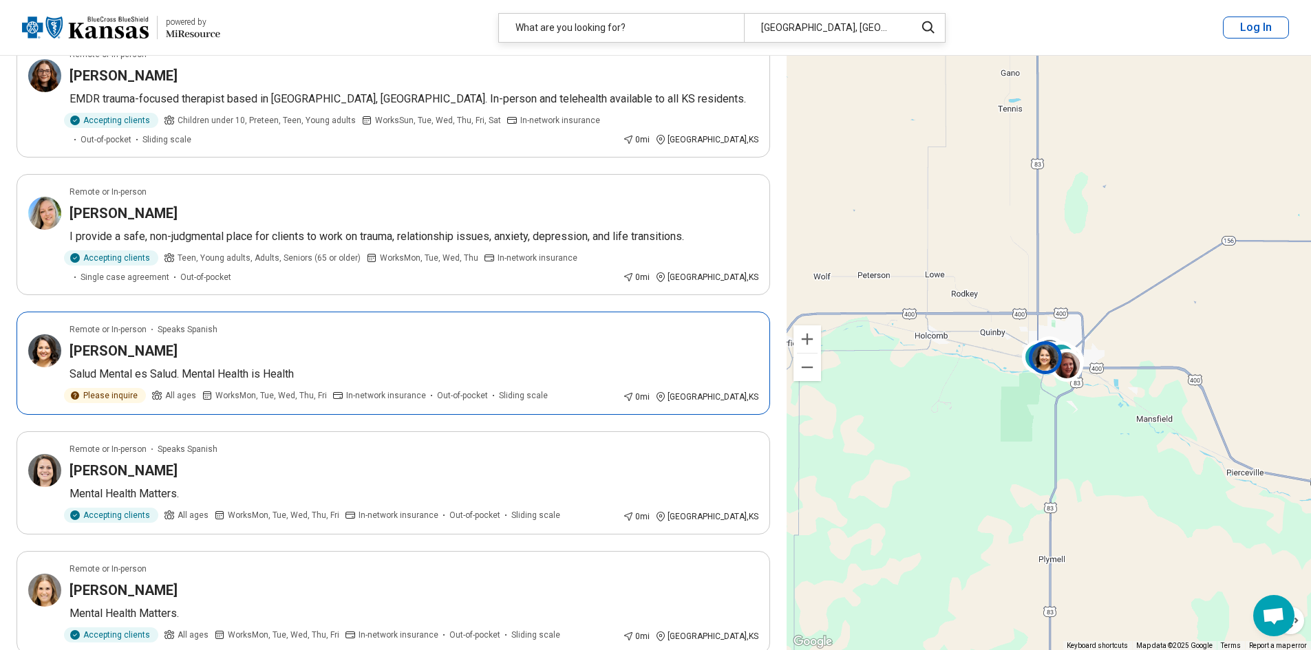
scroll to position [413, 0]
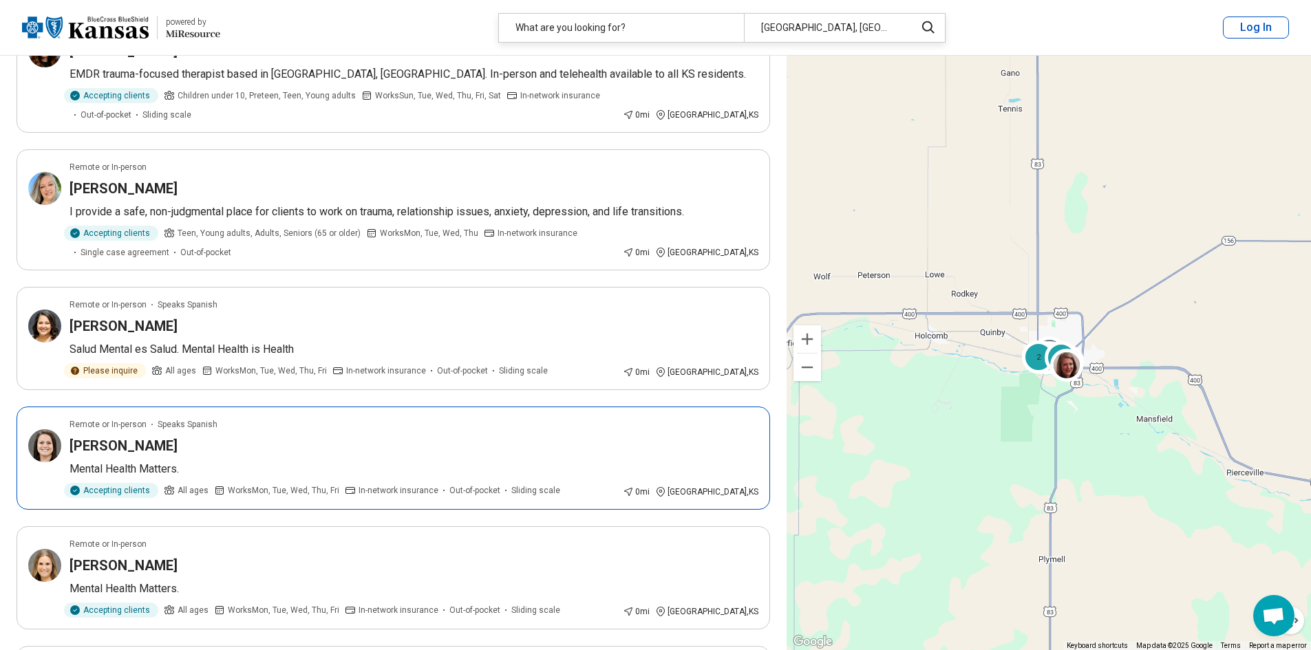
click at [277, 461] on p "Mental Health Matters." at bounding box center [414, 469] width 689 height 17
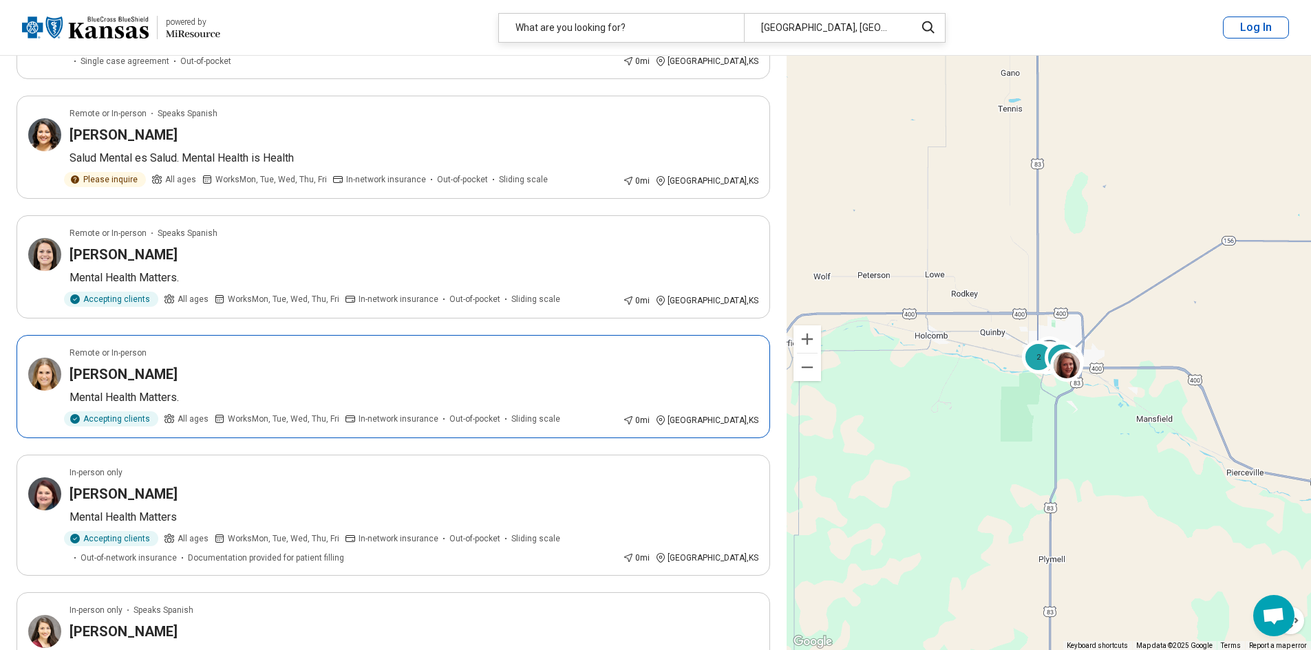
scroll to position [619, 0]
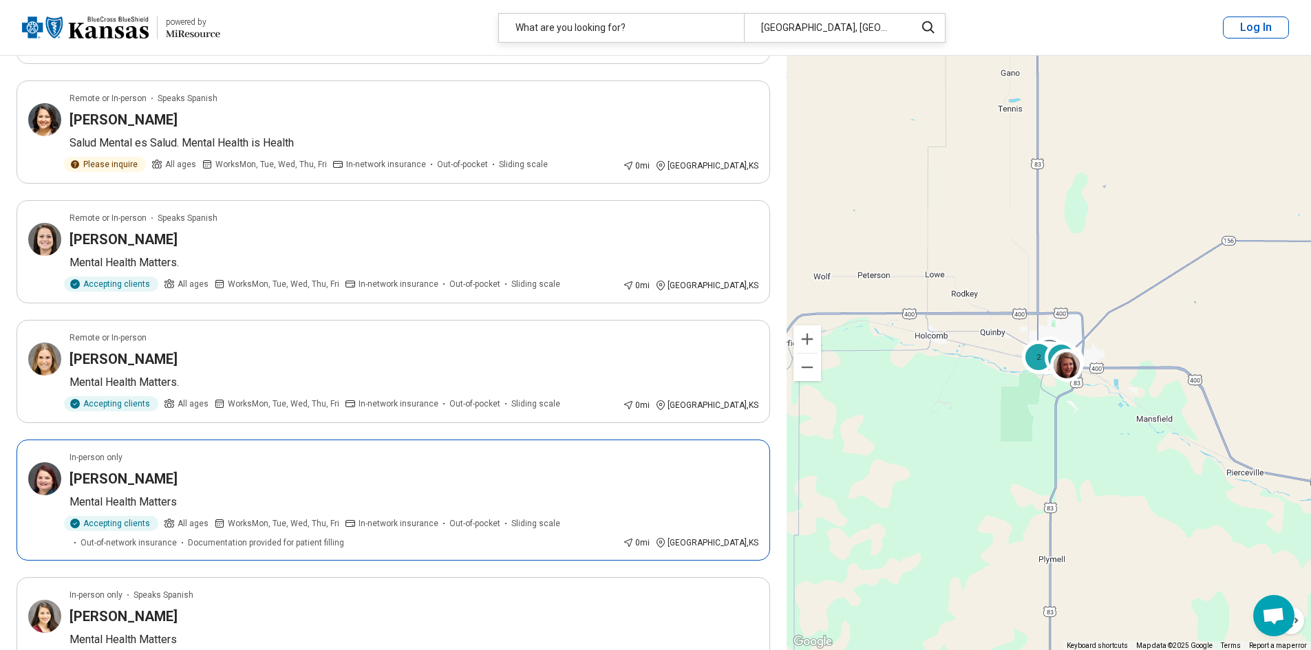
click at [374, 494] on p "Mental Health Matters" at bounding box center [414, 502] width 689 height 17
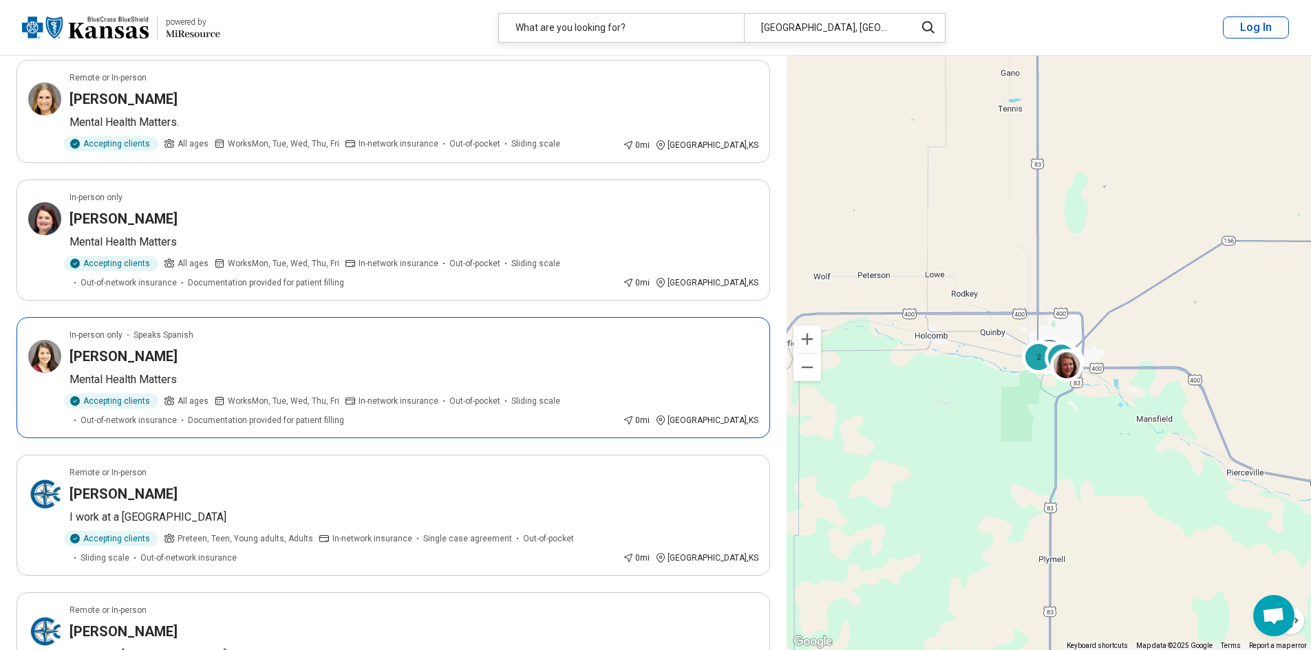
scroll to position [895, 0]
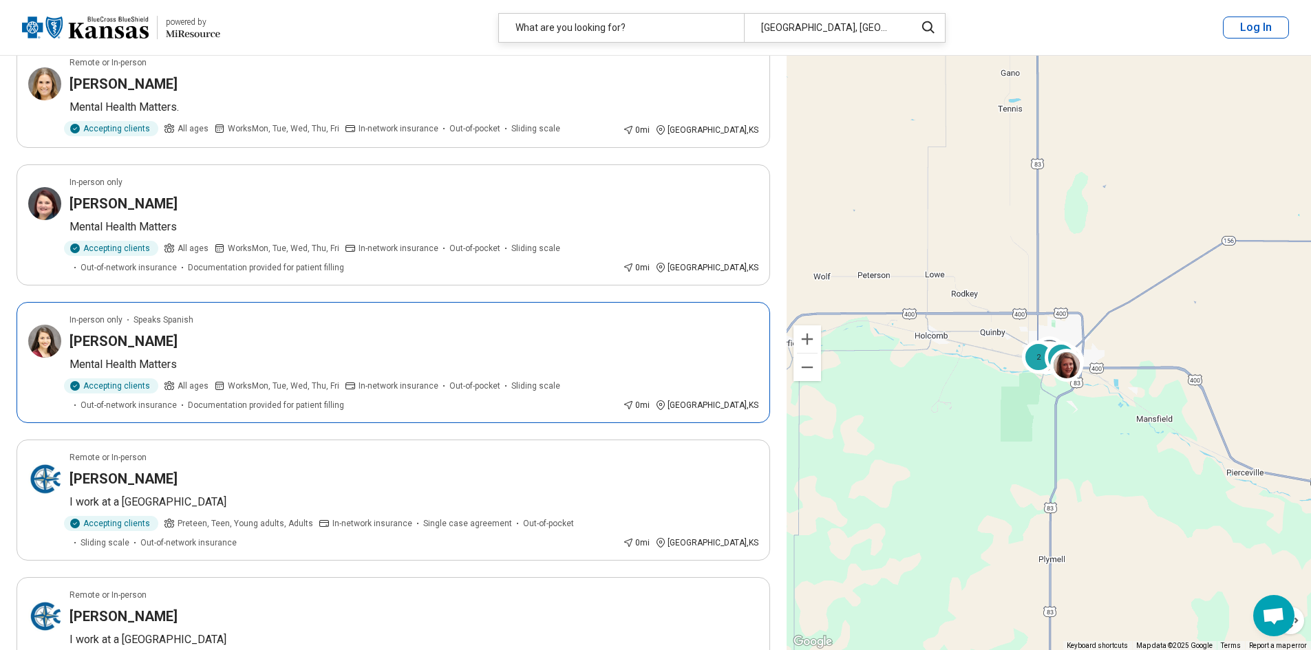
click at [425, 336] on article "In-person only Speaks Spanish Dora Ellis Mental Health Matters Accepting client…" at bounding box center [394, 362] width 754 height 121
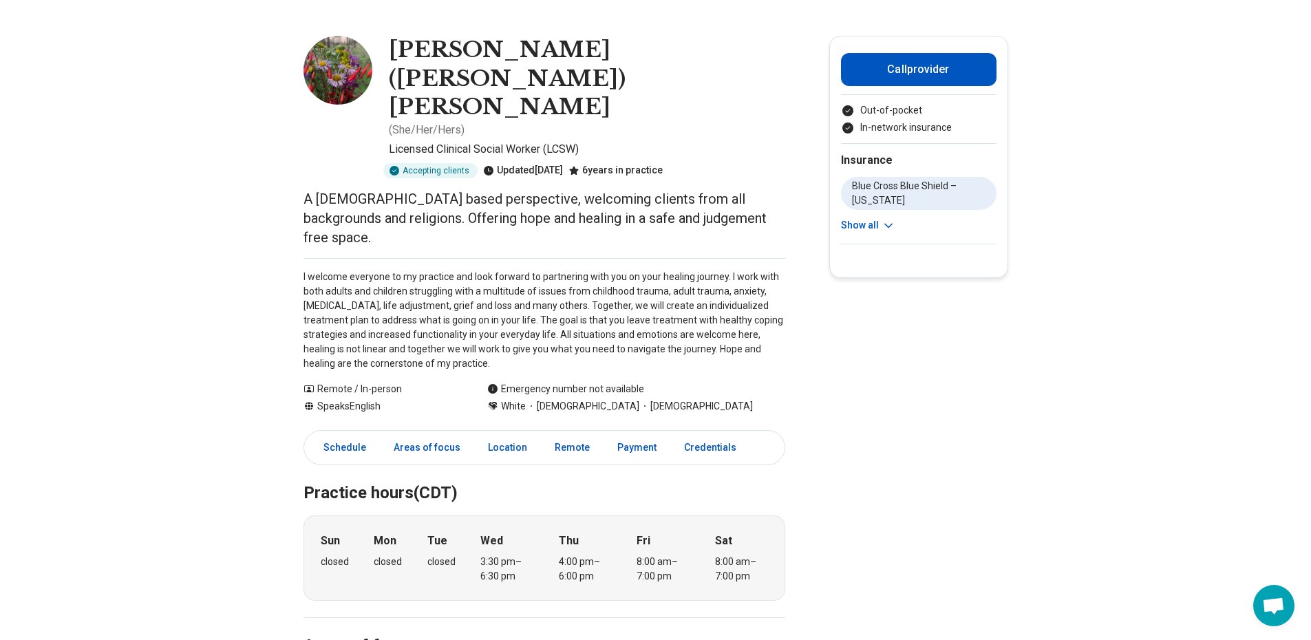
scroll to position [69, 0]
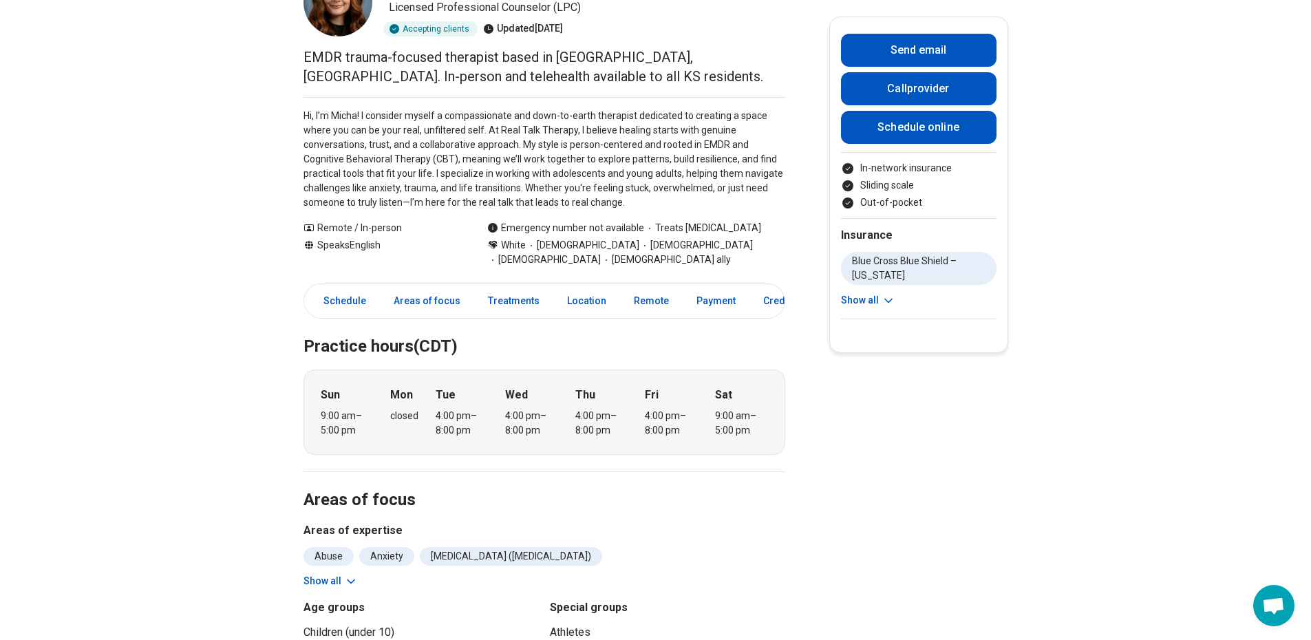
scroll to position [138, 0]
